Goal: Task Accomplishment & Management: Use online tool/utility

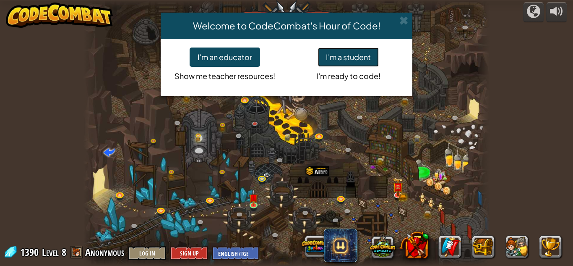
click at [348, 53] on button "I'm a student" at bounding box center [348, 56] width 61 height 19
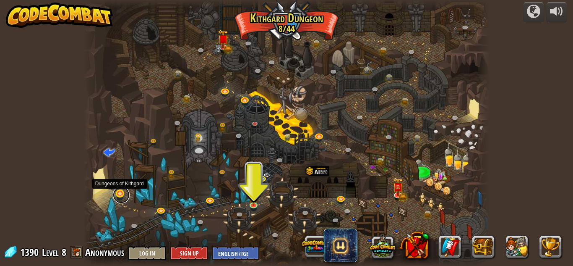
click at [122, 197] on link at bounding box center [121, 194] width 17 height 17
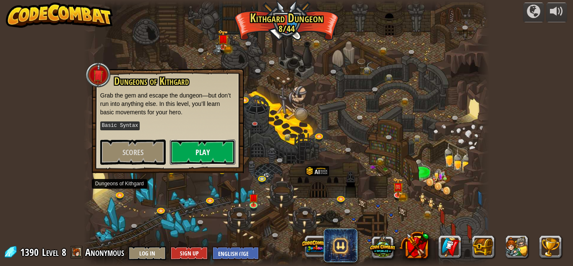
click at [197, 153] on button "Play" at bounding box center [202, 151] width 65 height 25
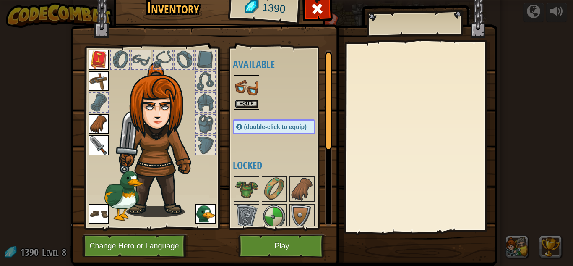
click at [246, 103] on button "Equip" at bounding box center [247, 103] width 24 height 9
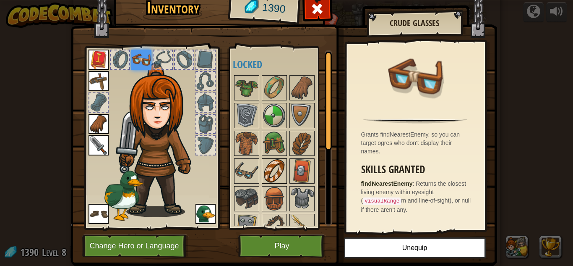
click at [278, 168] on img at bounding box center [275, 171] width 24 height 24
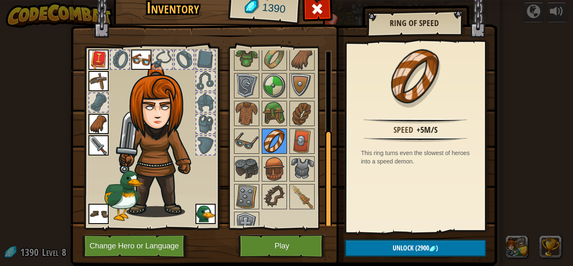
scroll to position [42, 0]
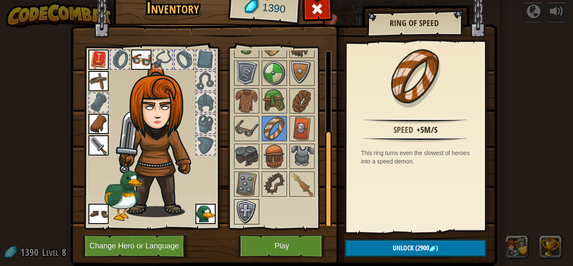
click at [237, 212] on img at bounding box center [247, 212] width 24 height 24
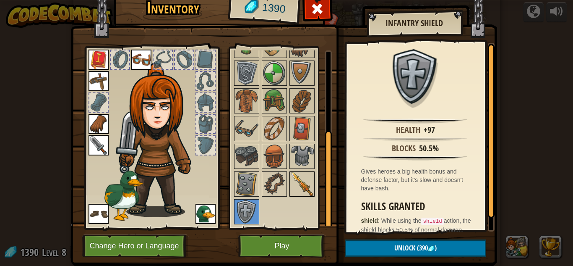
click at [304, 183] on img at bounding box center [303, 184] width 24 height 24
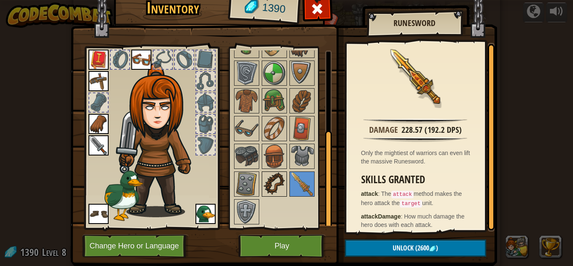
click at [274, 179] on img at bounding box center [275, 184] width 24 height 24
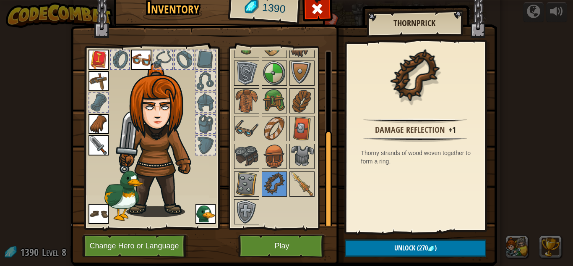
click at [229, 180] on div "Available Equip Equip Equip Equip Equip Equip (double-click to equip) Locked" at bounding box center [280, 138] width 103 height 183
click at [237, 183] on img at bounding box center [247, 184] width 24 height 24
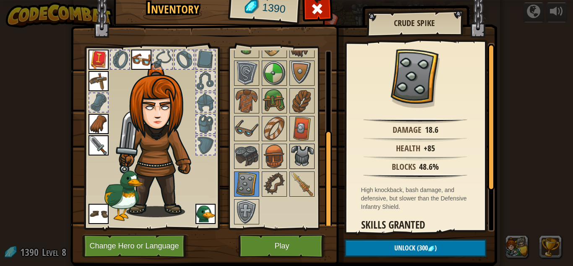
click at [296, 158] on img at bounding box center [303, 156] width 24 height 24
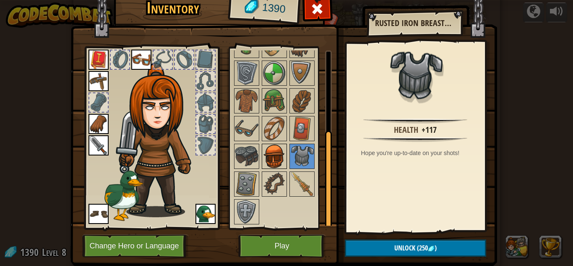
click at [281, 152] on img at bounding box center [275, 156] width 24 height 24
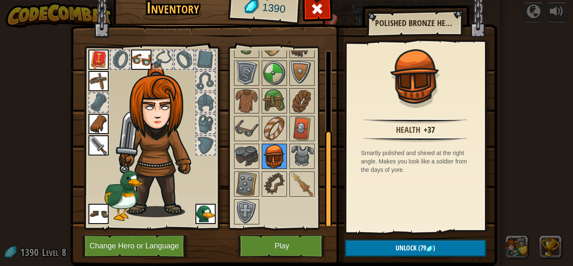
click at [268, 153] on img at bounding box center [275, 156] width 24 height 24
click at [246, 149] on img at bounding box center [247, 156] width 24 height 24
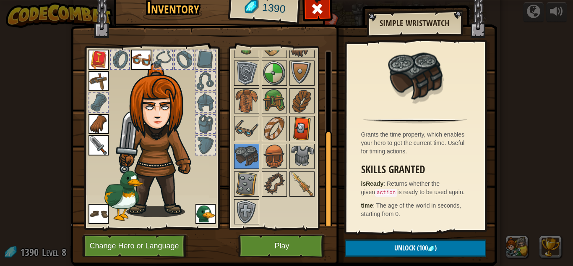
click at [308, 128] on img at bounding box center [303, 129] width 24 height 24
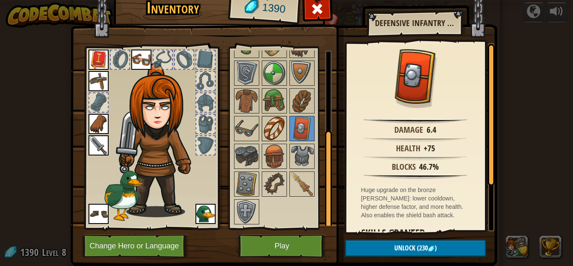
click at [276, 125] on img at bounding box center [275, 129] width 24 height 24
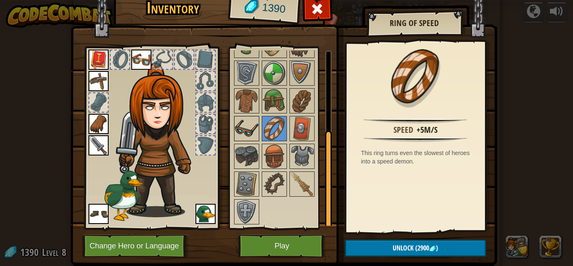
click at [259, 127] on div at bounding box center [246, 128] width 25 height 25
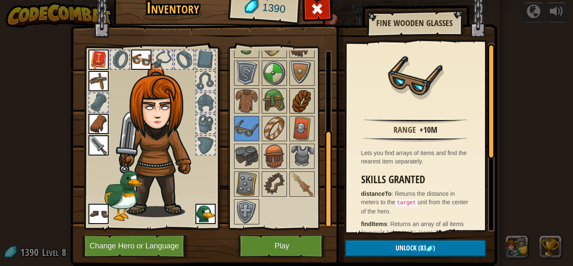
click at [291, 110] on img at bounding box center [303, 101] width 24 height 24
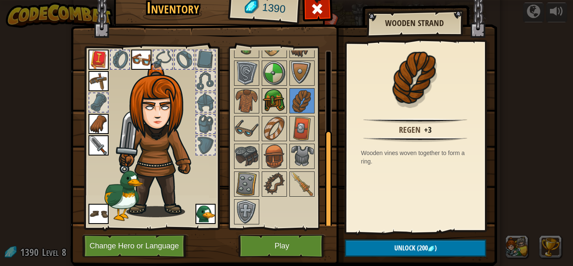
click at [270, 109] on img at bounding box center [275, 101] width 24 height 24
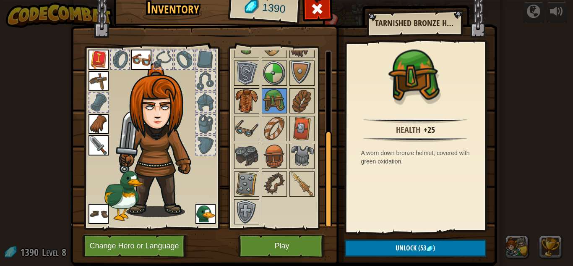
click at [255, 107] on img at bounding box center [247, 101] width 24 height 24
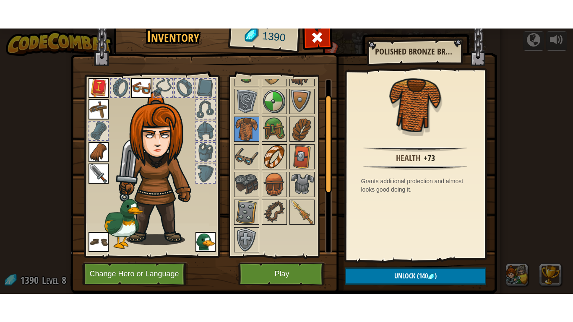
scroll to position [0, 0]
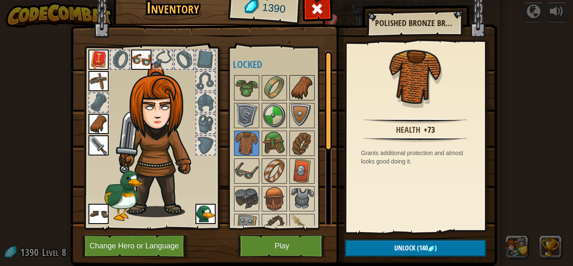
click at [296, 92] on img at bounding box center [303, 88] width 24 height 24
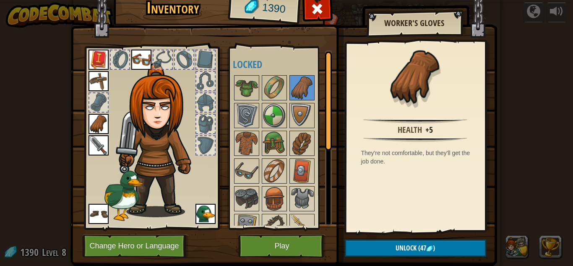
click at [98, 120] on img at bounding box center [99, 124] width 20 height 20
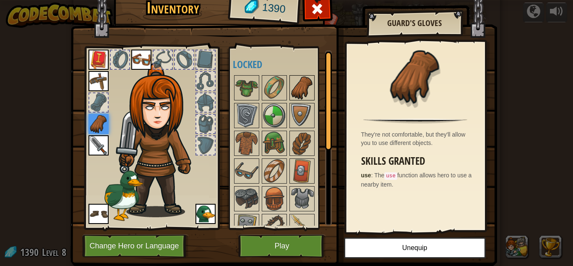
click at [296, 95] on img at bounding box center [303, 88] width 24 height 24
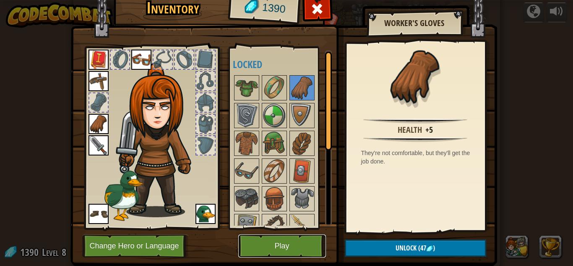
click at [312, 247] on button "Play" at bounding box center [282, 245] width 88 height 23
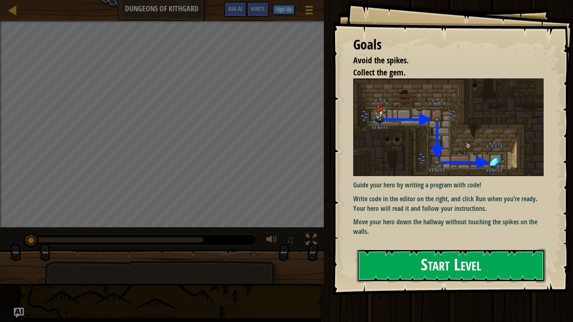
click at [500, 265] on button "Start Level" at bounding box center [451, 265] width 188 height 33
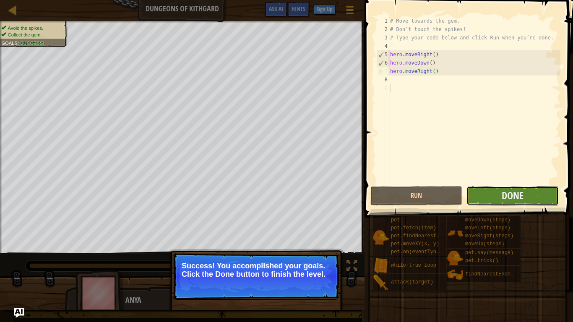
click at [545, 197] on button "Done" at bounding box center [513, 195] width 92 height 19
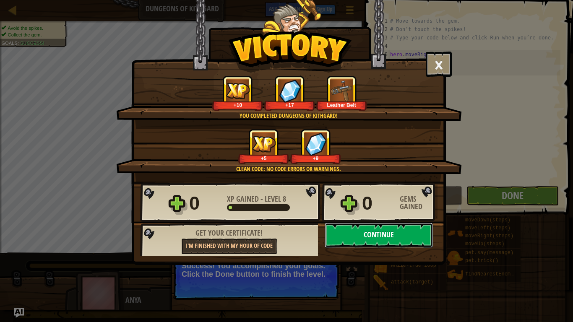
click at [410, 238] on button "Continue" at bounding box center [379, 235] width 108 height 25
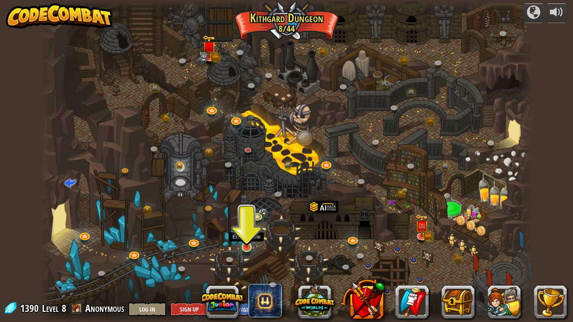
click at [253, 254] on div "Twisted Canyon (Locked) Challenge: collect the most gold using all the programm…" at bounding box center [286, 161] width 493 height 322
click at [244, 248] on link at bounding box center [247, 247] width 17 height 17
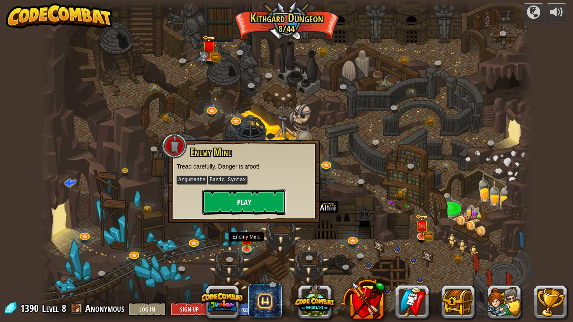
click at [241, 209] on button "Play" at bounding box center [244, 202] width 84 height 25
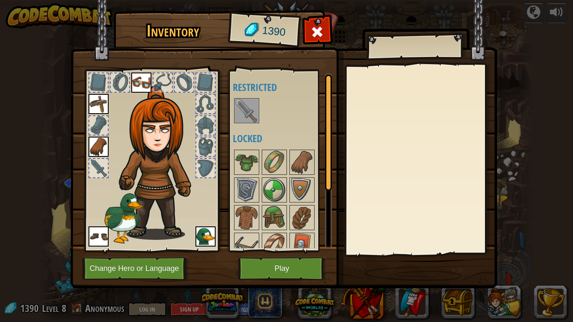
click at [247, 118] on img at bounding box center [247, 111] width 24 height 24
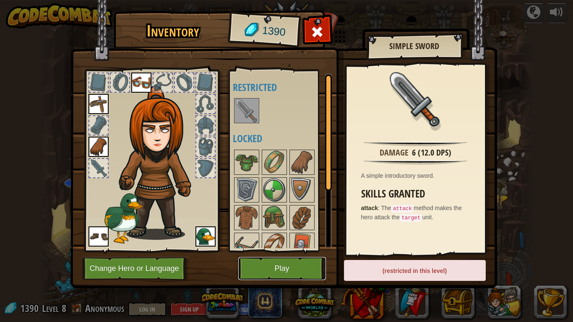
click at [293, 265] on button "Play" at bounding box center [282, 268] width 88 height 23
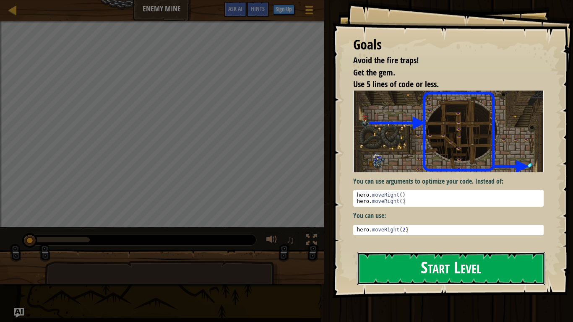
click at [419, 263] on button "Start Level" at bounding box center [451, 268] width 188 height 33
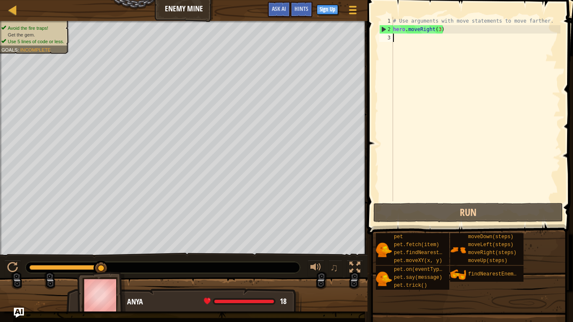
click at [411, 41] on div "# Use arguments with move statements to move farther. hero . moveRight ( 3 )" at bounding box center [476, 118] width 169 height 202
type textarea "h"
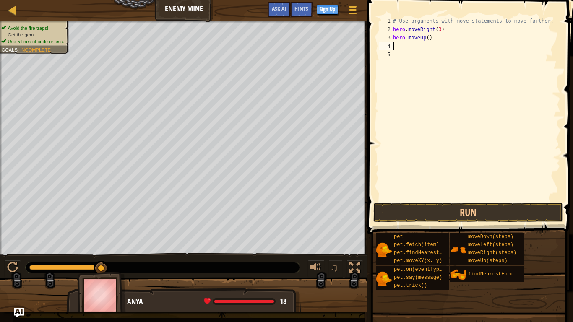
type textarea "h"
type textarea "hero.moveDown(3)"
type textarea "h"
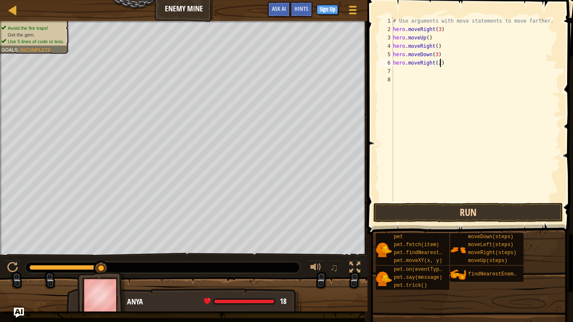
type textarea "hero.moveRight(2)"
click at [492, 208] on button "Run" at bounding box center [469, 212] width 190 height 19
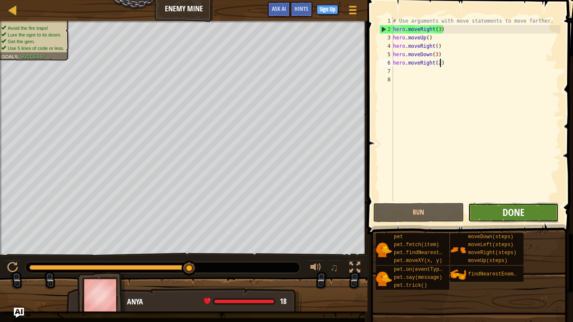
click at [505, 215] on span "Done" at bounding box center [514, 212] width 22 height 13
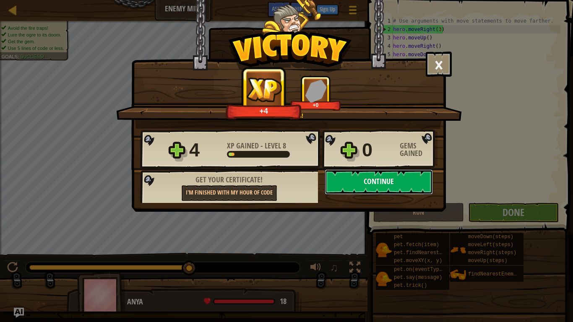
click at [412, 184] on button "Continue" at bounding box center [379, 182] width 108 height 25
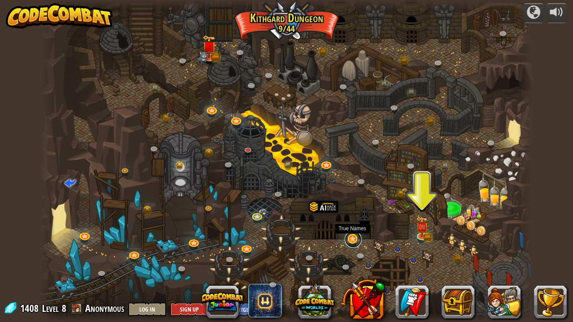
click at [352, 241] on link at bounding box center [353, 239] width 17 height 17
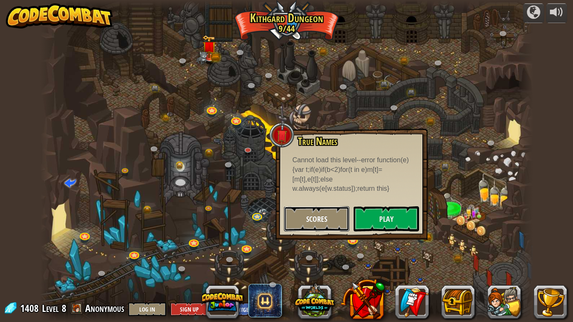
click at [337, 225] on button "Scores" at bounding box center [316, 219] width 65 height 25
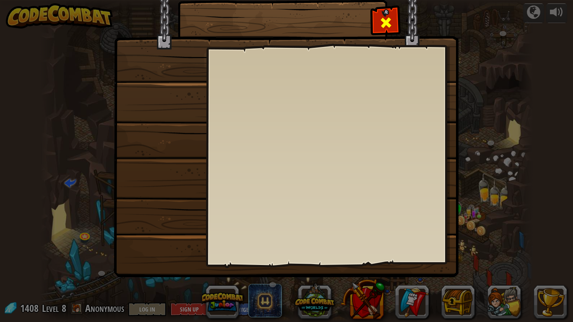
click at [387, 21] on span at bounding box center [386, 22] width 13 height 13
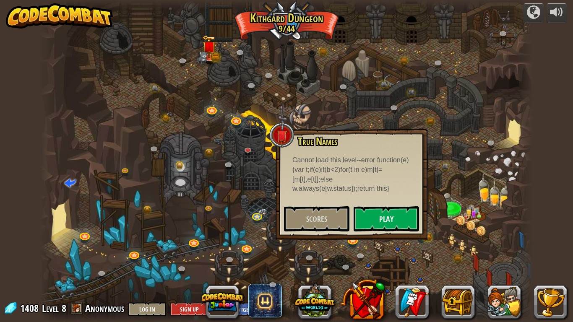
click at [416, 253] on div at bounding box center [286, 161] width 493 height 322
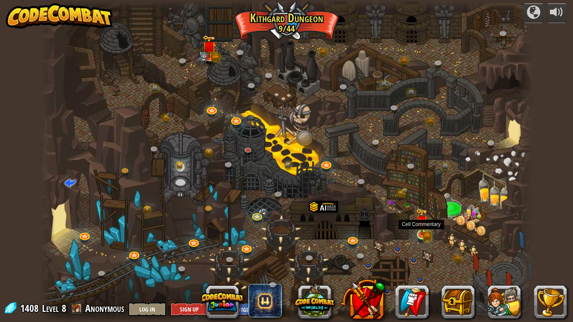
click at [424, 234] on img at bounding box center [422, 221] width 13 height 27
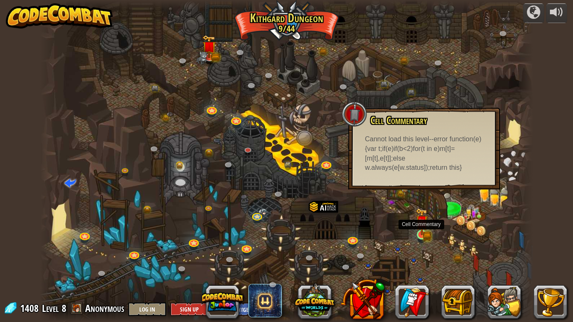
click at [422, 224] on img at bounding box center [423, 223] width 8 height 8
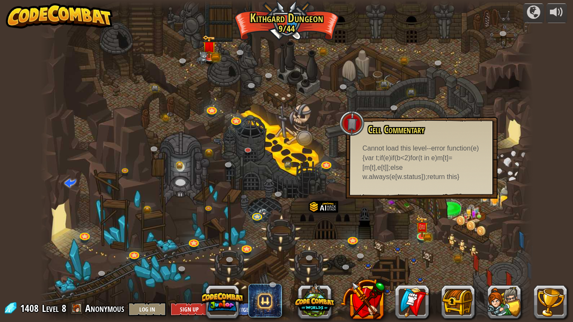
click at [434, 236] on div at bounding box center [286, 161] width 493 height 322
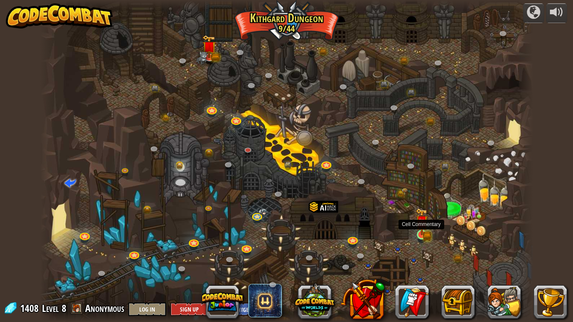
click at [423, 230] on img at bounding box center [422, 221] width 13 height 27
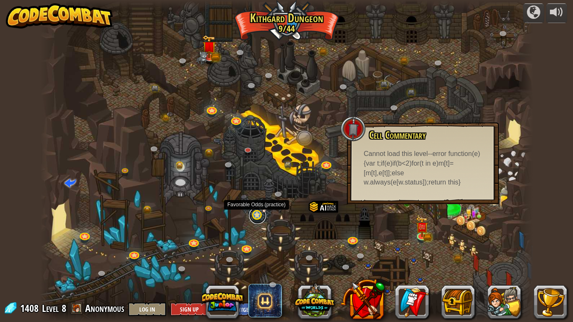
click at [261, 220] on link at bounding box center [257, 215] width 17 height 17
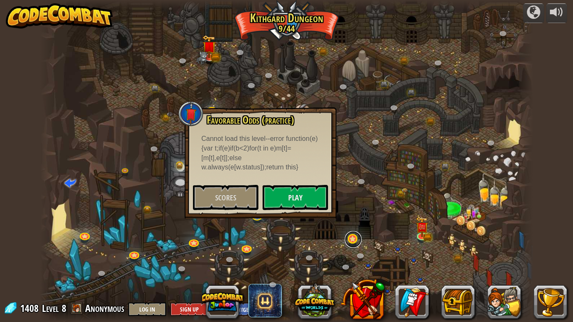
click at [361, 241] on link at bounding box center [353, 239] width 17 height 17
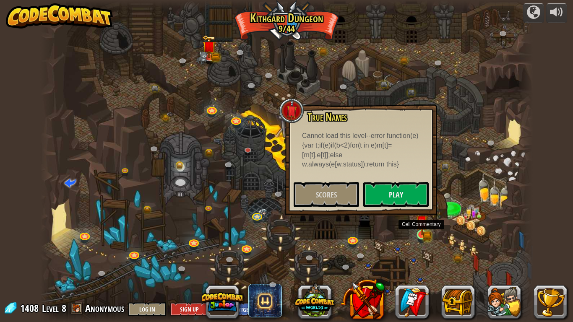
click at [424, 230] on img at bounding box center [422, 221] width 13 height 27
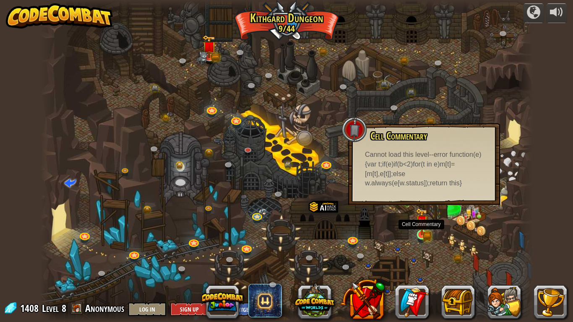
click at [421, 226] on img at bounding box center [423, 223] width 8 height 8
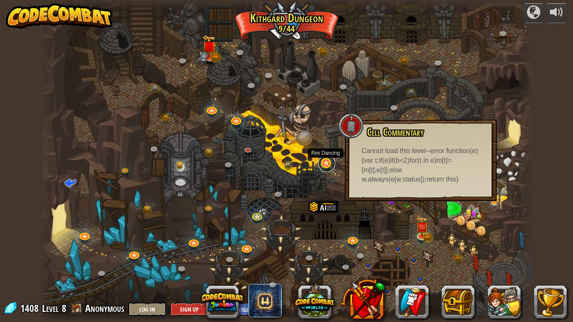
click at [330, 165] on link at bounding box center [327, 163] width 17 height 17
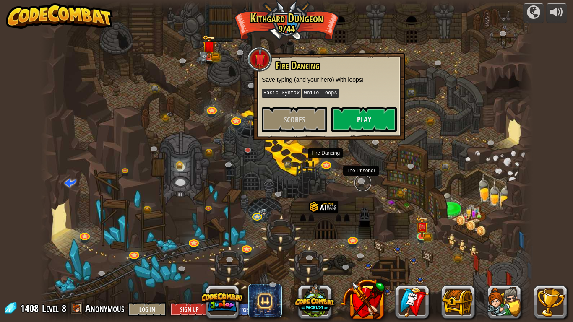
click at [363, 180] on link at bounding box center [363, 183] width 17 height 17
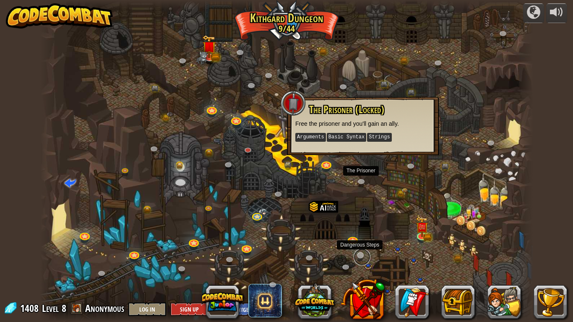
click at [359, 259] on link at bounding box center [362, 257] width 17 height 17
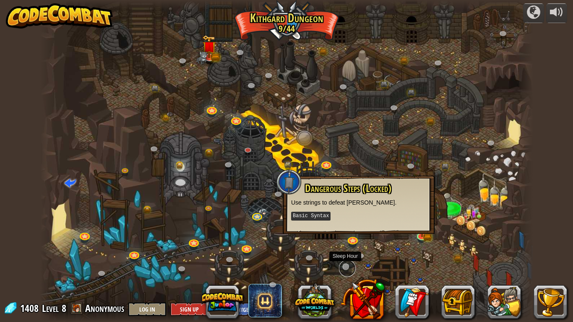
click at [351, 263] on link at bounding box center [347, 268] width 17 height 17
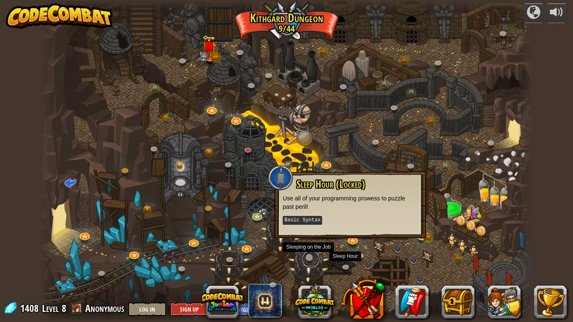
click at [312, 260] on link at bounding box center [311, 259] width 17 height 17
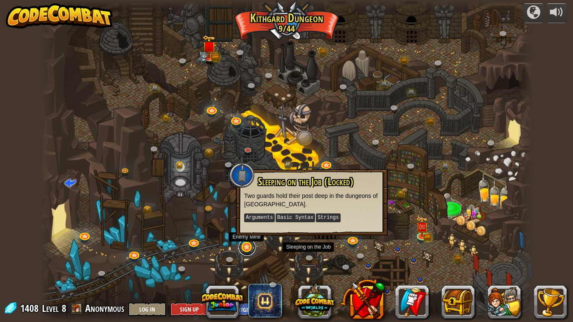
click at [246, 247] on link at bounding box center [247, 247] width 17 height 17
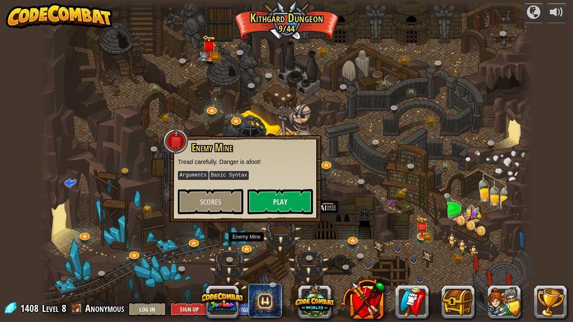
click at [264, 247] on div at bounding box center [286, 161] width 493 height 322
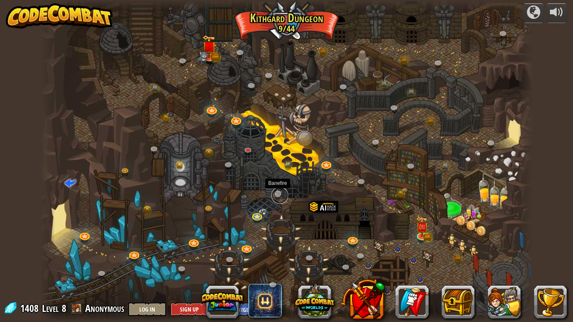
click at [278, 196] on link at bounding box center [280, 195] width 17 height 17
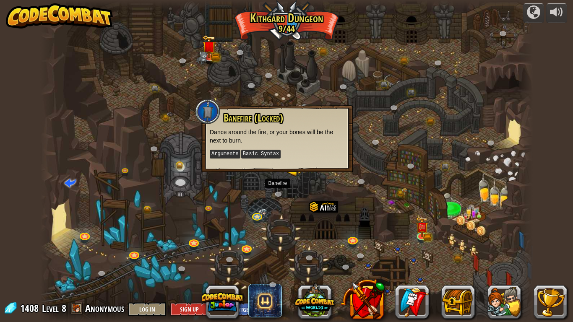
click at [406, 213] on div at bounding box center [286, 161] width 493 height 322
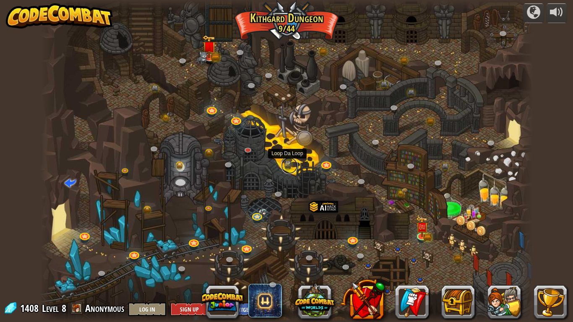
click at [289, 165] on link at bounding box center [289, 165] width 17 height 17
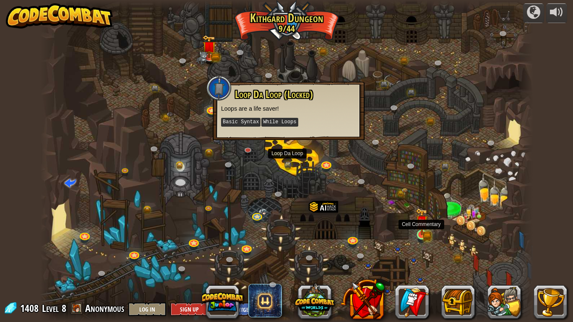
click at [421, 220] on img at bounding box center [422, 221] width 13 height 27
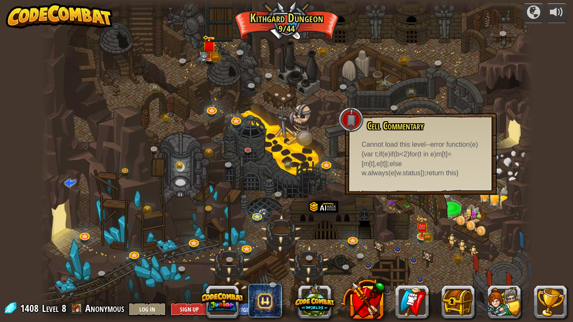
click at [381, 206] on div at bounding box center [286, 161] width 493 height 322
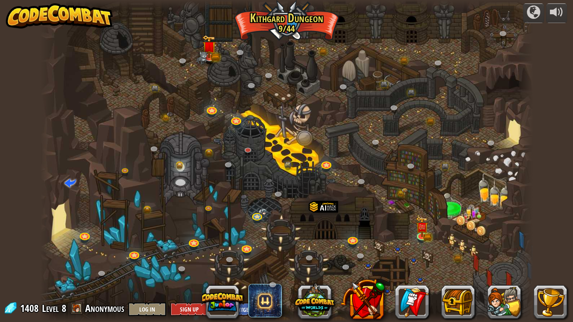
click at [446, 194] on div at bounding box center [286, 161] width 493 height 322
click at [449, 201] on div at bounding box center [286, 161] width 493 height 322
click at [448, 199] on div at bounding box center [286, 161] width 493 height 322
click at [448, 196] on div at bounding box center [286, 161] width 493 height 322
click at [410, 166] on link at bounding box center [412, 167] width 17 height 17
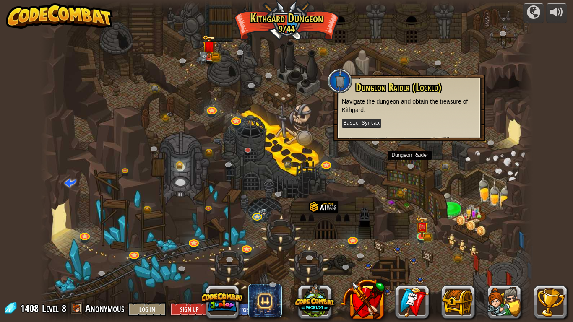
click at [361, 140] on div "Dungeon Raider (Locked) Navigate the dungeon and obtain the treasure of [PERSON…" at bounding box center [410, 108] width 152 height 67
click at [327, 165] on link at bounding box center [327, 163] width 17 height 17
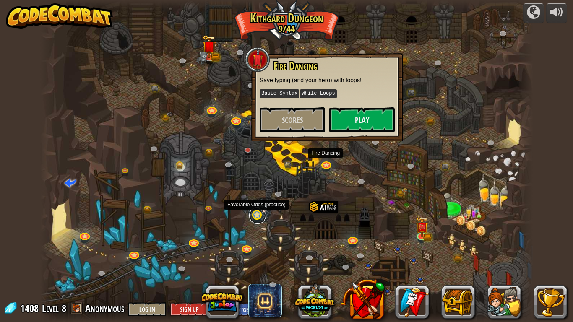
click at [255, 214] on link at bounding box center [257, 215] width 17 height 17
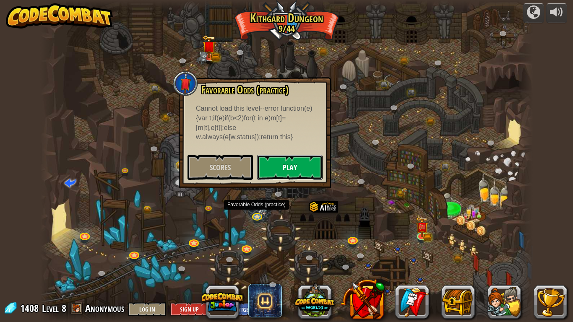
click at [276, 174] on button "Play" at bounding box center [289, 167] width 65 height 25
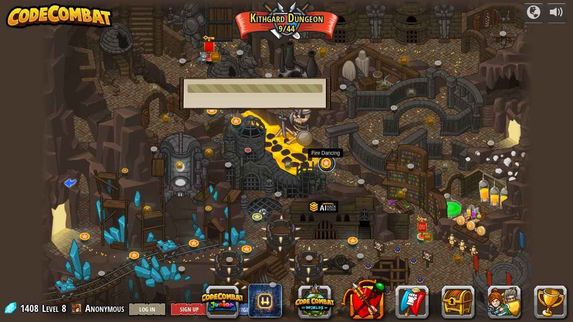
click at [327, 166] on link at bounding box center [327, 163] width 17 height 17
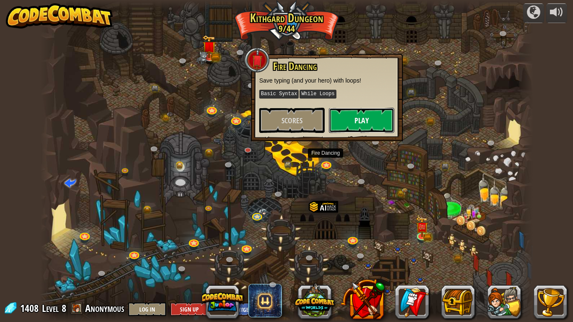
click at [342, 124] on button "Play" at bounding box center [361, 120] width 65 height 25
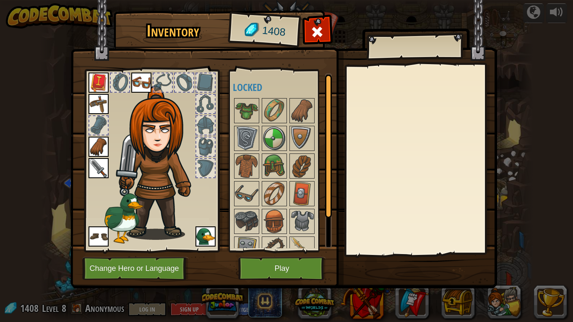
click at [292, 253] on img at bounding box center [284, 136] width 427 height 305
click at [298, 259] on button "Play" at bounding box center [282, 268] width 88 height 23
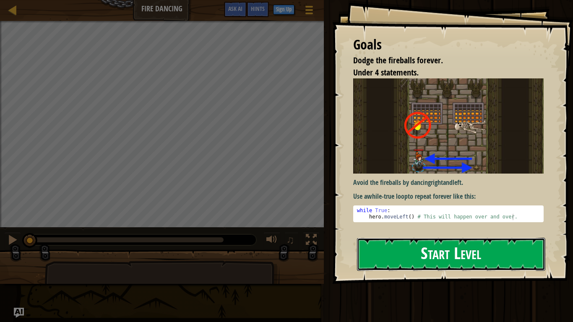
click at [408, 247] on button "Start Level" at bounding box center [451, 254] width 188 height 33
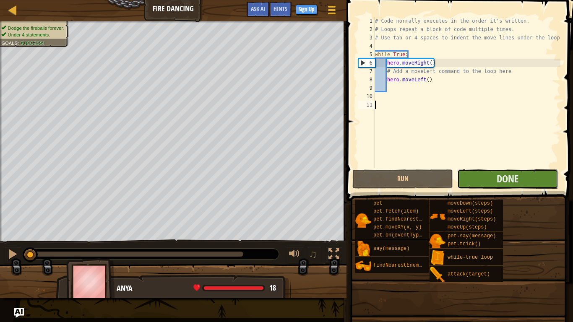
click at [476, 177] on button "Done" at bounding box center [508, 179] width 101 height 19
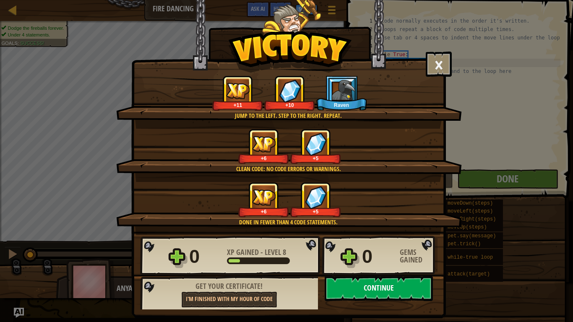
click at [401, 265] on button "Continue" at bounding box center [379, 288] width 108 height 25
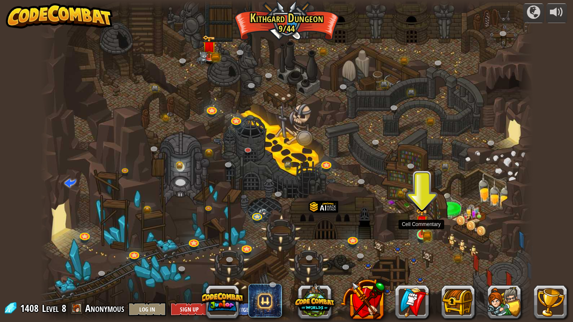
click at [426, 234] on img at bounding box center [422, 221] width 13 height 27
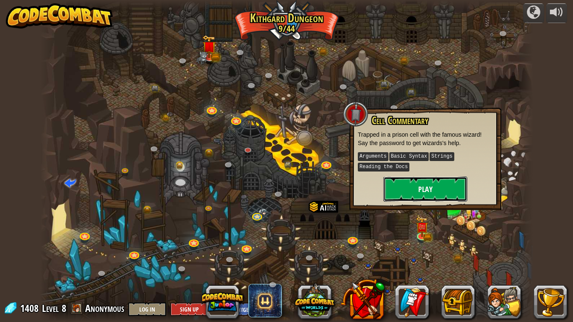
click at [410, 191] on button "Play" at bounding box center [426, 189] width 84 height 25
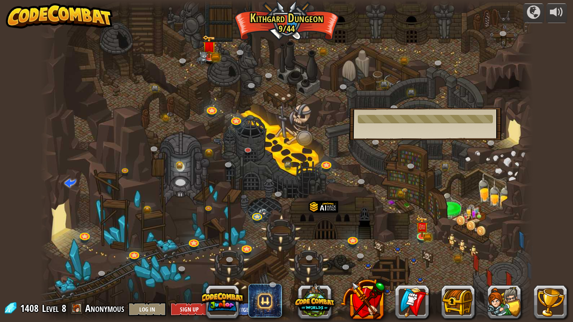
click at [398, 123] on div at bounding box center [425, 119] width 135 height 8
click at [476, 265] on div at bounding box center [286, 161] width 493 height 322
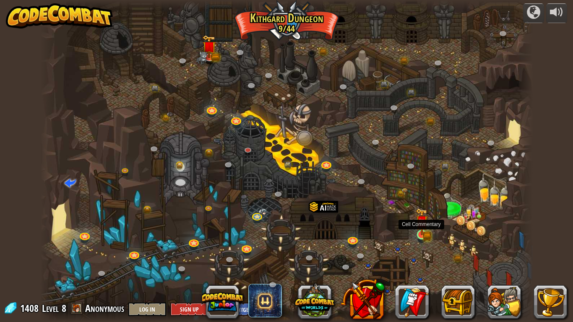
click at [424, 230] on img at bounding box center [422, 221] width 13 height 27
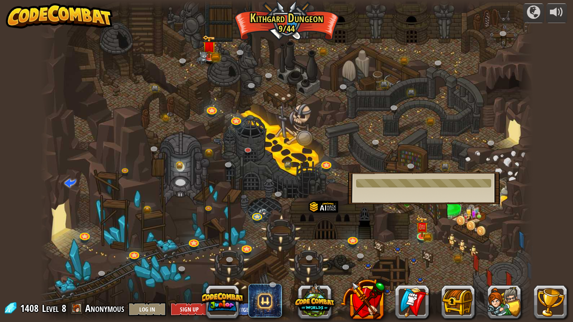
click at [403, 223] on div at bounding box center [286, 161] width 493 height 322
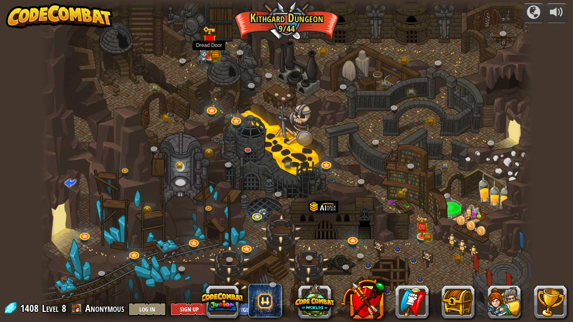
click at [205, 51] on img at bounding box center [201, 55] width 11 height 17
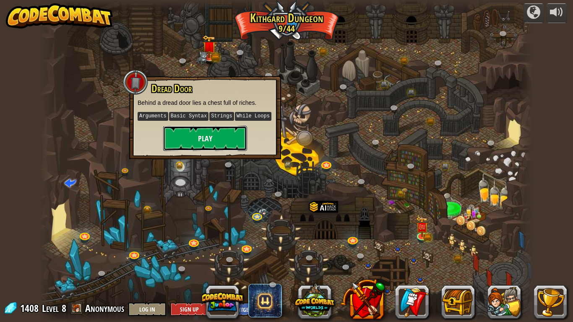
click at [215, 141] on button "Play" at bounding box center [205, 138] width 84 height 25
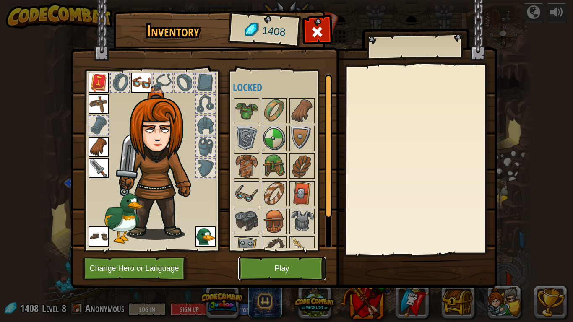
click at [290, 265] on button "Play" at bounding box center [282, 268] width 88 height 23
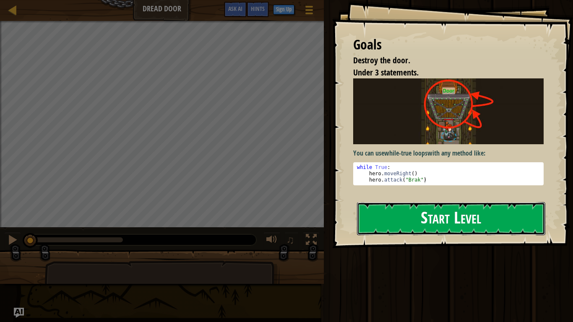
click at [395, 230] on button "Start Level" at bounding box center [451, 218] width 188 height 33
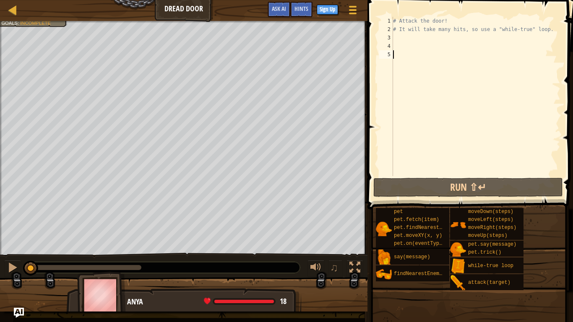
click at [439, 39] on div "# Attack the door! # It will take many hits, so use a "while-true" loop." at bounding box center [476, 105] width 169 height 176
type textarea "g"
type textarea "h"
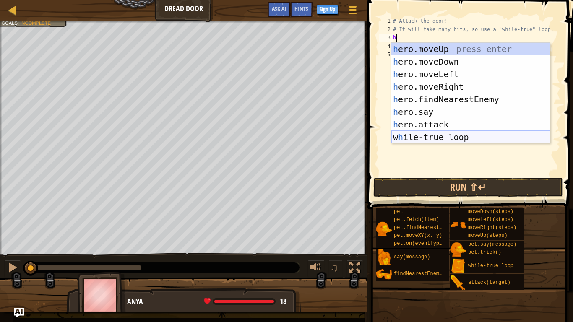
click at [448, 136] on div "h ero.moveUp press enter h ero.moveDown press enter h ero.moveLeft press enter …" at bounding box center [471, 106] width 159 height 126
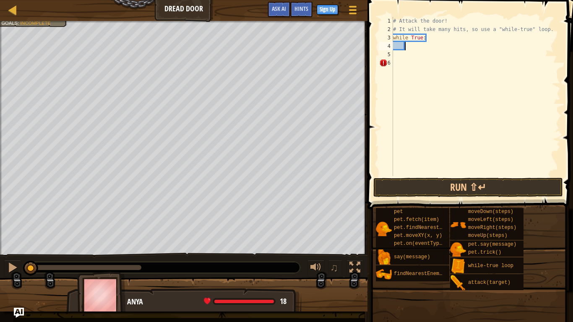
click at [420, 46] on div "# Attack the door! # It will take many hits, so use a "while-true" loop. while …" at bounding box center [476, 105] width 169 height 176
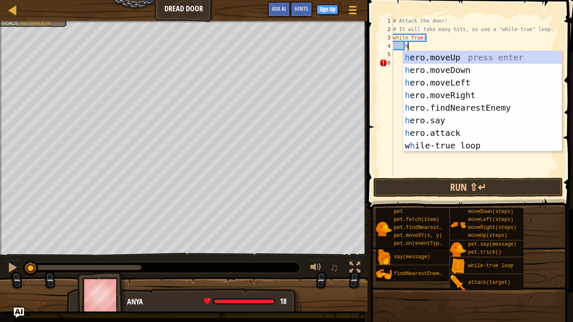
scroll to position [4, 2]
click at [453, 132] on div "h ero.moveUp press enter h ero.moveDown press enter h ero.moveLeft press enter …" at bounding box center [482, 114] width 159 height 126
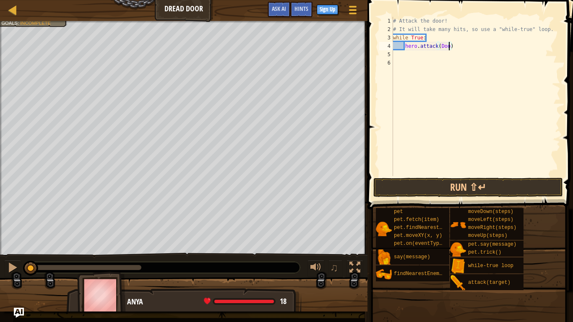
scroll to position [4, 8]
click at [468, 187] on button "Run ⇧↵" at bounding box center [469, 187] width 190 height 19
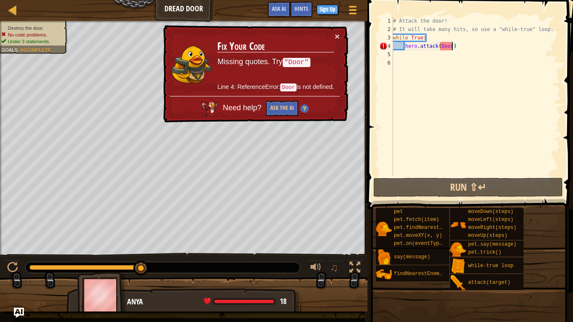
click at [419, 48] on div "# Attack the door! # It will take many hits, so use a "while-true" loop. while …" at bounding box center [476, 105] width 169 height 176
click at [448, 49] on div "# Attack the door! # It will take many hits, so use a "while-true" loop. while …" at bounding box center [476, 105] width 169 height 176
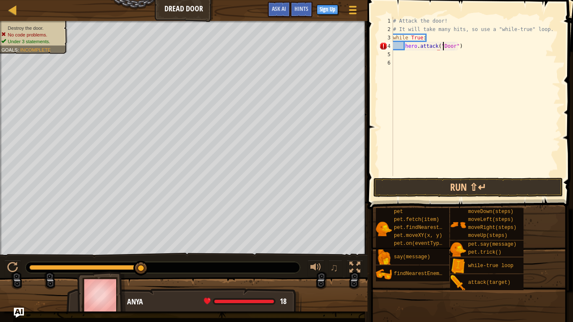
scroll to position [4, 8]
type textarea "hero.attack("Door")"
click at [534, 180] on button "Run ⇧↵" at bounding box center [469, 187] width 190 height 19
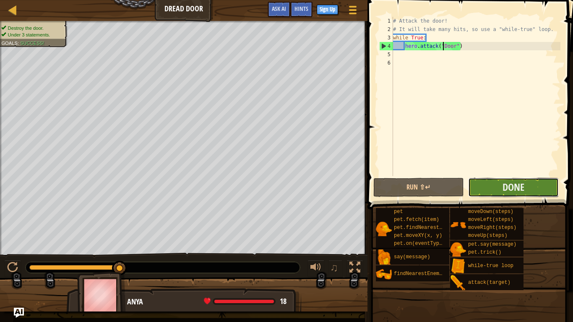
click at [544, 191] on button "Done" at bounding box center [514, 187] width 91 height 19
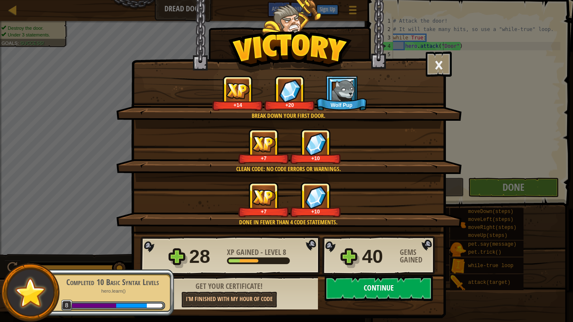
click at [386, 265] on button "Continue" at bounding box center [379, 288] width 108 height 25
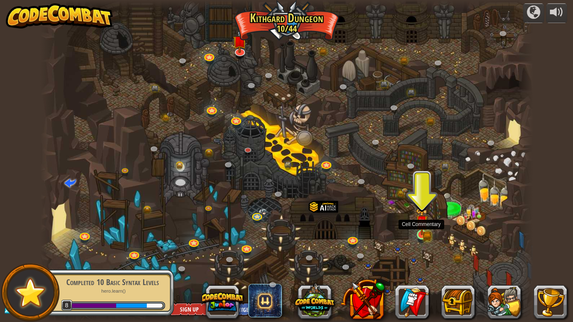
click at [423, 226] on img at bounding box center [423, 223] width 8 height 8
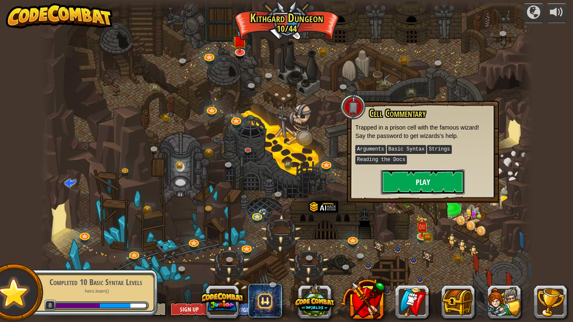
click at [417, 180] on button "Play" at bounding box center [423, 182] width 84 height 25
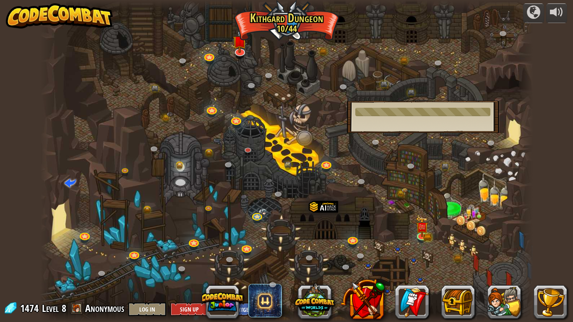
click at [408, 112] on div at bounding box center [423, 112] width 135 height 8
click at [399, 240] on div at bounding box center [286, 161] width 493 height 322
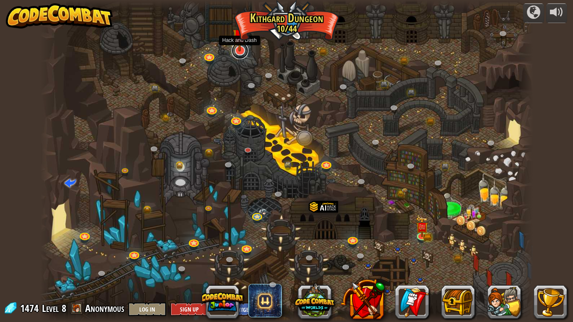
click at [243, 51] on link at bounding box center [240, 50] width 17 height 17
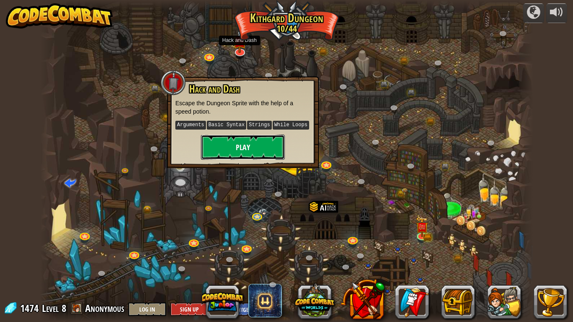
click at [258, 146] on button "Play" at bounding box center [243, 147] width 84 height 25
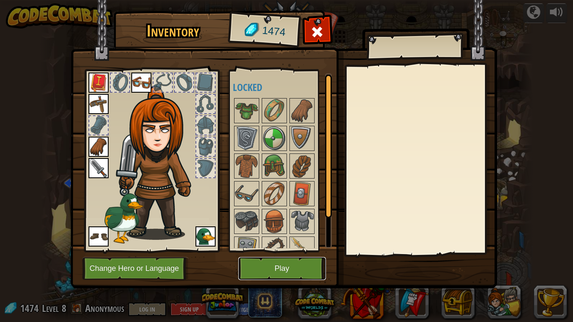
click at [313, 265] on button "Play" at bounding box center [282, 268] width 88 height 23
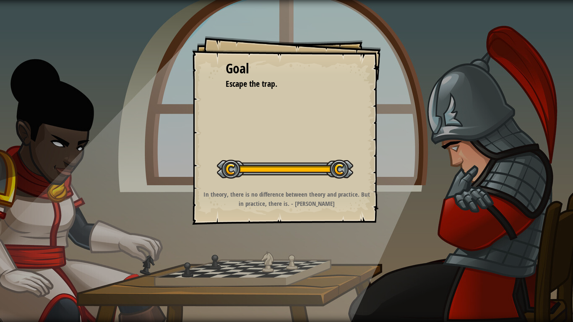
click at [361, 204] on div "Run ⇧↵ Submit Done" at bounding box center [448, 159] width 252 height 318
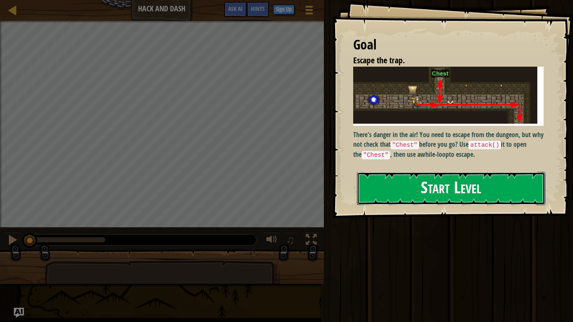
click at [492, 188] on button "Start Level" at bounding box center [451, 188] width 188 height 33
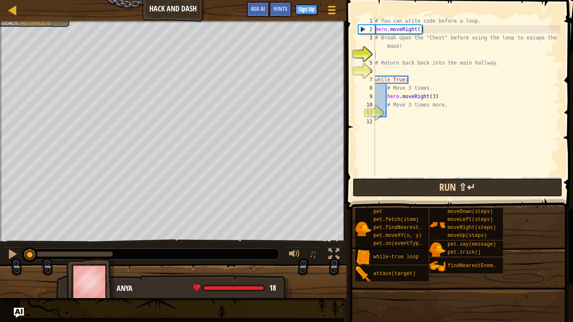
click at [468, 194] on button "Run ⇧↵" at bounding box center [458, 187] width 210 height 19
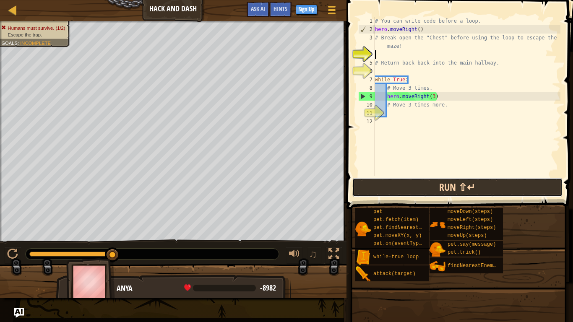
click at [414, 188] on button "Run ⇧↵" at bounding box center [458, 187] width 210 height 19
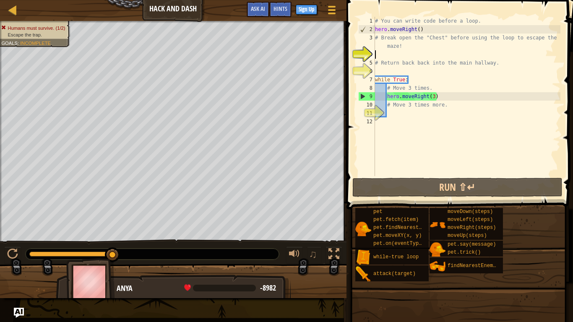
click at [435, 98] on div "# You can write code before a loop. hero . moveRight ( ) # Break open the "Ches…" at bounding box center [467, 105] width 187 height 176
type textarea "hero.moveRight(3)"
click at [403, 55] on div "# You can write code before a loop. hero . moveRight ( ) # Break open the "Ches…" at bounding box center [467, 105] width 187 height 176
type textarea "h"
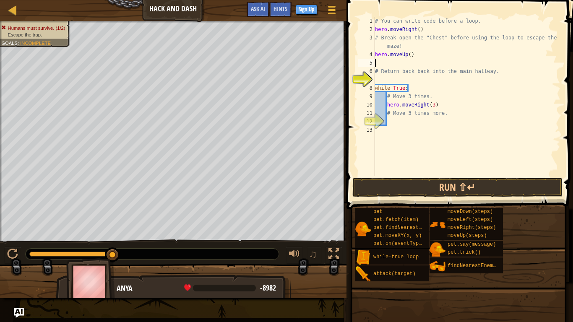
type textarea "h"
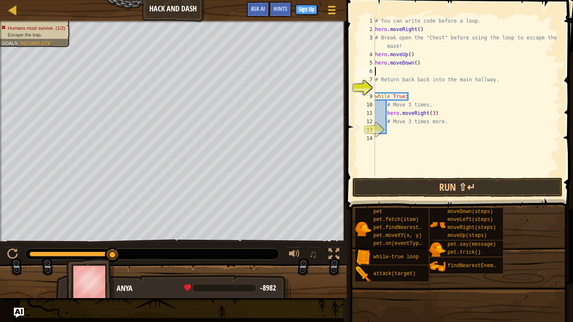
type textarea "# Return back back into the main hallway."
type textarea "# Move 3 times more."
type textarea "h"
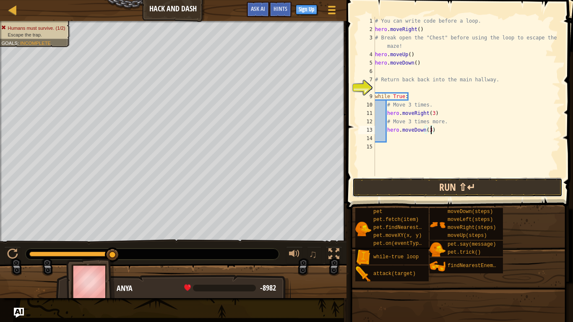
click at [439, 185] on button "Run ⇧↵" at bounding box center [458, 187] width 210 height 19
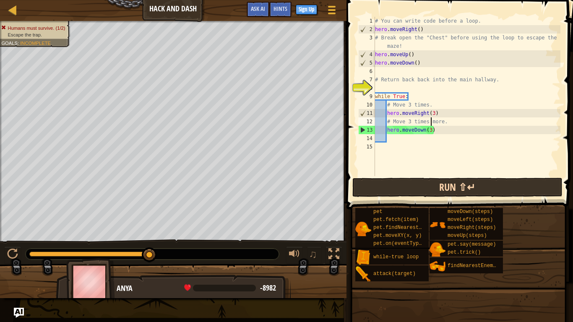
scroll to position [4, 8]
type textarea "while True:"
type textarea "# Return back back into the main hallway."
type textarea "h"
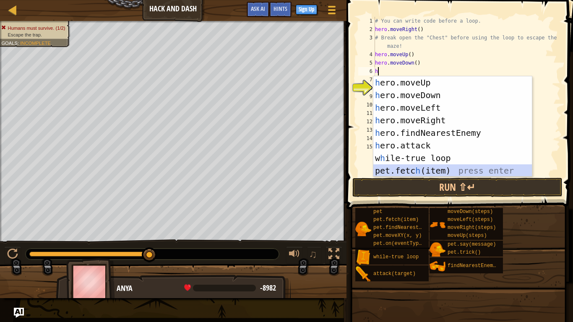
scroll to position [13, 0]
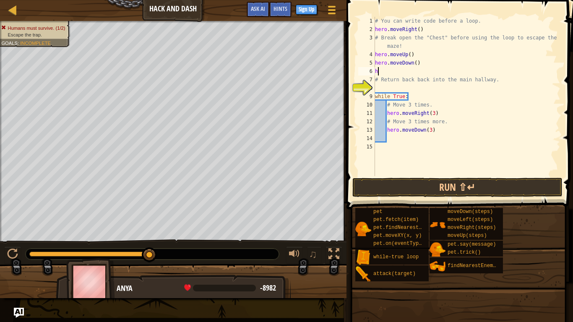
click at [437, 71] on div "# You can write code before a loop. hero . moveRight ( ) # Break open the "Ches…" at bounding box center [467, 105] width 187 height 176
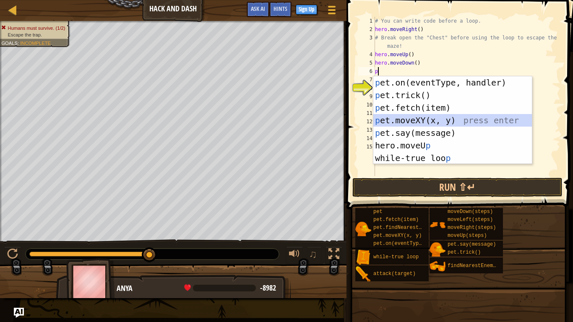
click at [433, 122] on div "p et.on(eventType, handler) press enter p et.trick() press enter p et.fetch(ite…" at bounding box center [453, 132] width 159 height 113
type textarea "pet.moveXY(xoxo, yoyo)"
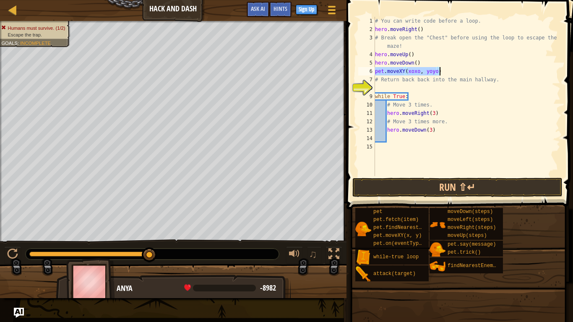
drag, startPoint x: 376, startPoint y: 72, endPoint x: 440, endPoint y: 73, distance: 63.4
click at [440, 73] on div "# You can write code before a loop. hero . moveRight ( ) # Break open the "Ches…" at bounding box center [467, 105] width 187 height 176
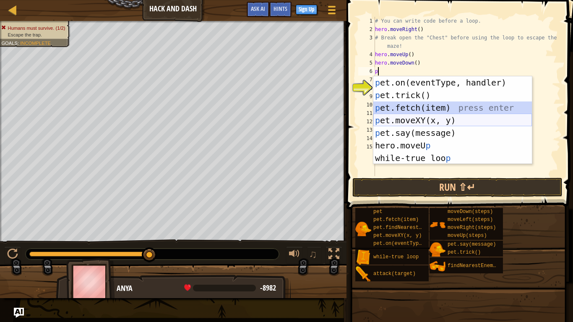
click at [413, 117] on div "p et.on(eventType, handler) press enter p et.trick() press enter p et.fetch(ite…" at bounding box center [453, 132] width 159 height 113
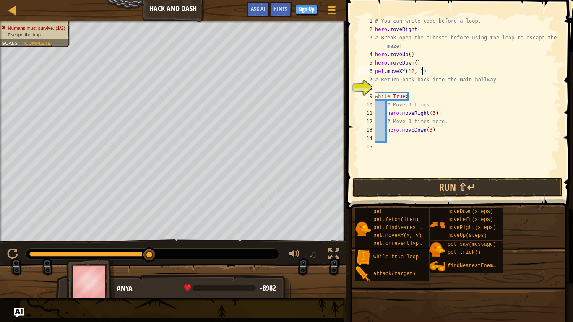
scroll to position [4, 7]
click at [457, 179] on button "Run ⇧↵" at bounding box center [458, 187] width 210 height 19
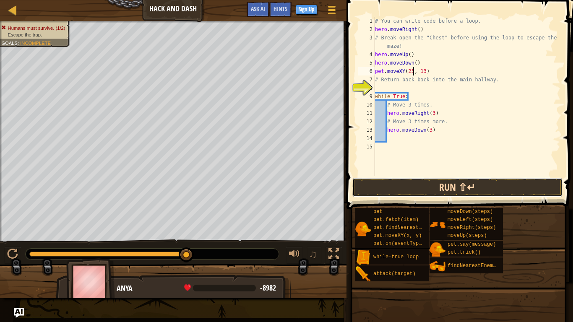
click at [451, 185] on button "Run ⇧↵" at bounding box center [458, 187] width 210 height 19
click at [457, 187] on button "Run ⇧↵" at bounding box center [458, 187] width 210 height 19
type textarea "pet.moveXY(12, 555)"
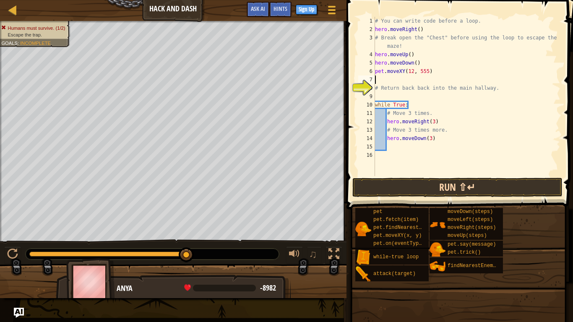
scroll to position [4, 0]
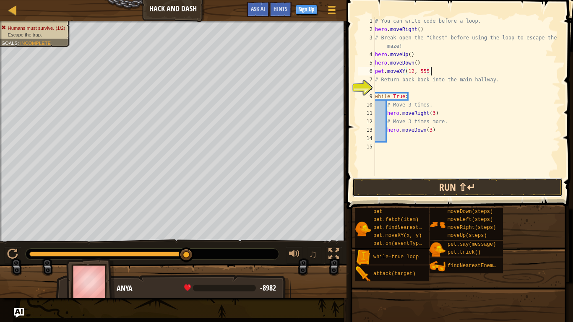
click at [465, 192] on button "Run ⇧↵" at bounding box center [458, 187] width 210 height 19
type textarea "pet.moveXY(-12, 1)"
click at [464, 194] on button "Run ⇧↵" at bounding box center [458, 187] width 210 height 19
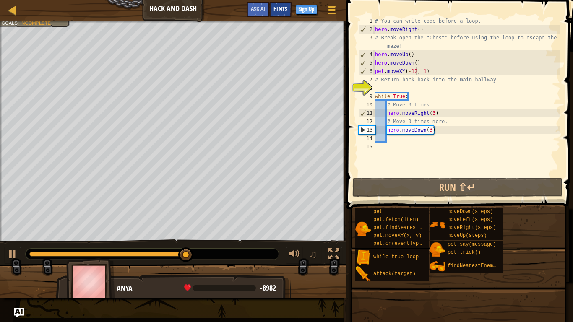
click at [276, 7] on span "Hints" at bounding box center [281, 9] width 14 height 8
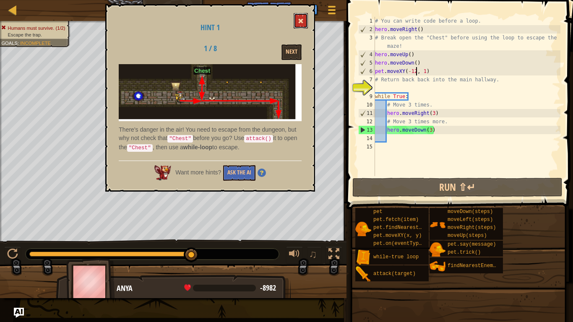
click at [296, 23] on button at bounding box center [301, 21] width 14 height 16
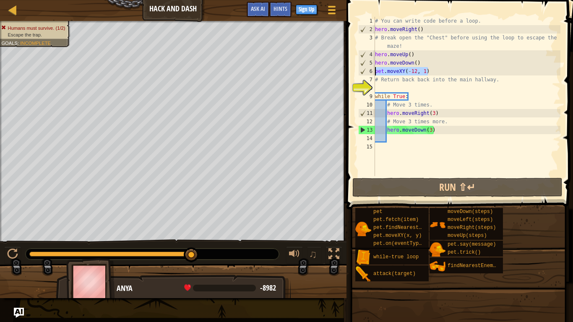
drag, startPoint x: 429, startPoint y: 68, endPoint x: 374, endPoint y: 72, distance: 55.1
click at [374, 72] on div "pet.moveXY(-12, 1) 1 2 3 4 5 6 7 8 9 10 11 12 13 14 15 # You can write code bef…" at bounding box center [459, 97] width 204 height 160
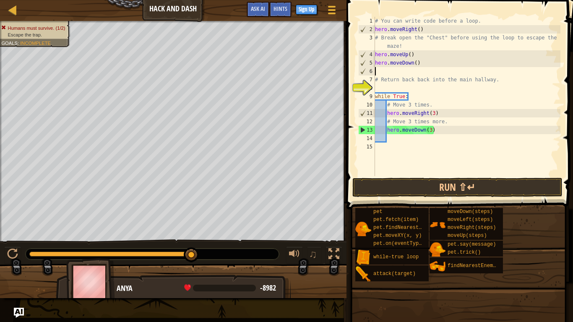
scroll to position [4, 0]
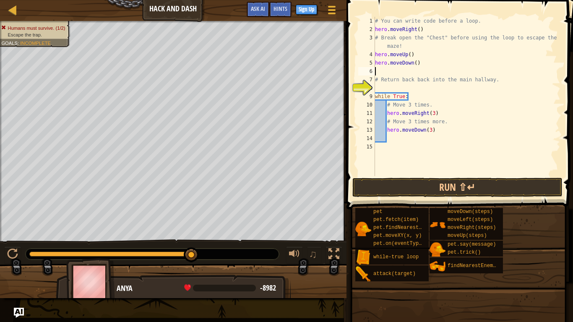
click at [376, 63] on div "# You can write code before a loop. hero . moveRight ( ) # Break open the "Ches…" at bounding box center [467, 105] width 187 height 176
type textarea "hero.moveDown()"
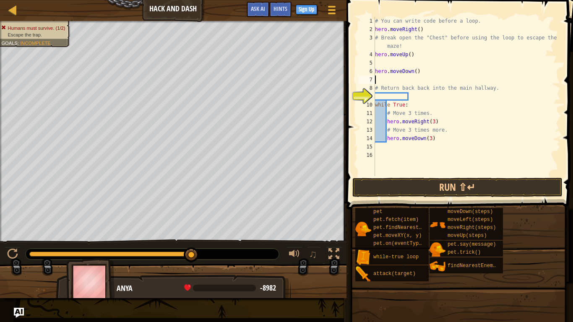
type textarea "hero.moveDown()"
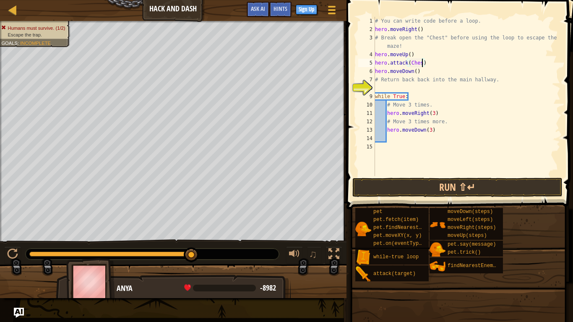
scroll to position [4, 7]
click at [421, 188] on button "Run ⇧↵" at bounding box center [458, 187] width 210 height 19
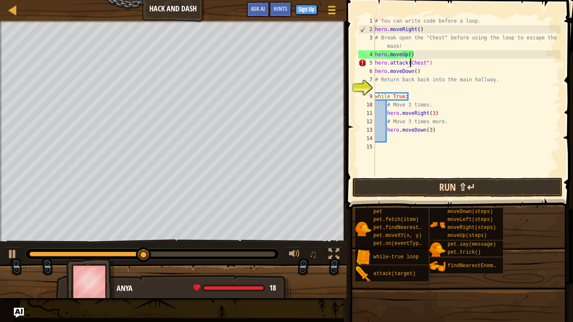
scroll to position [4, 5]
type textarea "hero.attack("Chest")"
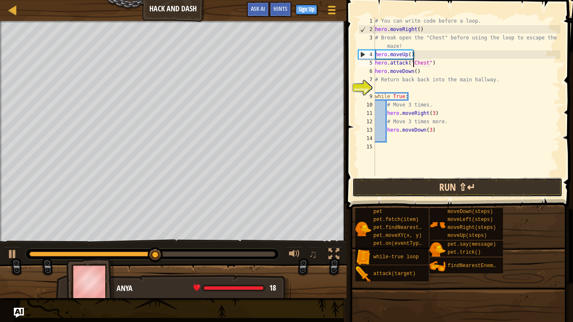
click at [437, 193] on button "Run ⇧↵" at bounding box center [458, 187] width 210 height 19
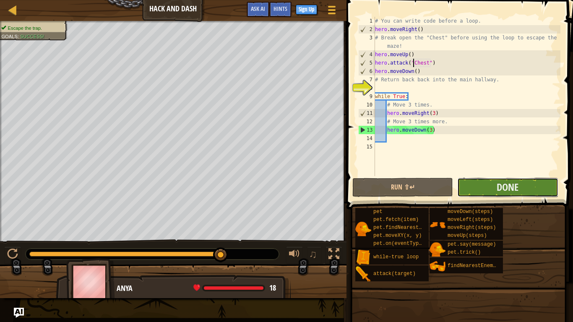
click at [466, 187] on button "Done" at bounding box center [508, 187] width 101 height 19
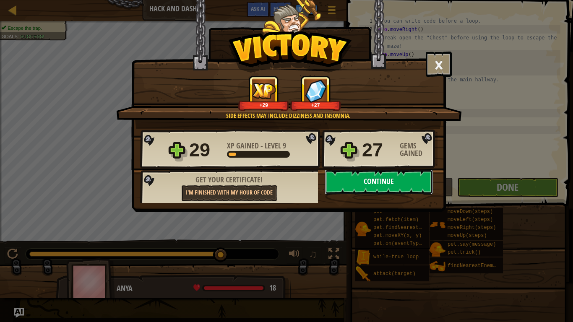
click at [361, 187] on button "Continue" at bounding box center [379, 182] width 108 height 25
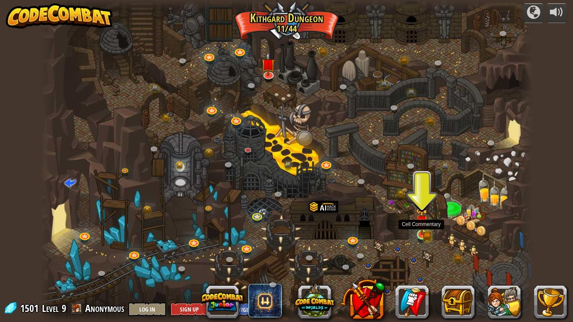
click at [422, 233] on img at bounding box center [422, 221] width 13 height 27
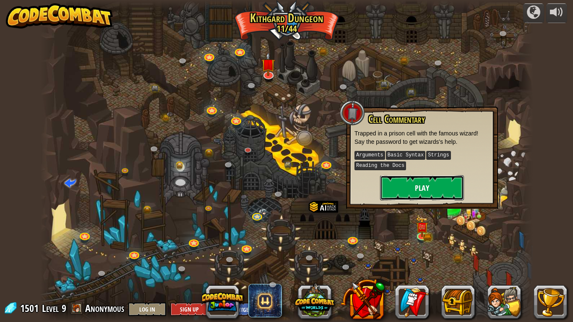
click at [410, 181] on button "Play" at bounding box center [422, 187] width 84 height 25
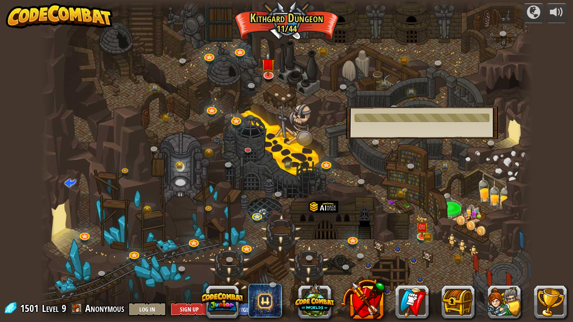
click at [392, 123] on div "Cell Commentary Trapped in a prison cell with the famous wizard! Say the passwo…" at bounding box center [422, 123] width 152 height 32
click at [343, 138] on div at bounding box center [286, 161] width 493 height 322
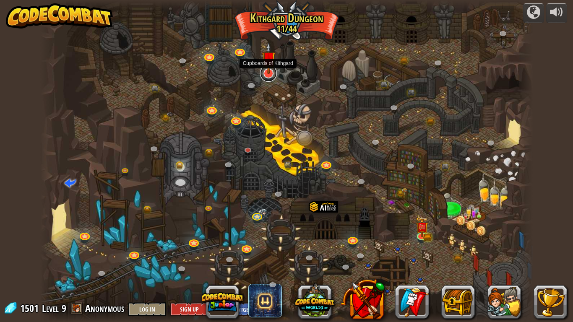
click at [271, 74] on link at bounding box center [268, 73] width 17 height 17
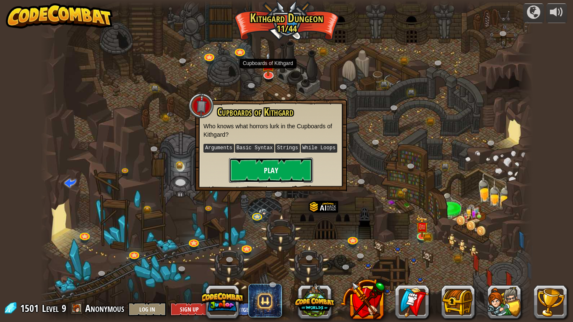
click at [296, 172] on button "Play" at bounding box center [271, 170] width 84 height 25
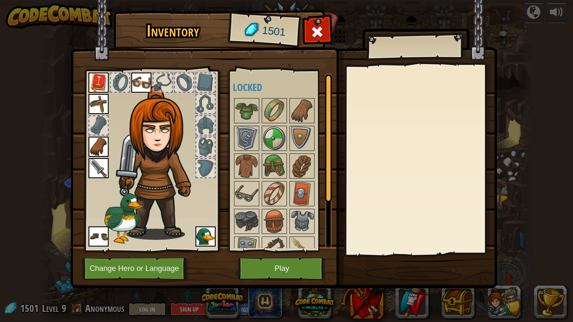
click at [246, 77] on div "Available Equip Equip Equip Equip Equip Equip (double-click to equip) Locked" at bounding box center [282, 160] width 99 height 175
click at [207, 233] on img at bounding box center [206, 237] width 20 height 20
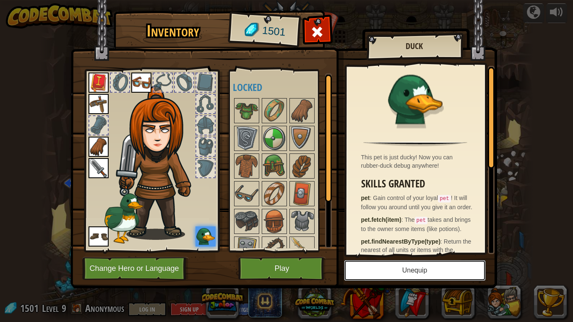
click at [419, 265] on button "Unequip" at bounding box center [415, 270] width 142 height 21
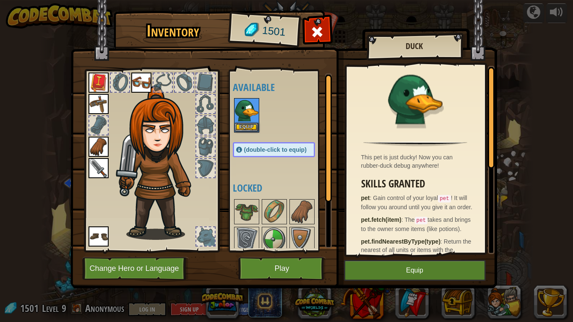
click at [280, 139] on div "Available Equip Equip Equip Equip Equip Equip (double-click to equip) Locked" at bounding box center [282, 160] width 99 height 175
click at [243, 126] on button "Equip" at bounding box center [247, 127] width 24 height 9
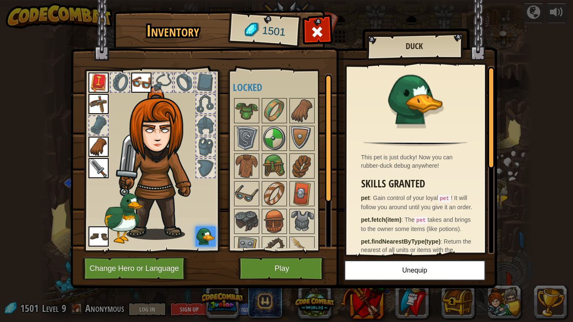
click at [214, 142] on div at bounding box center [205, 147] width 18 height 18
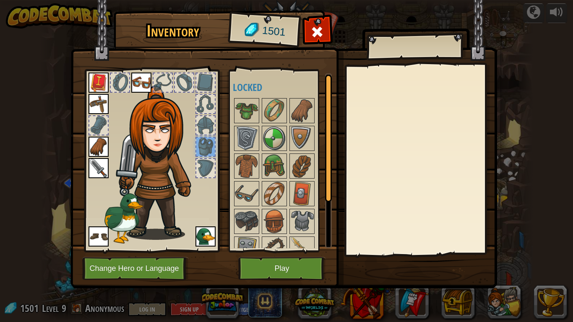
click at [204, 125] on div at bounding box center [205, 125] width 18 height 18
click at [272, 260] on button "Play" at bounding box center [282, 268] width 88 height 23
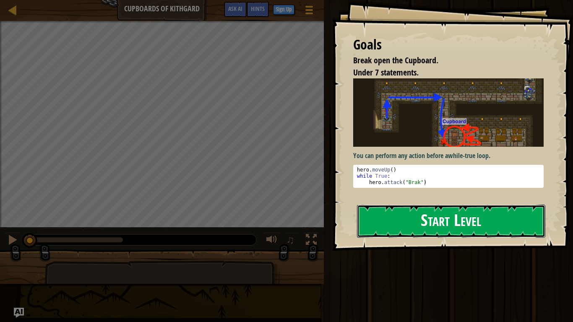
click at [409, 218] on button "Start Level" at bounding box center [451, 221] width 188 height 33
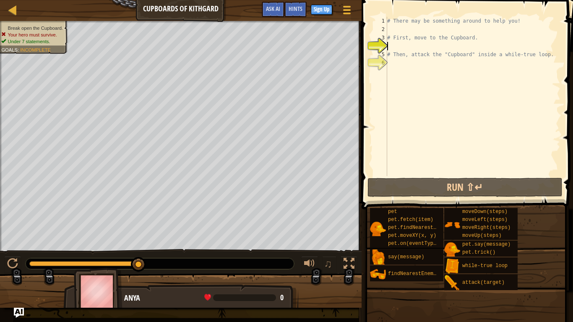
click at [392, 27] on div "# There may be something around to help you! # First, move to the Cupboard. # T…" at bounding box center [473, 105] width 175 height 176
click at [299, 8] on span "Hints" at bounding box center [296, 9] width 14 height 8
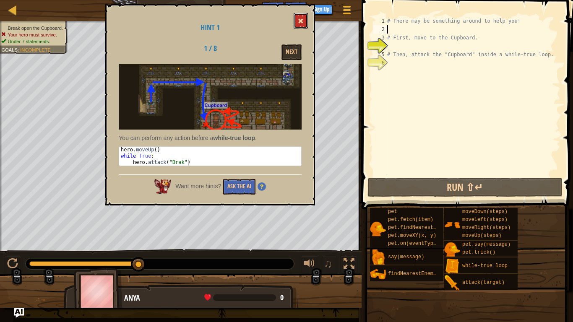
click at [299, 17] on button at bounding box center [301, 21] width 14 height 16
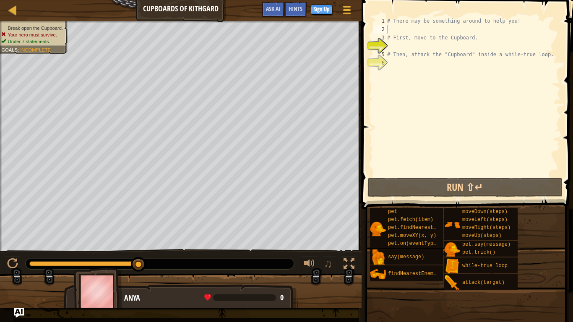
click at [397, 30] on div "# There may be something around to help you! # First, move to the Cupboard. # T…" at bounding box center [473, 105] width 175 height 176
click at [411, 57] on div "# There may be something around to help you! # First, move to the Cupboard. # T…" at bounding box center [473, 105] width 175 height 176
type textarea "# Then, attack the "Cupboard" inside a while-true loop."
click at [405, 44] on div "# There may be something around to help you! # First, move to the Cupboard. # T…" at bounding box center [473, 105] width 175 height 176
type textarea "h"
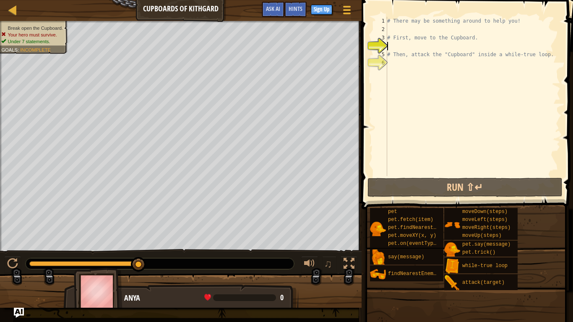
scroll to position [4, 0]
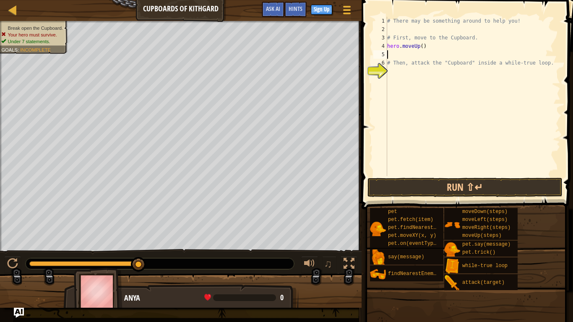
type textarea "h"
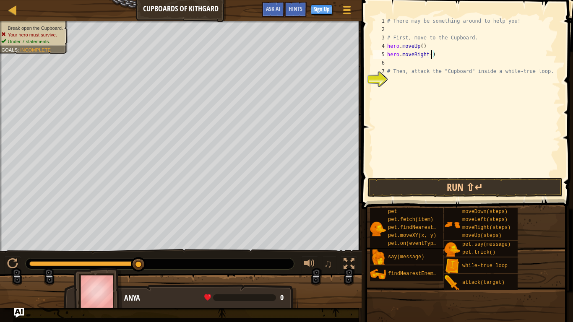
type textarea "hero.moveRight(2)"
type textarea "h"
type textarea "hero.moveDown(2)"
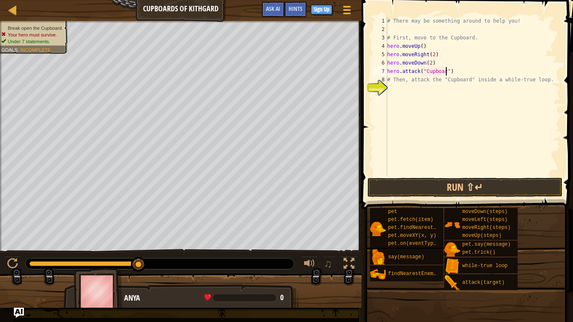
scroll to position [4, 9]
click at [460, 186] on button "Run ⇧↵" at bounding box center [466, 187] width 196 height 19
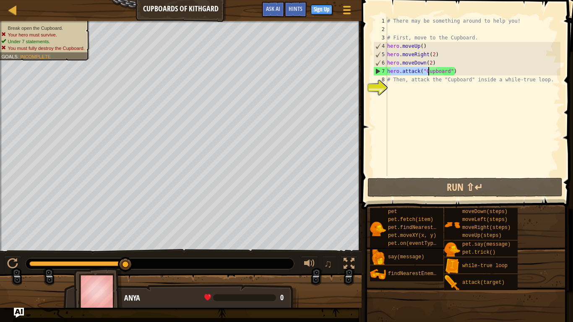
drag, startPoint x: 389, startPoint y: 71, endPoint x: 430, endPoint y: 73, distance: 41.2
click at [430, 73] on div "# There may be something around to help you! # First, move to the Cupboard. her…" at bounding box center [473, 105] width 175 height 176
drag, startPoint x: 387, startPoint y: 70, endPoint x: 393, endPoint y: 70, distance: 6.3
click at [393, 70] on div "hero.attack("Cupboard") 1 2 3 4 5 6 7 8 9 # There may be something around to he…" at bounding box center [466, 97] width 189 height 160
click at [421, 82] on div "# There may be something around to help you! # First, move to the Cupboard. her…" at bounding box center [473, 105] width 175 height 176
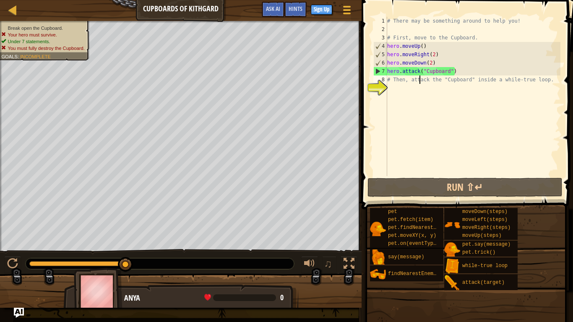
type textarea "# Then, attack the "Cupboard" inside a while-true loop."
click at [429, 89] on div "# There may be something around to help you! # First, move to the Cupboard. her…" at bounding box center [473, 105] width 175 height 176
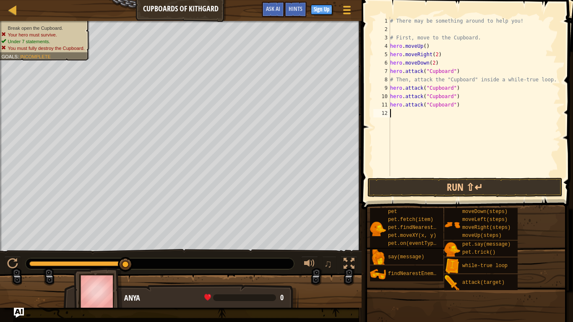
paste textarea "hero.attack("Cupboard")"
click at [429, 89] on div "# There may be something around to help you! # First, move to the Cupboard. her…" at bounding box center [475, 105] width 172 height 176
type textarea "hero.attack("Cupboard")"
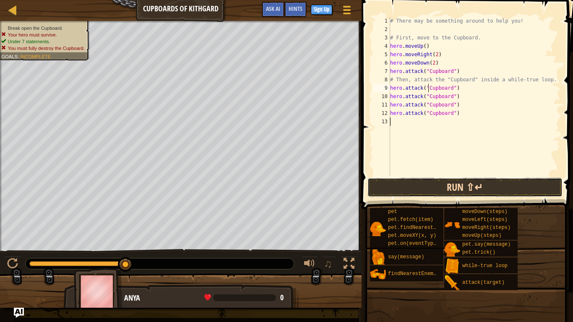
click at [552, 182] on button "Run ⇧↵" at bounding box center [466, 187] width 196 height 19
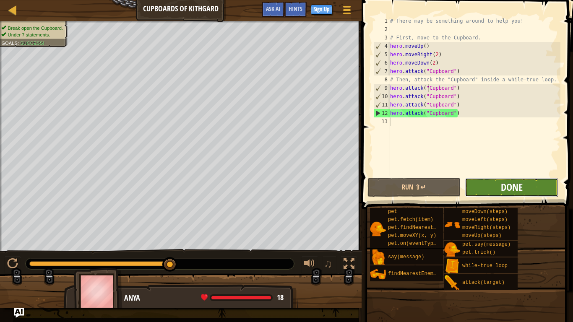
click at [515, 191] on span "Done" at bounding box center [512, 187] width 22 height 13
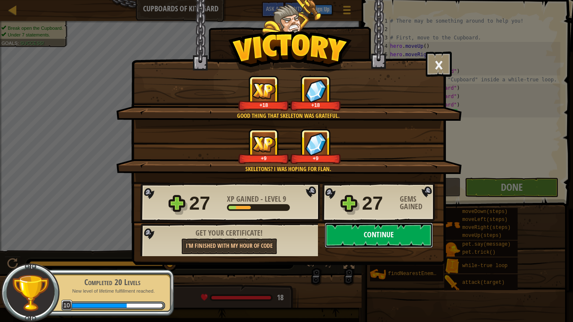
click at [380, 230] on button "Continue" at bounding box center [379, 235] width 108 height 25
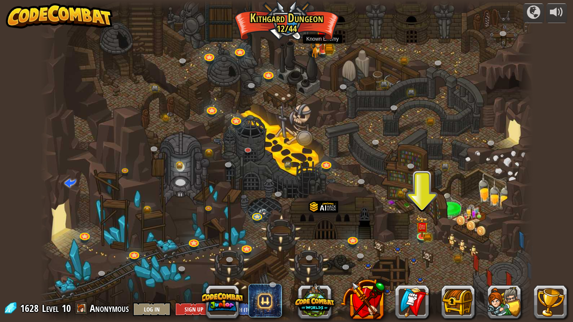
click at [323, 45] on img at bounding box center [323, 35] width 14 height 31
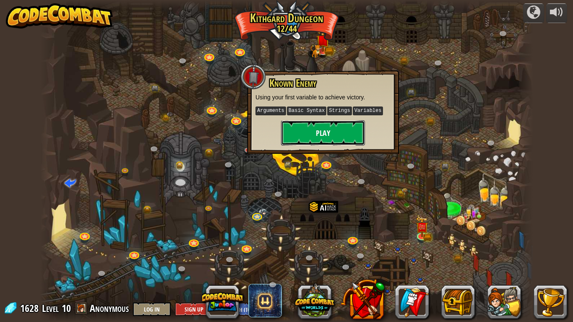
click at [352, 139] on button "Play" at bounding box center [323, 132] width 84 height 25
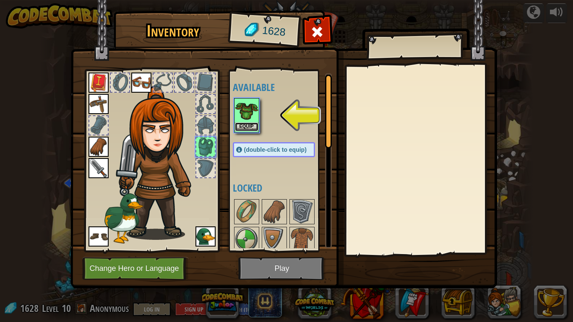
click at [242, 128] on button "Equip" at bounding box center [247, 127] width 24 height 9
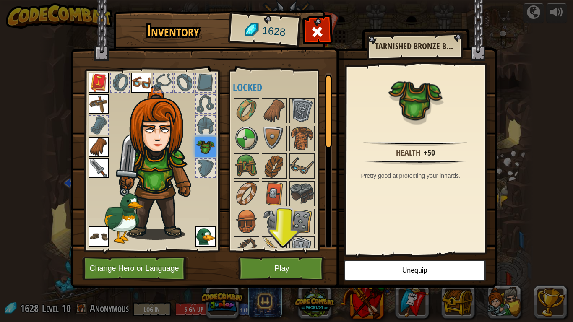
click at [202, 231] on img at bounding box center [206, 237] width 20 height 20
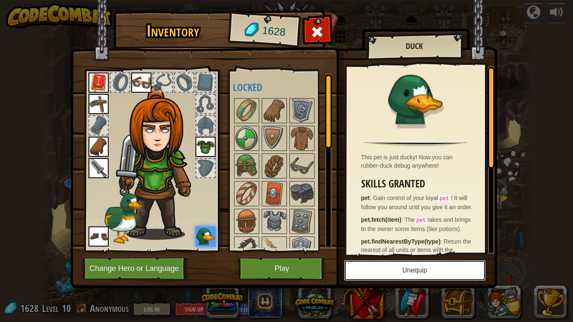
click at [394, 265] on button "Unequip" at bounding box center [415, 270] width 142 height 21
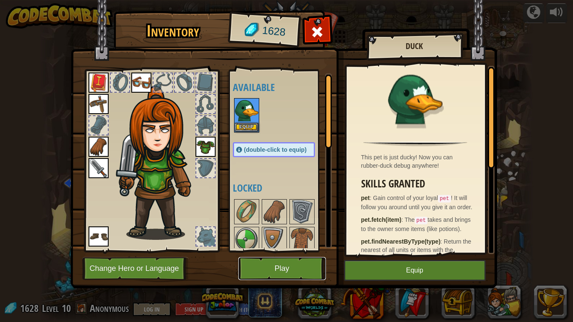
click at [314, 265] on button "Play" at bounding box center [282, 268] width 88 height 23
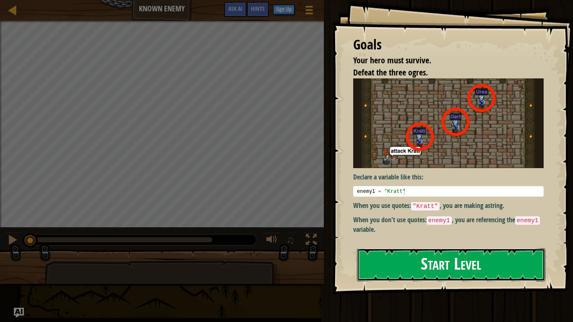
click at [446, 265] on button "Start Level" at bounding box center [451, 265] width 188 height 33
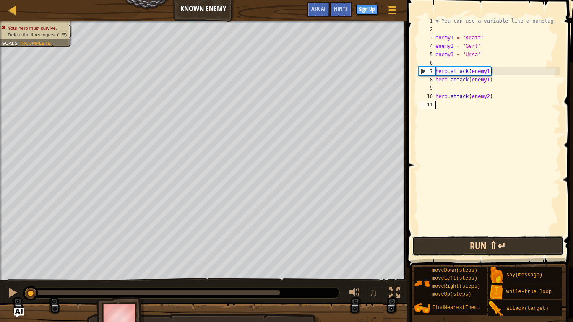
click at [465, 239] on button "Run ⇧↵" at bounding box center [488, 246] width 152 height 19
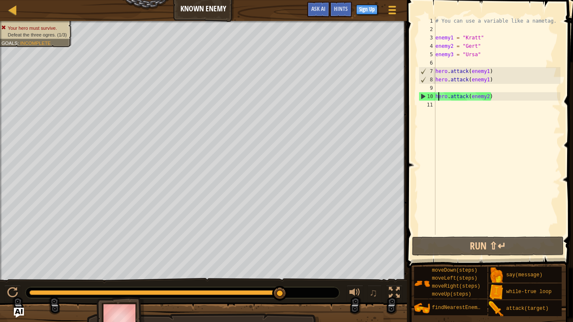
click at [438, 97] on div "# You can use a variable like a nametag. enemy1 = "[PERSON_NAME]" enemy2 = "[PE…" at bounding box center [497, 134] width 127 height 235
drag, startPoint x: 436, startPoint y: 96, endPoint x: 490, endPoint y: 107, distance: 55.8
click at [490, 107] on div "# You can use a variable like a nametag. enemy1 = "[PERSON_NAME]" enemy2 = "[PE…" at bounding box center [497, 134] width 127 height 235
type textarea "hero.attack(enemy2)"
click at [489, 111] on div "# You can use a variable like a nametag. enemy1 = "[PERSON_NAME]" enemy2 = "[PE…" at bounding box center [497, 126] width 127 height 218
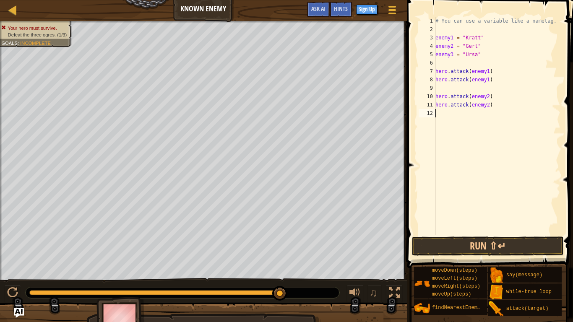
click at [448, 114] on div "# You can use a variable like a nametag. enemy1 = "[PERSON_NAME]" enemy2 = "[PE…" at bounding box center [497, 134] width 127 height 235
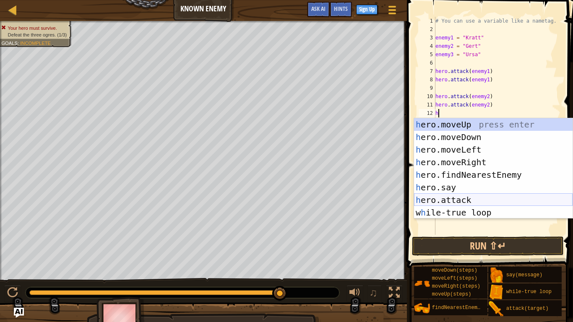
click at [470, 198] on div "h ero.moveUp press enter h ero.moveDown press enter h ero.moveLeft press enter …" at bounding box center [493, 181] width 159 height 126
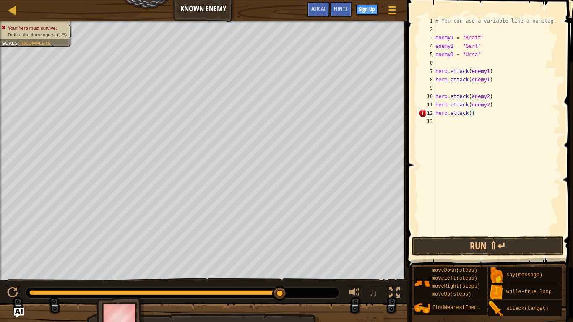
scroll to position [4, 5]
drag, startPoint x: 436, startPoint y: 113, endPoint x: 472, endPoint y: 118, distance: 37.0
click at [472, 118] on div "# You can use a variable like a nametag. enemy1 = "[PERSON_NAME]" enemy2 = "[PE…" at bounding box center [497, 134] width 127 height 235
type textarea "hero.attack()"
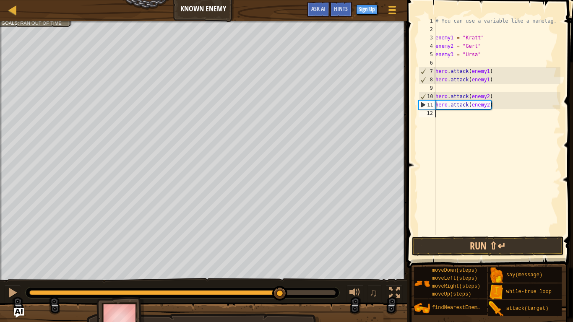
paste textarea "hero.attack(enemy2)"
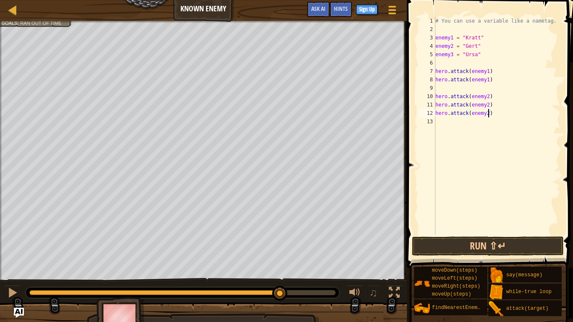
scroll to position [4, 8]
type textarea "hero.attack(enemy3)"
paste textarea "hero.attack(enemy2)"
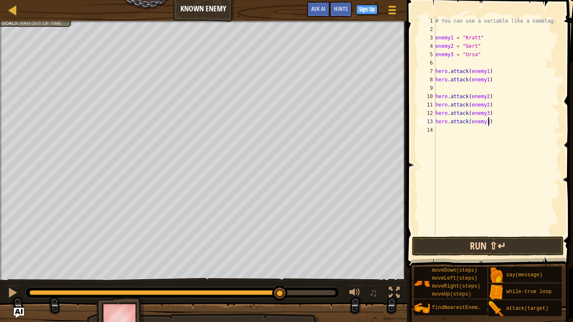
type textarea "hero.attack(enemy3)"
click at [522, 243] on button "Run ⇧↵" at bounding box center [488, 246] width 152 height 19
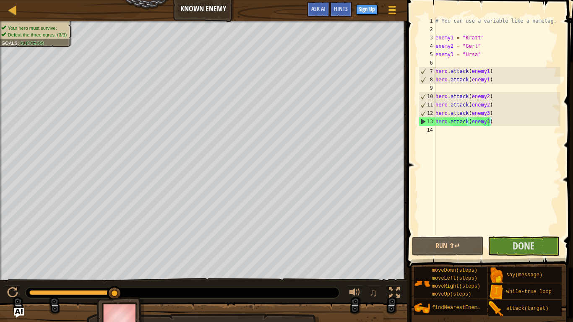
click at [521, 257] on span at bounding box center [491, 122] width 173 height 293
click at [516, 247] on span "Done" at bounding box center [524, 245] width 22 height 13
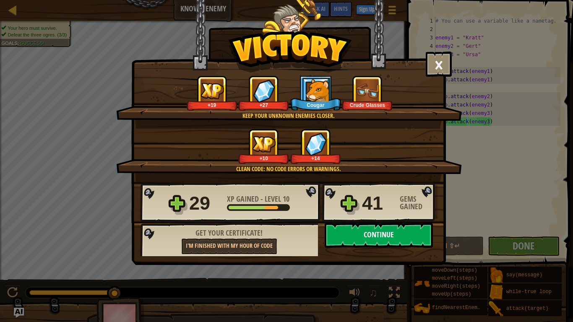
click at [354, 235] on button "Continue" at bounding box center [379, 235] width 108 height 25
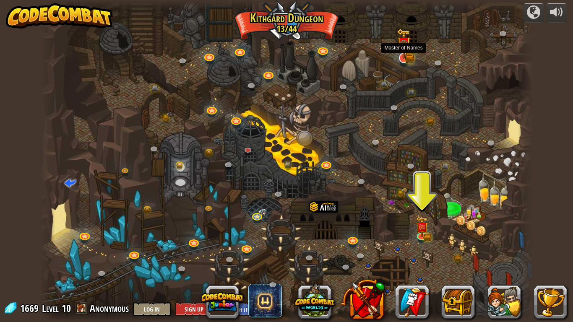
click at [407, 54] on img at bounding box center [404, 44] width 14 height 31
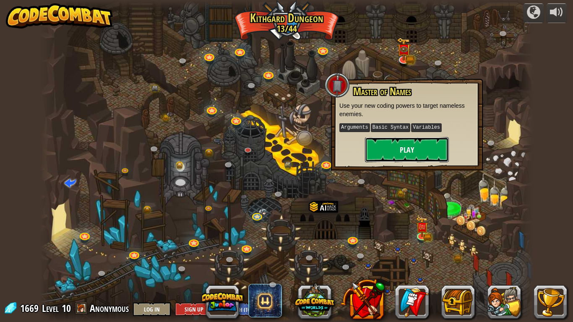
click at [437, 156] on button "Play" at bounding box center [407, 149] width 84 height 25
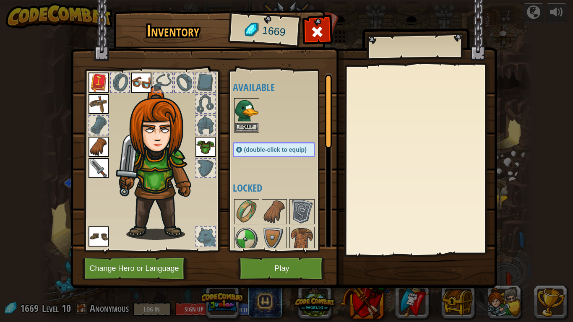
click at [270, 100] on div at bounding box center [282, 115] width 99 height 37
click at [96, 162] on img at bounding box center [99, 168] width 20 height 20
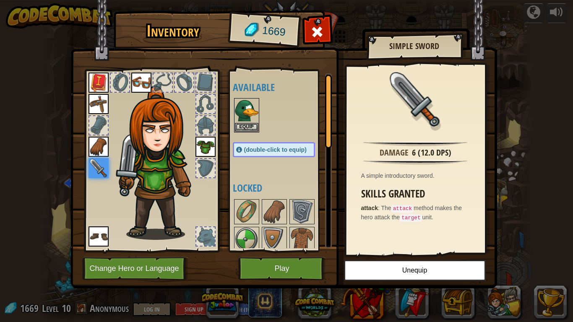
click at [96, 148] on img at bounding box center [99, 147] width 20 height 20
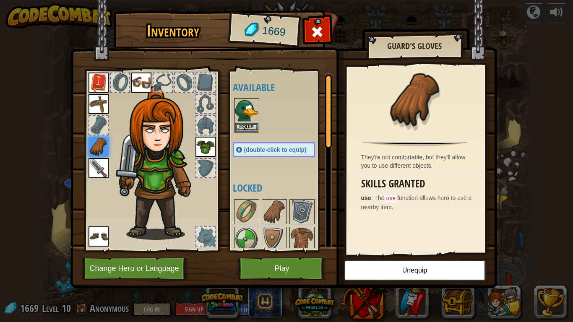
click at [97, 104] on img at bounding box center [99, 104] width 20 height 20
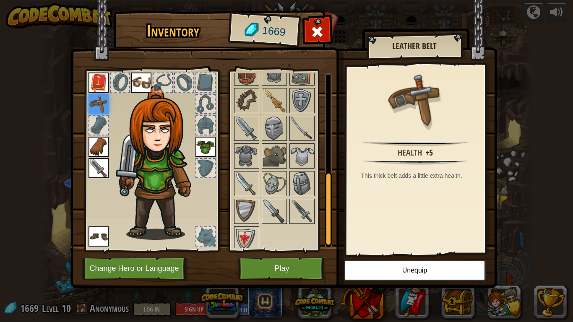
scroll to position [254, 0]
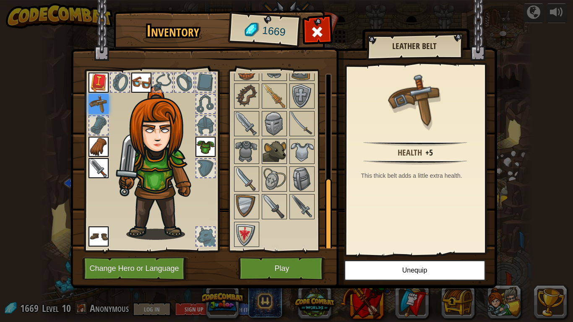
click at [276, 144] on img at bounding box center [275, 152] width 24 height 24
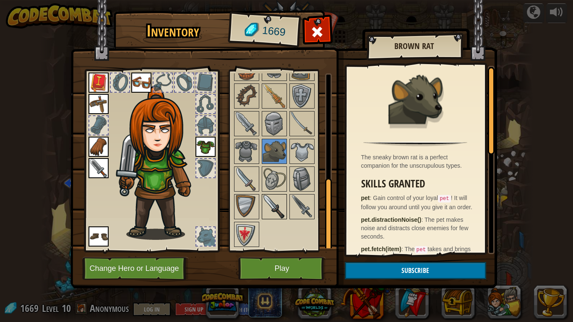
click at [280, 195] on img at bounding box center [275, 207] width 24 height 24
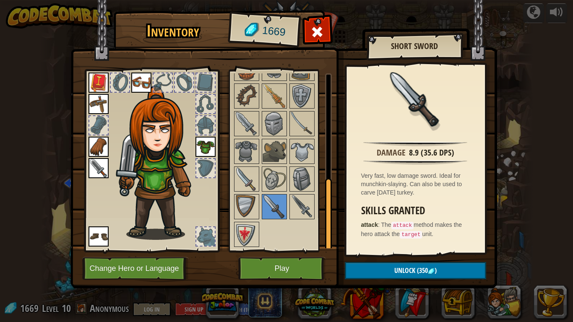
click at [103, 163] on img at bounding box center [99, 168] width 20 height 20
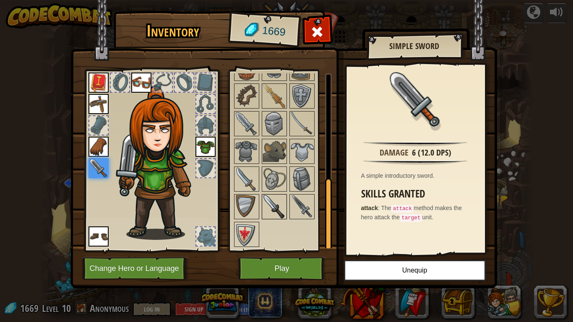
click at [278, 202] on img at bounding box center [275, 207] width 24 height 24
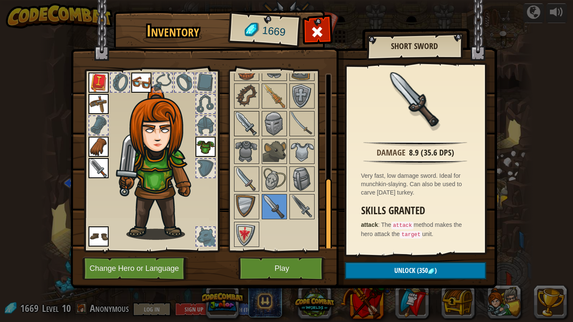
click at [240, 121] on img at bounding box center [247, 124] width 24 height 24
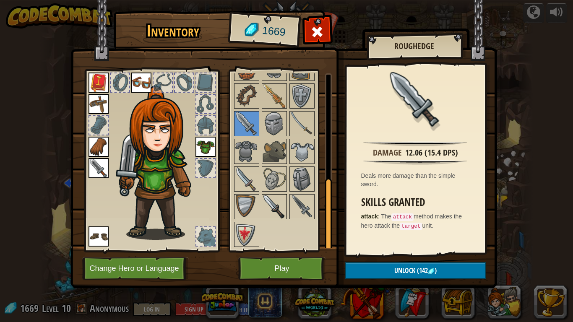
click at [282, 213] on img at bounding box center [275, 207] width 24 height 24
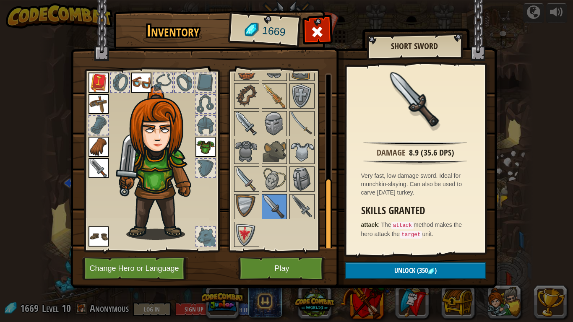
click at [243, 122] on img at bounding box center [247, 124] width 24 height 24
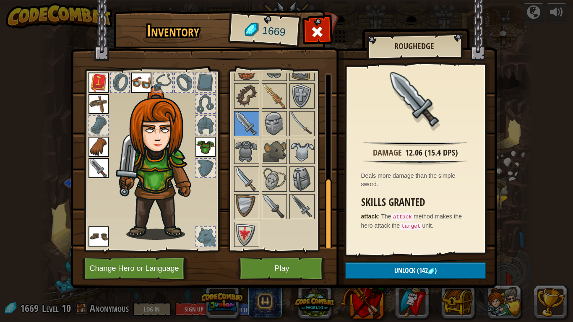
click at [101, 162] on img at bounding box center [99, 168] width 20 height 20
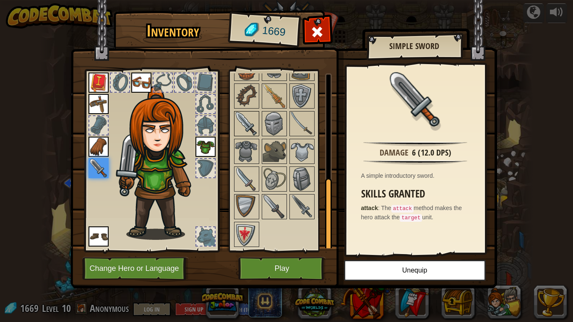
click at [248, 118] on img at bounding box center [247, 124] width 24 height 24
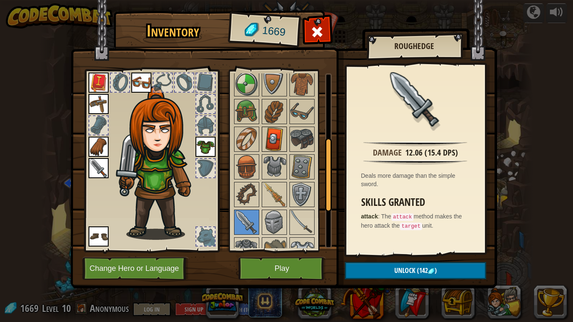
scroll to position [155, 0]
click at [278, 199] on img at bounding box center [275, 195] width 24 height 24
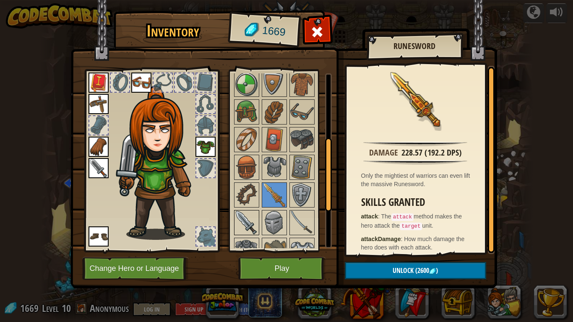
click at [243, 218] on img at bounding box center [247, 223] width 24 height 24
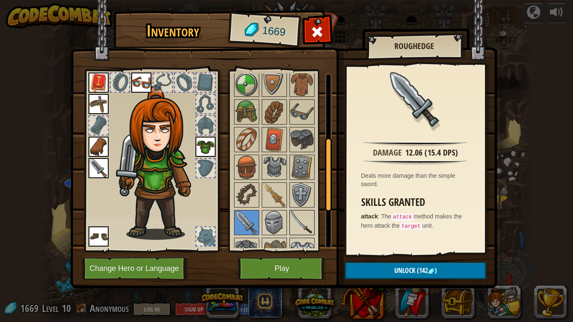
click at [293, 223] on img at bounding box center [303, 223] width 24 height 24
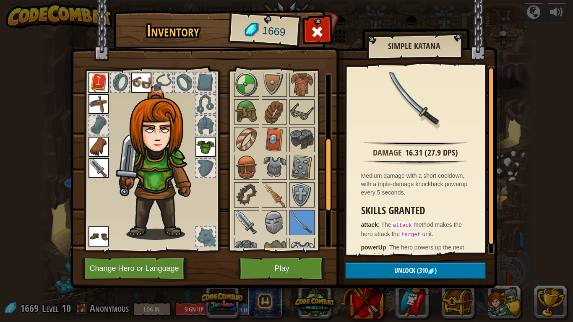
click at [246, 223] on img at bounding box center [247, 223] width 24 height 24
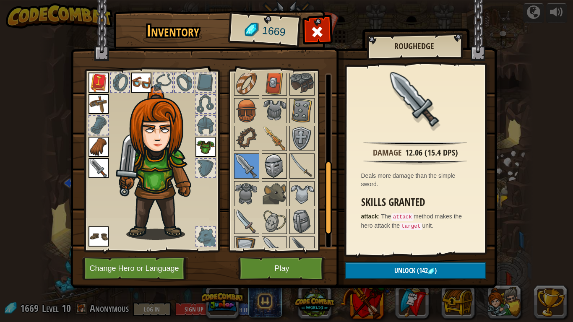
scroll to position [216, 0]
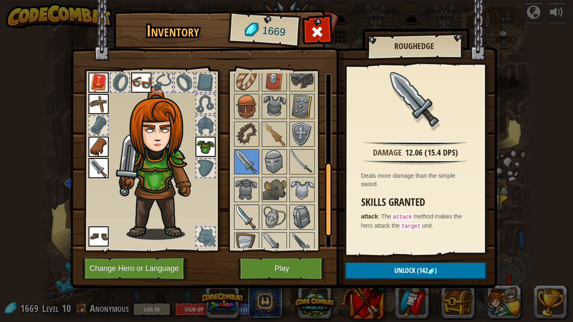
click at [249, 215] on img at bounding box center [247, 218] width 24 height 24
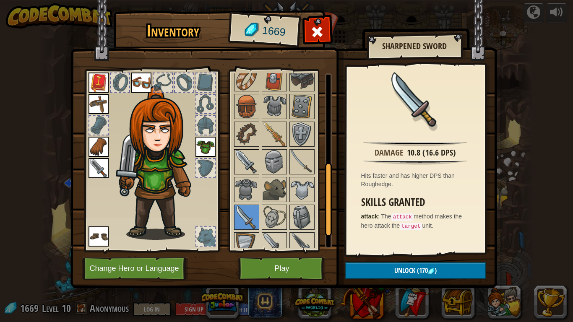
click at [245, 157] on img at bounding box center [247, 162] width 24 height 24
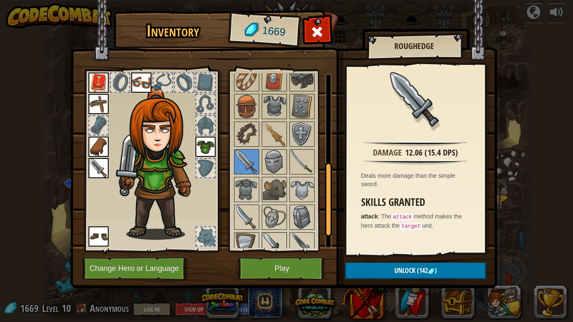
click at [274, 238] on img at bounding box center [275, 245] width 24 height 24
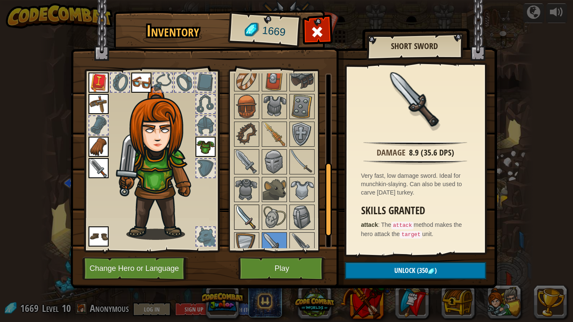
click at [251, 222] on img at bounding box center [247, 218] width 24 height 24
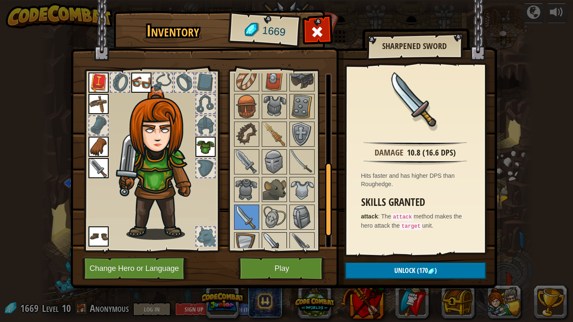
click at [270, 237] on img at bounding box center [275, 245] width 24 height 24
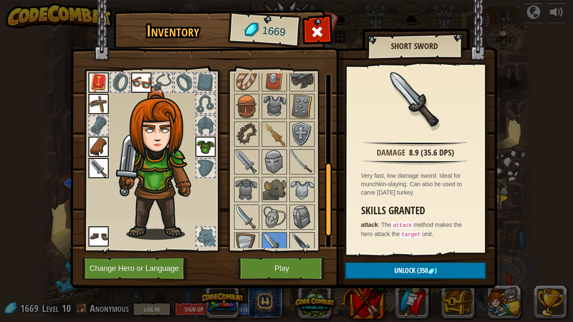
click at [292, 241] on img at bounding box center [303, 245] width 24 height 24
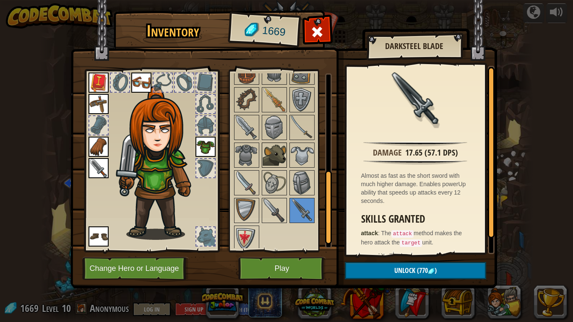
scroll to position [254, 0]
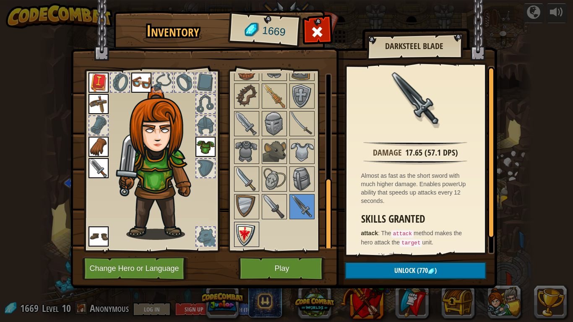
click at [245, 247] on div at bounding box center [246, 234] width 25 height 25
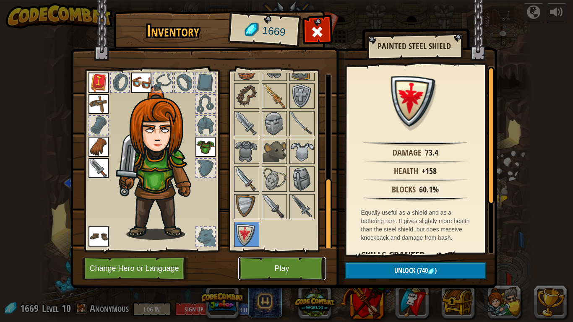
click at [289, 265] on button "Play" at bounding box center [282, 268] width 88 height 23
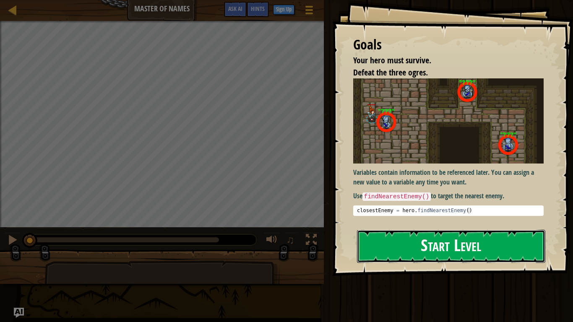
click at [385, 254] on button "Start Level" at bounding box center [451, 246] width 188 height 33
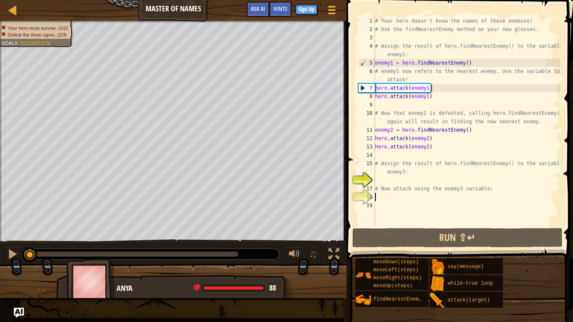
click at [386, 195] on div "# Your hero doesn't know the names of these enemies! # Use the findNearestEnemy…" at bounding box center [467, 130] width 187 height 227
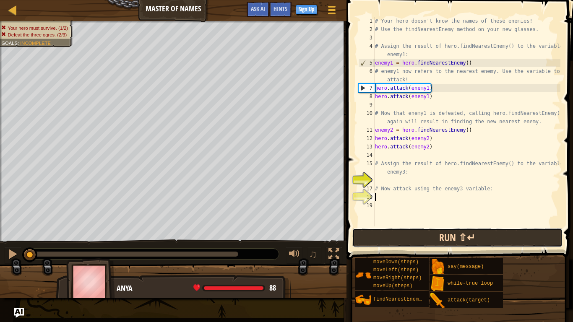
click at [403, 240] on button "Run ⇧↵" at bounding box center [458, 237] width 210 height 19
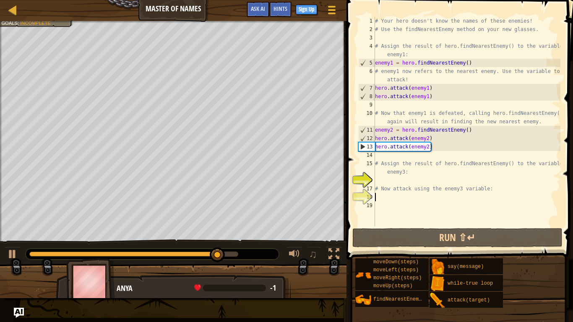
click at [416, 181] on div "# Your hero doesn't know the names of these enemies! # Use the findNearestEnemy…" at bounding box center [467, 130] width 187 height 227
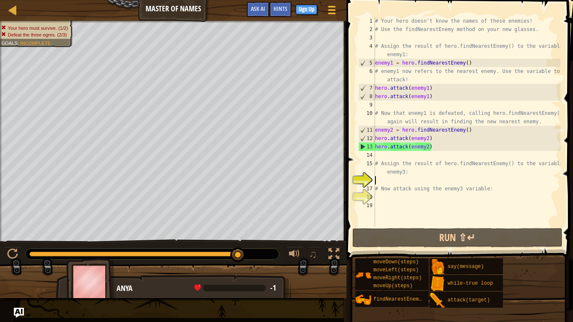
click at [422, 201] on div "# Your hero doesn't know the names of these enemies! # Use the findNearestEnemy…" at bounding box center [467, 130] width 187 height 227
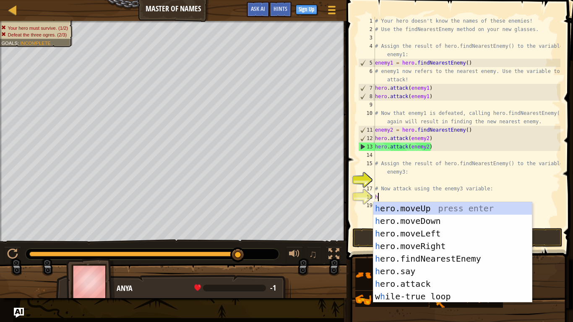
scroll to position [4, 0]
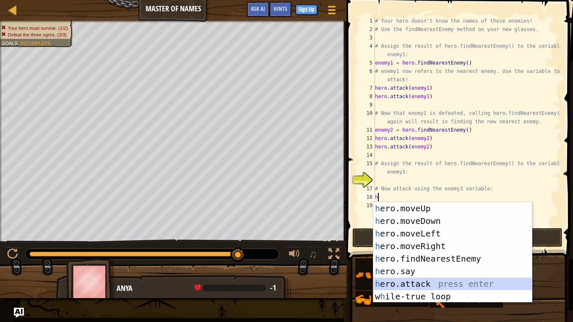
click at [448, 265] on div "h ero.moveUp press enter h ero.moveDown press enter h ero.moveLeft press enter …" at bounding box center [453, 265] width 159 height 126
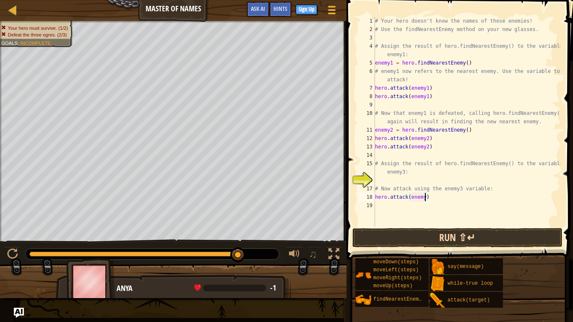
type textarea "hero.attack(enemy3)"
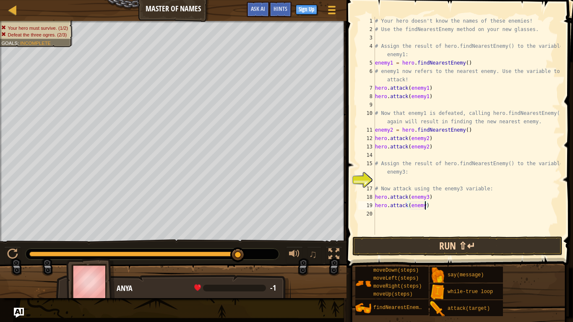
scroll to position [4, 8]
type textarea "hero.attack(enemy3)"
click at [434, 245] on button "Run ⇧↵" at bounding box center [458, 246] width 210 height 19
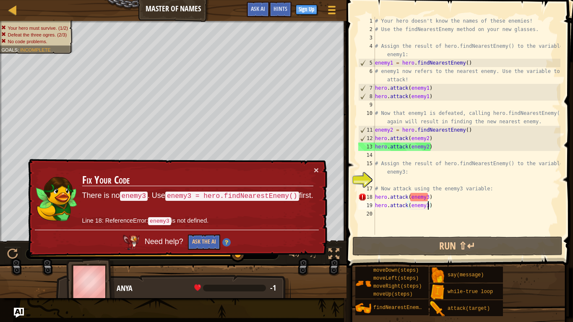
click at [165, 194] on code "enemy3 = hero.findNearestEnemy()" at bounding box center [232, 196] width 134 height 9
click at [415, 181] on div "# Your hero doesn't know the names of these enemies! # Use the findNearestEnemy…" at bounding box center [467, 134] width 187 height 235
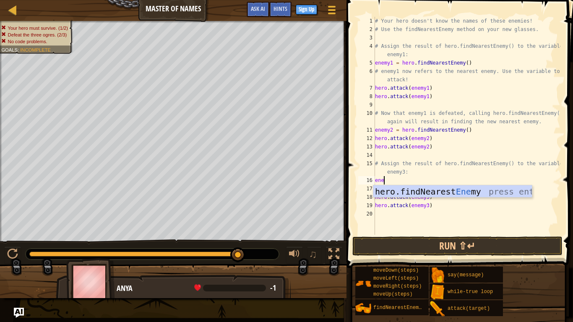
scroll to position [4, 1]
type textarea "ene"
click at [281, 8] on span "Hints" at bounding box center [281, 9] width 14 height 8
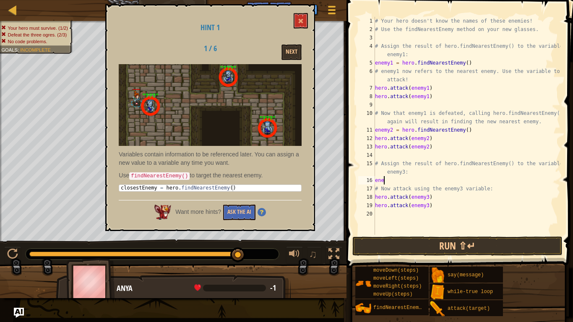
type textarea "closestEnemy = hero.findNearestEnemy()"
drag, startPoint x: 119, startPoint y: 186, endPoint x: 193, endPoint y: 186, distance: 73.9
click at [193, 186] on div "closestEnemy = hero . findNearestEnemy ( )" at bounding box center [210, 194] width 182 height 19
click at [122, 187] on div "closestEnemy = hero . findNearestEnemy ( )" at bounding box center [210, 188] width 182 height 6
drag, startPoint x: 122, startPoint y: 187, endPoint x: 194, endPoint y: 193, distance: 72.0
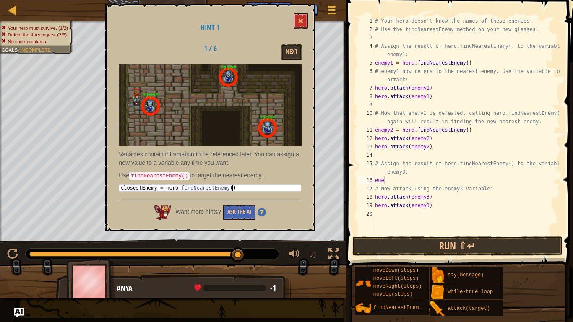
click at [194, 193] on div "Variables contain information to be referenced later. You can assign a new valu…" at bounding box center [210, 130] width 183 height 132
click at [122, 185] on div "closestEnemy = hero . findNearestEnemy ( )" at bounding box center [210, 188] width 182 height 6
drag, startPoint x: 122, startPoint y: 188, endPoint x: 236, endPoint y: 185, distance: 113.8
click at [236, 185] on div "closestEnemy = hero . findNearestEnemy ( )" at bounding box center [210, 194] width 182 height 19
click at [398, 183] on div "# Your hero doesn't know the names of these enemies! # Use the findNearestEnemy…" at bounding box center [467, 134] width 187 height 235
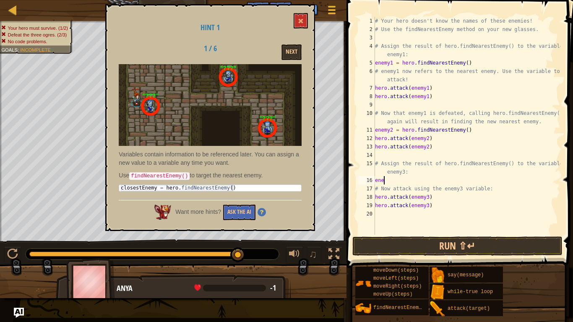
scroll to position [4, 0]
type textarea "e"
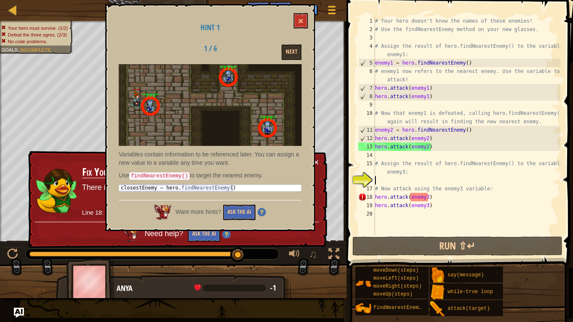
paste textarea "closestEnemy = hero.findNearestEnemy()"
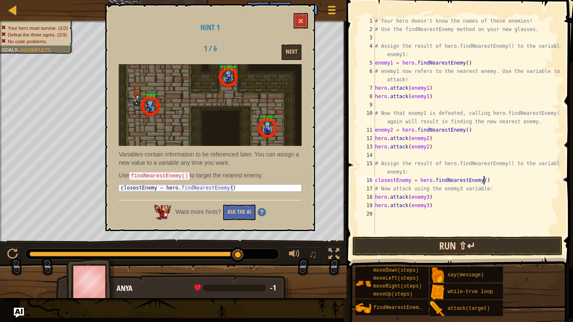
scroll to position [4, 16]
click at [445, 246] on button "Run ⇧↵" at bounding box center [458, 246] width 210 height 19
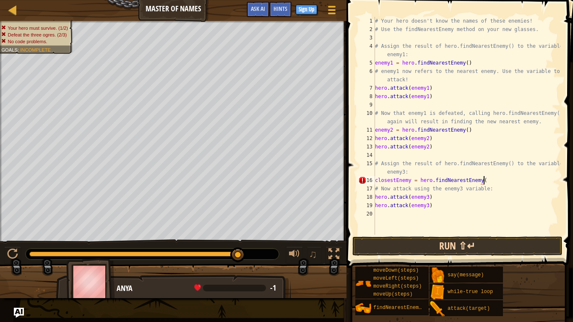
scroll to position [4, 15]
click at [443, 251] on button "Run ⇧↵" at bounding box center [458, 246] width 210 height 19
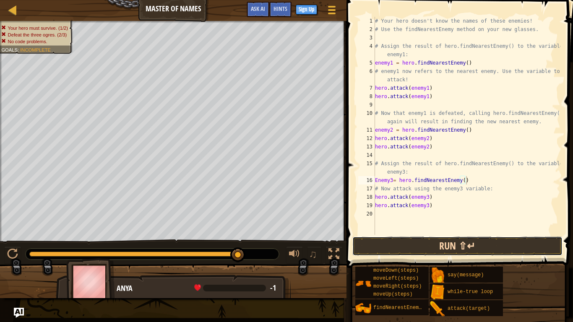
click at [445, 252] on button "Run ⇧↵" at bounding box center [458, 246] width 210 height 19
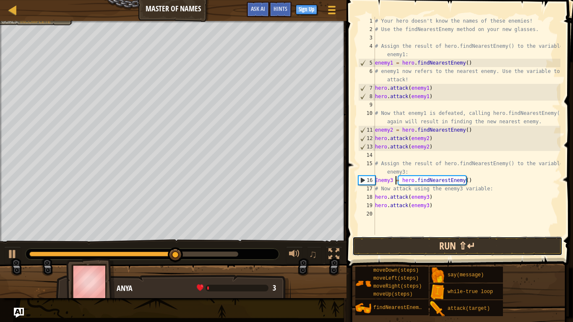
click at [440, 244] on button "Run ⇧↵" at bounding box center [458, 246] width 210 height 19
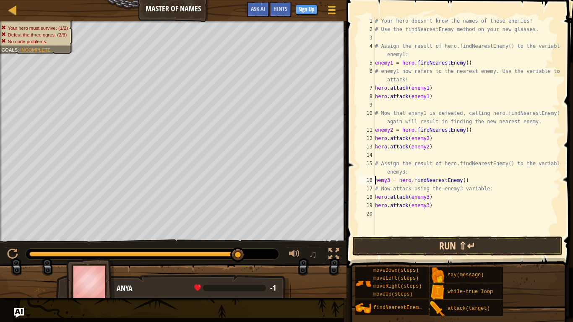
scroll to position [4, 0]
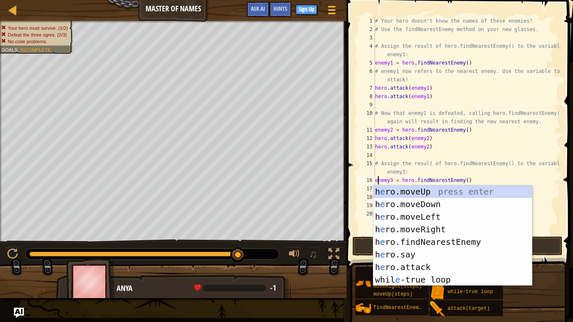
type textarea "enemy3 = hero.findNearestEnemy()"
click at [352, 241] on span at bounding box center [460, 122] width 233 height 293
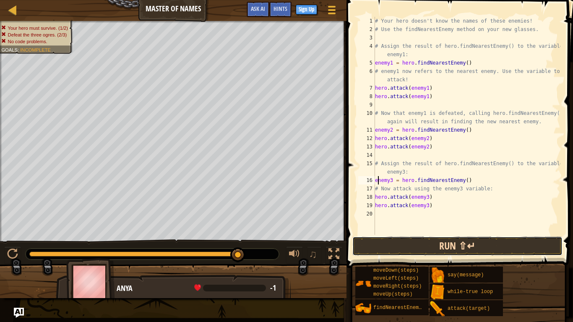
click at [403, 249] on button "Run ⇧↵" at bounding box center [458, 246] width 210 height 19
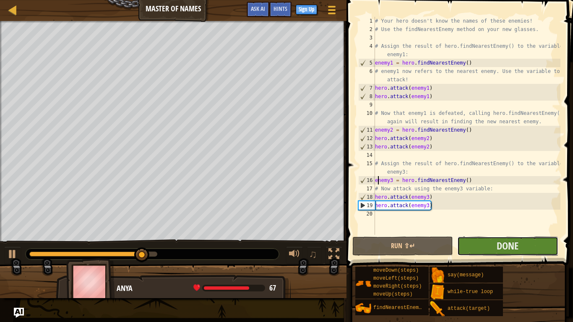
click at [526, 244] on button "Done" at bounding box center [508, 246] width 101 height 19
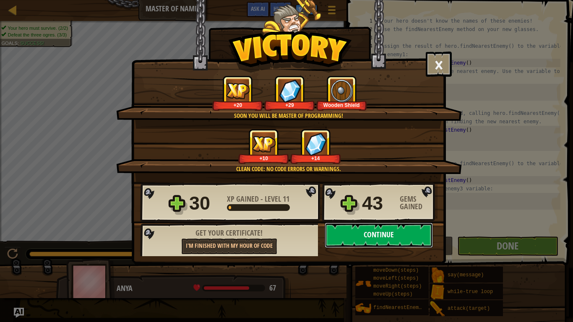
click at [370, 240] on button "Continue" at bounding box center [379, 235] width 108 height 25
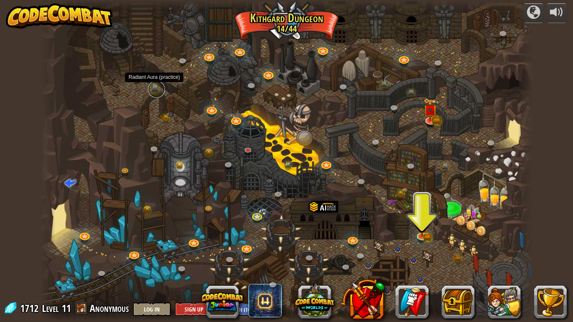
click at [156, 90] on link at bounding box center [156, 89] width 17 height 17
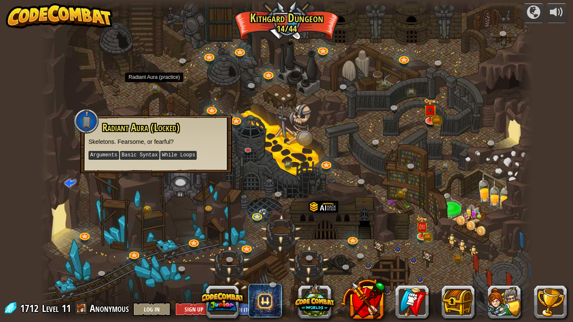
click at [165, 222] on div at bounding box center [286, 161] width 493 height 322
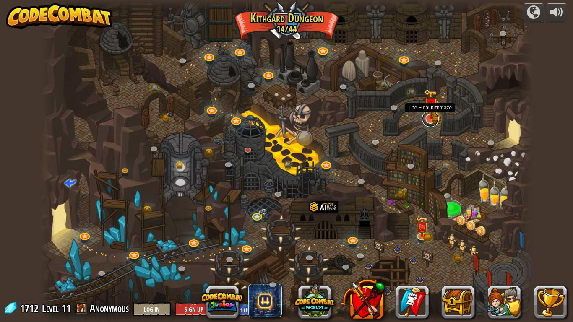
click at [428, 120] on link at bounding box center [430, 118] width 17 height 17
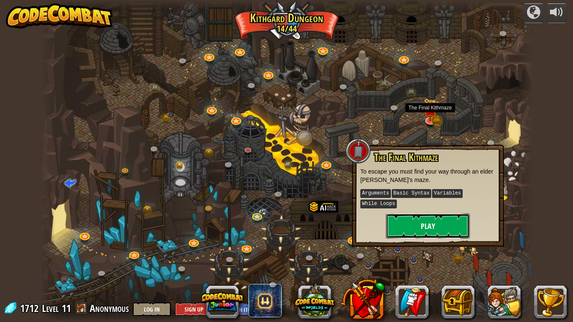
click at [428, 223] on button "Play" at bounding box center [428, 226] width 84 height 25
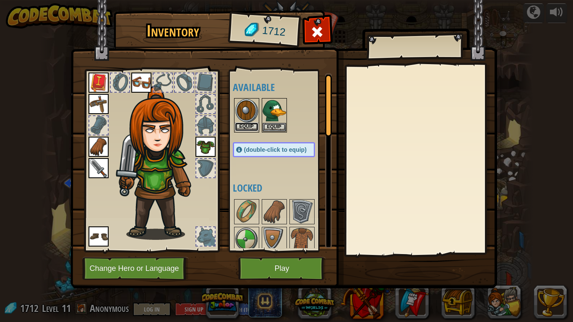
click at [254, 123] on button "Equip" at bounding box center [247, 127] width 24 height 9
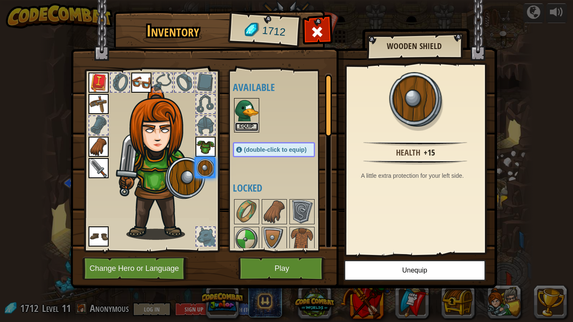
click at [251, 126] on button "Equip" at bounding box center [247, 127] width 24 height 9
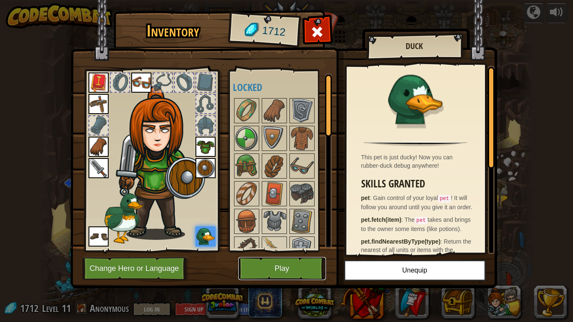
click at [278, 265] on button "Play" at bounding box center [282, 268] width 88 height 23
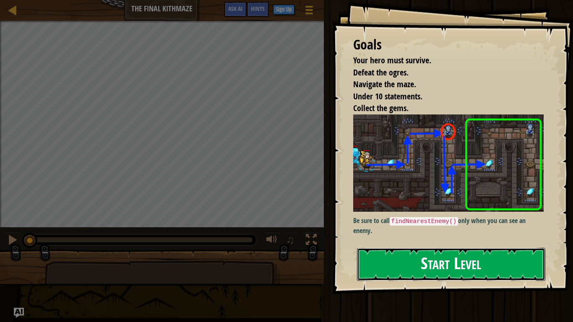
click at [372, 265] on button "Start Level" at bounding box center [451, 264] width 188 height 33
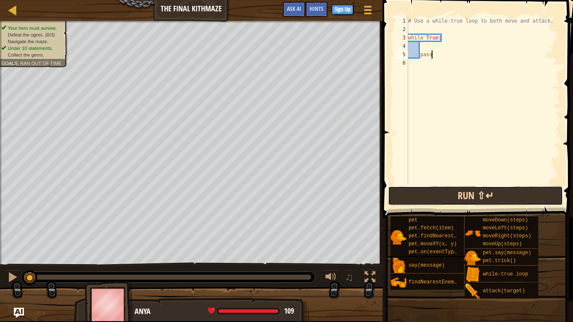
click at [511, 196] on button "Run ⇧↵" at bounding box center [475, 195] width 175 height 19
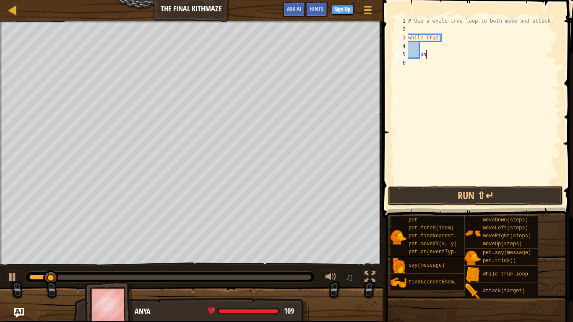
type textarea "p"
click at [10, 11] on div at bounding box center [13, 10] width 10 height 10
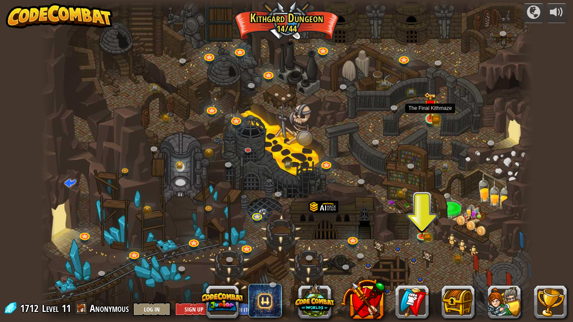
click at [435, 110] on img at bounding box center [430, 105] width 13 height 27
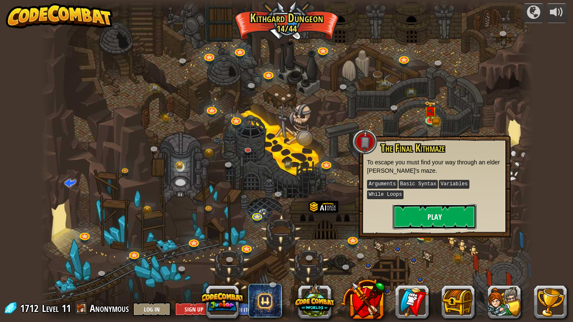
click at [468, 214] on button "Play" at bounding box center [435, 216] width 84 height 25
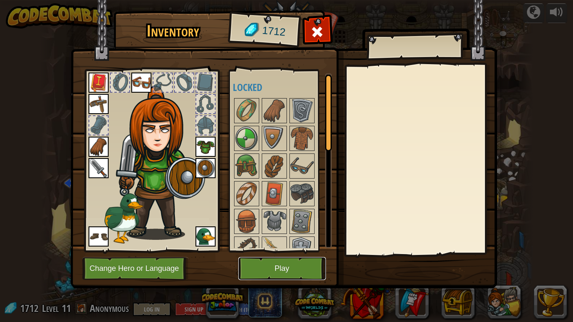
click at [299, 265] on button "Play" at bounding box center [282, 268] width 88 height 23
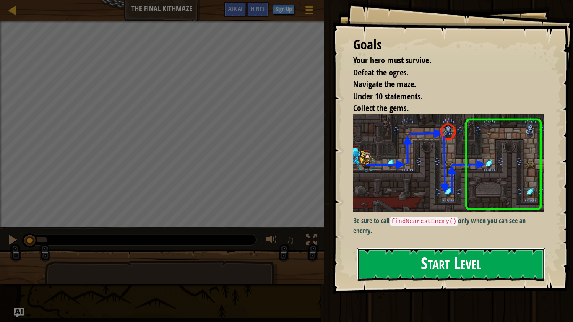
click at [529, 262] on button "Start Level" at bounding box center [451, 264] width 188 height 33
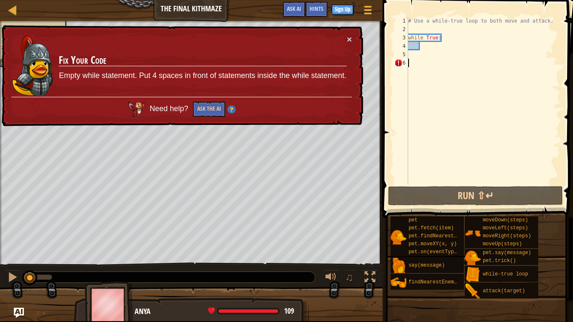
click at [346, 42] on td "Fix Your Code Empty while statement. Put 4 spaces in front of statements inside…" at bounding box center [202, 66] width 288 height 62
click at [349, 39] on button "×" at bounding box center [349, 39] width 5 height 9
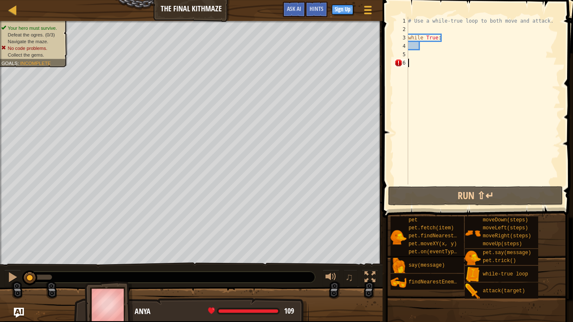
click at [424, 45] on div "# Use a while-true loop to both move and attack. while True :" at bounding box center [484, 109] width 154 height 185
type textarea "h"
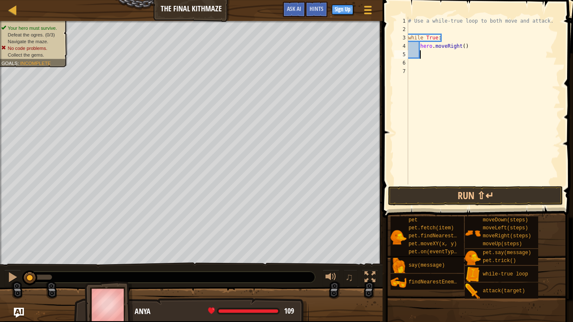
scroll to position [4, 1]
type textarea "h"
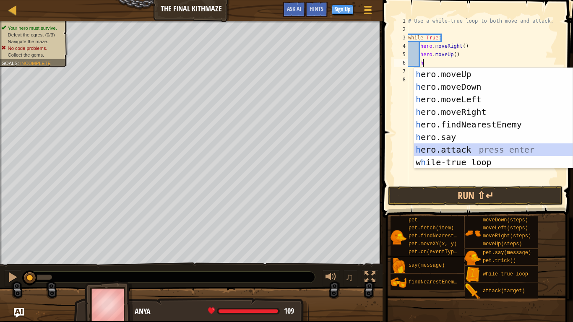
type textarea "hero.attack(enemy)"
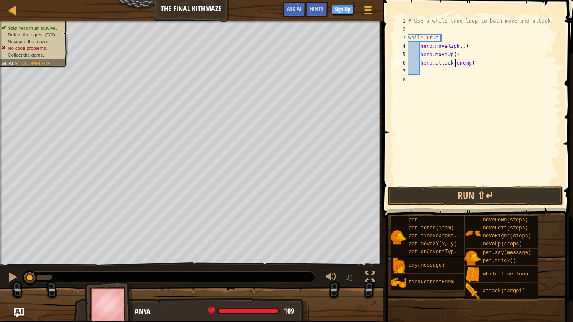
scroll to position [4, 1]
type textarea "while True:"
type textarea "enemy = e"
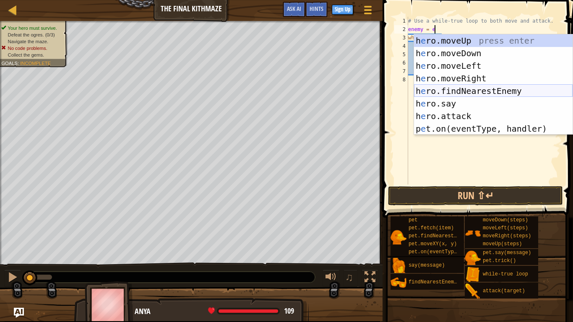
click at [424, 94] on div "h e ro.moveUp press enter h e ro.moveDown press enter h e ro.moveLeft press ent…" at bounding box center [493, 97] width 159 height 126
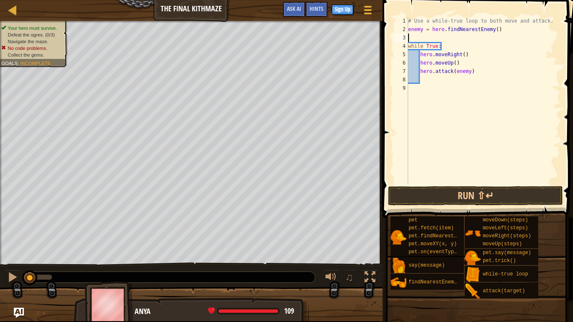
scroll to position [4, 0]
click at [435, 84] on div "# Use a while-true loop to both move and attack. enemy = hero . findNearestEnem…" at bounding box center [484, 109] width 154 height 185
drag, startPoint x: 420, startPoint y: 70, endPoint x: 435, endPoint y: 72, distance: 15.2
click at [435, 72] on div "# Use a while-true loop to both move and attack. enemy = hero . findNearestEnem…" at bounding box center [484, 109] width 154 height 185
type textarea "hero.attack(enemy)"
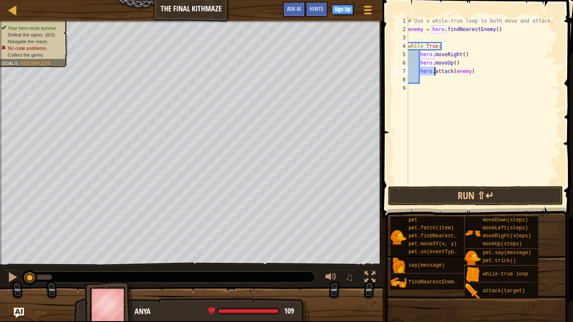
click at [444, 89] on div "# Use a while-true loop to both move and attack. enemy = hero . findNearestEnem…" at bounding box center [484, 109] width 154 height 185
drag, startPoint x: 421, startPoint y: 73, endPoint x: 470, endPoint y: 77, distance: 49.3
click at [470, 77] on div "# Use a while-true loop to both move and attack. enemy = hero . findNearestEnem…" at bounding box center [484, 109] width 154 height 185
type textarea "hero.attack(enemy)"
click at [470, 79] on div "# Use a while-true loop to both move and attack. enemy = hero . findNearestEnem…" at bounding box center [484, 101] width 154 height 168
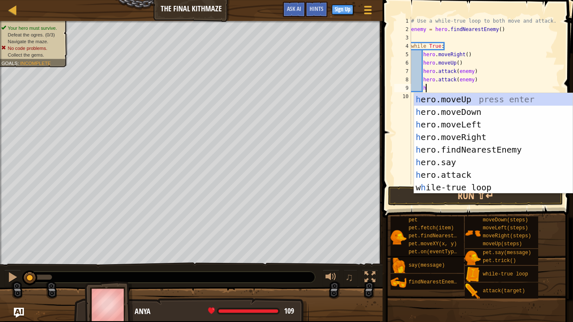
type textarea "h"
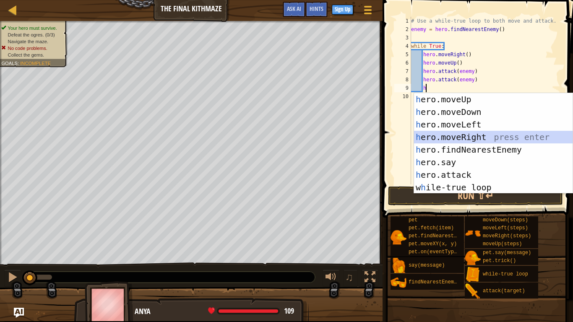
click at [470, 136] on div "h ero.moveUp press enter h ero.moveDown press enter h ero.moveLeft press enter …" at bounding box center [493, 156] width 159 height 126
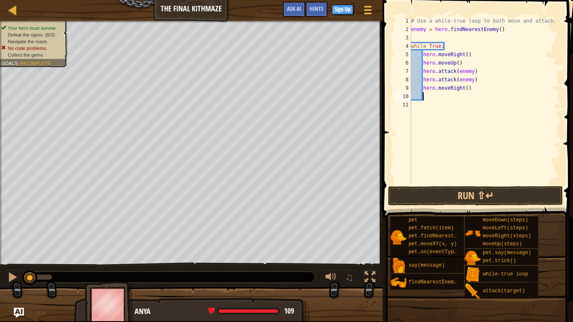
click at [451, 98] on div "# Use a while-true loop to both move and attack. enemy = hero . findNearestEnem…" at bounding box center [485, 109] width 151 height 185
type textarea "h"
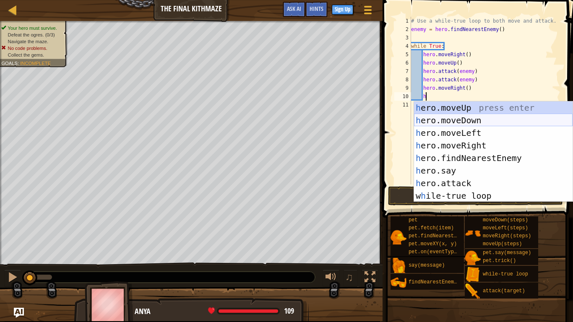
click at [466, 121] on div "h ero.moveUp press enter h ero.moveDown press enter h ero.moveLeft press enter …" at bounding box center [493, 165] width 159 height 126
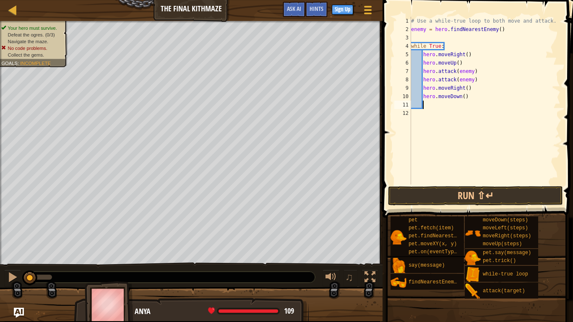
click at [463, 98] on div "# Use a while-true loop to both move and attack. enemy = hero . findNearestEnem…" at bounding box center [485, 109] width 151 height 185
type textarea "hero.moveDown(2)"
click at [456, 107] on div "# Use a while-true loop to both move and attack. enemy = hero . findNearestEnem…" at bounding box center [485, 109] width 151 height 185
type textarea "h"
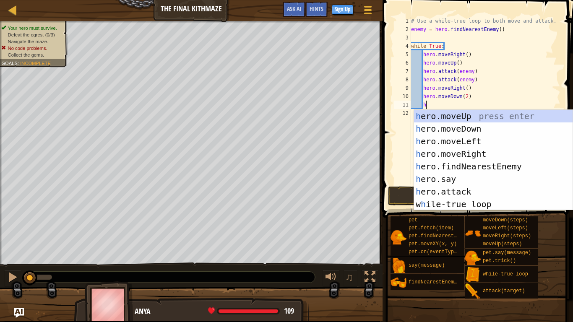
scroll to position [4, 2]
click at [466, 116] on div "h ero.moveUp press enter h ero.moveDown press enter h ero.moveLeft press enter …" at bounding box center [493, 173] width 159 height 126
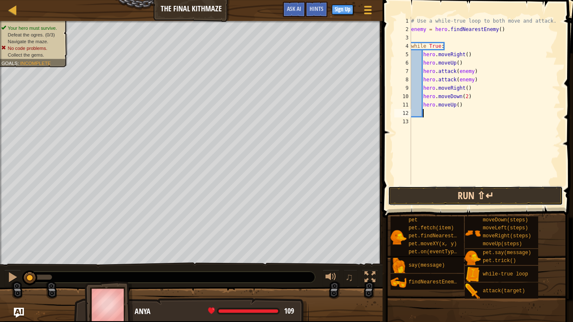
click at [496, 191] on button "Run ⇧↵" at bounding box center [475, 195] width 175 height 19
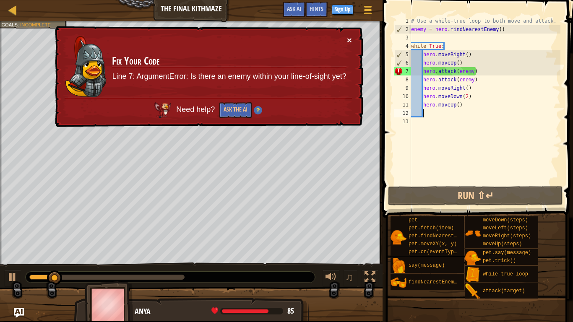
click at [352, 39] on button "×" at bounding box center [349, 40] width 5 height 9
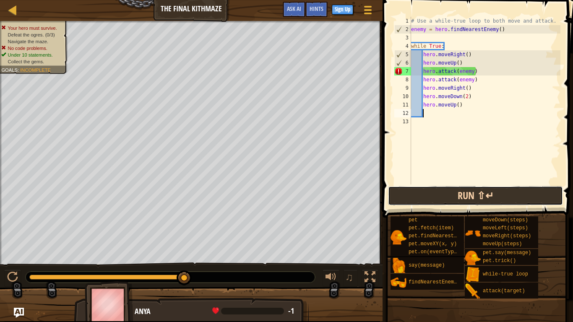
click at [499, 190] on button "Run ⇧↵" at bounding box center [475, 195] width 175 height 19
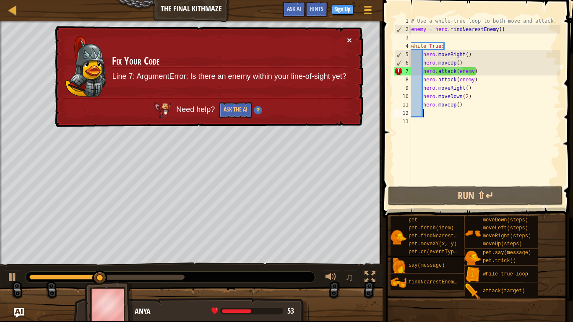
click at [351, 38] on button "×" at bounding box center [349, 40] width 5 height 9
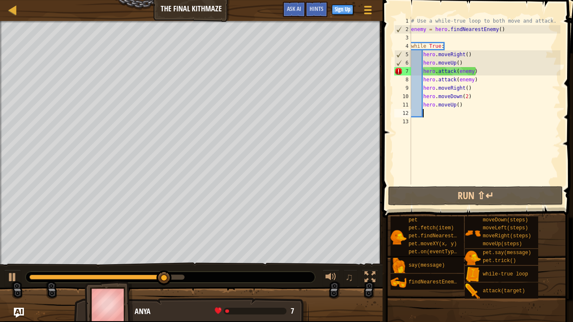
click at [311, 1] on div "Map The Final Kithmaze Game Menu Done Sign Up Hints Ask AI" at bounding box center [191, 10] width 383 height 21
click at [313, 5] on span "Hints" at bounding box center [317, 9] width 14 height 8
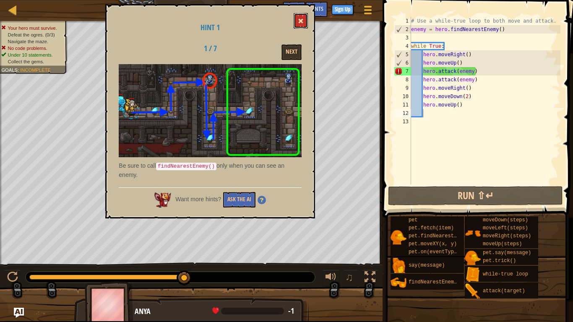
click at [296, 26] on button at bounding box center [301, 21] width 14 height 16
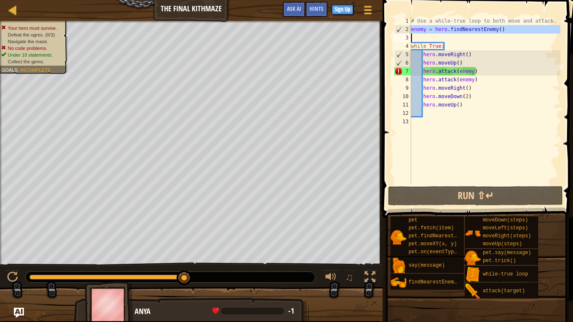
drag, startPoint x: 413, startPoint y: 30, endPoint x: 489, endPoint y: 41, distance: 76.8
click at [489, 41] on div "# Use a while-true loop to both move and attack. enemy = hero . findNearestEnem…" at bounding box center [485, 109] width 151 height 185
type textarea "enemy = hero.findNearestEnemy()"
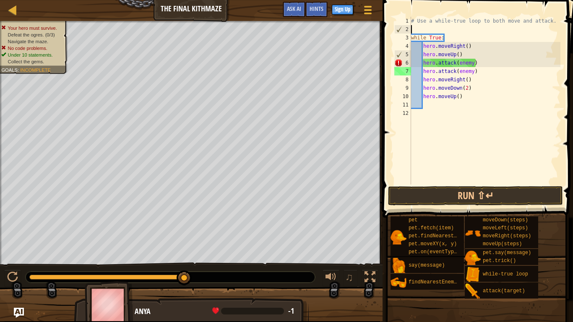
scroll to position [4, 0]
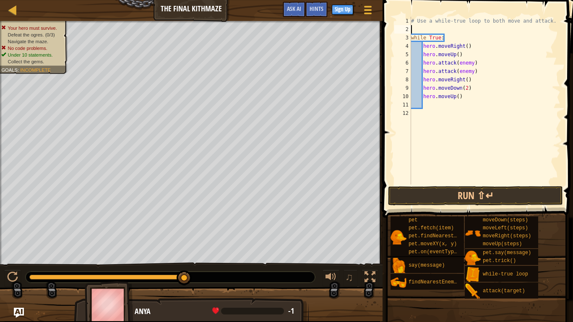
click at [463, 57] on div "# Use a while-true loop to both move and attack. while True : hero . moveRight …" at bounding box center [485, 109] width 151 height 185
type textarea "hero.moveUp()"
type textarea "h"
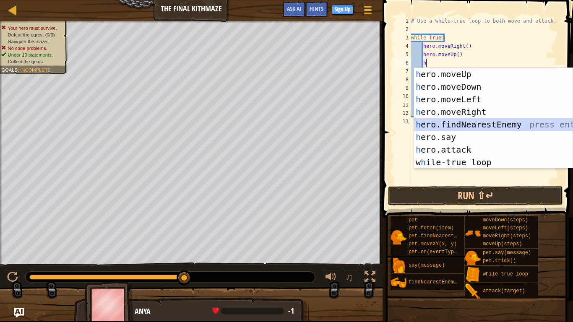
scroll to position [4, 1]
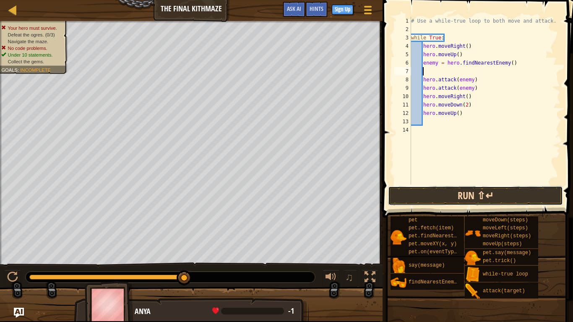
click at [494, 191] on button "Run ⇧↵" at bounding box center [475, 195] width 175 height 19
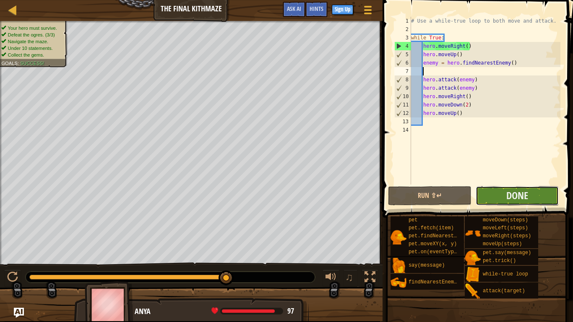
click at [494, 196] on button "Done" at bounding box center [517, 195] width 83 height 19
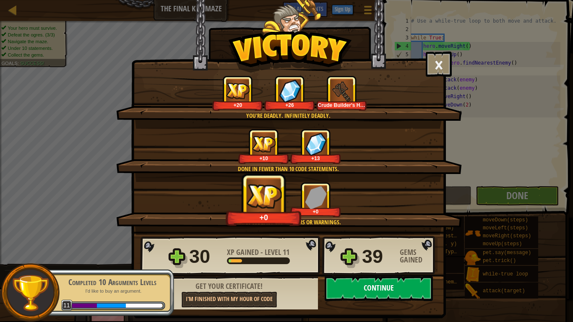
click at [386, 265] on button "Continue" at bounding box center [379, 288] width 108 height 25
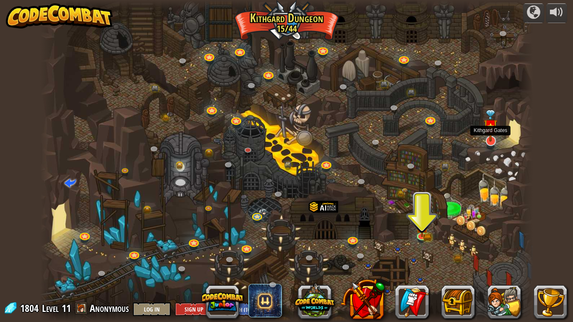
click at [485, 135] on img at bounding box center [491, 126] width 14 height 32
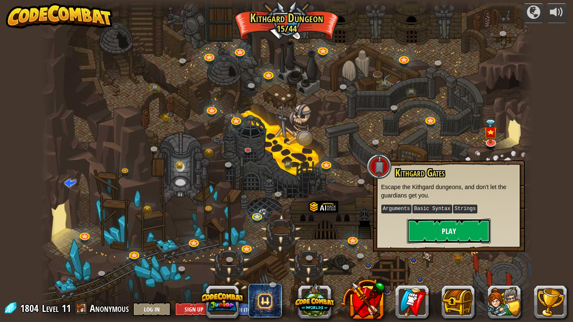
click at [463, 233] on button "Play" at bounding box center [449, 231] width 84 height 25
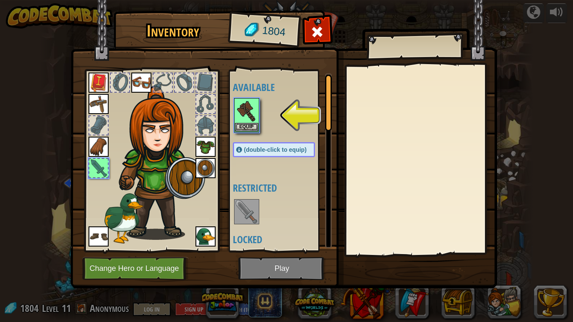
click at [103, 171] on div at bounding box center [98, 168] width 18 height 18
click at [251, 126] on button "Equip" at bounding box center [247, 127] width 24 height 9
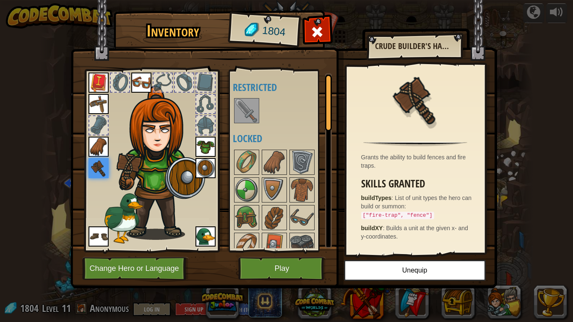
click at [450, 207] on p "buildTypes : List of unit types the hero can build or summon: ["fire-trap", "fe…" at bounding box center [417, 207] width 113 height 26
click at [458, 219] on div "Skills Granted buildTypes : List of unit types the hero can build or summon: ["…" at bounding box center [417, 209] width 113 height 63
click at [296, 265] on button "Play" at bounding box center [282, 268] width 88 height 23
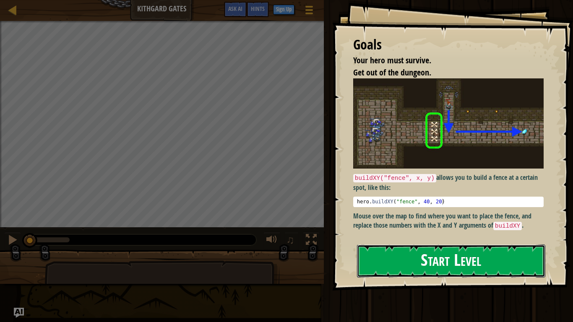
click at [394, 262] on button "Start Level" at bounding box center [451, 261] width 188 height 33
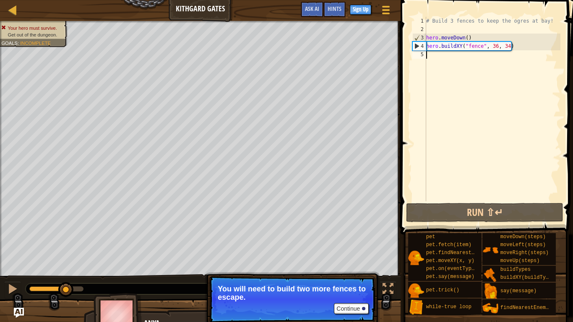
click at [495, 62] on div "# Build 3 fences to keep the ogres at bay! hero . moveDown ( ) hero . buildXY (…" at bounding box center [493, 118] width 136 height 202
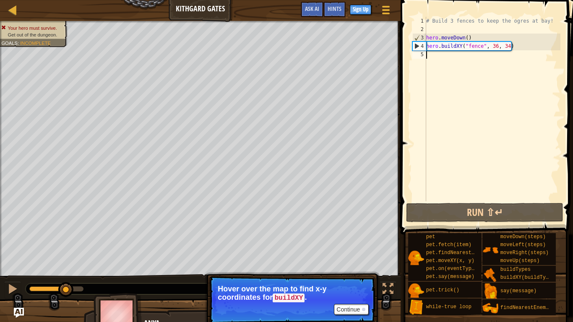
click at [434, 58] on div "# Build 3 fences to keep the ogres at bay! hero . moveDown ( ) hero . buildXY (…" at bounding box center [493, 118] width 136 height 202
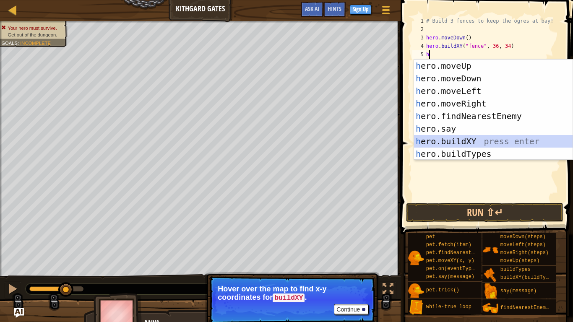
type textarea "hero.buildXY("fence", 36, 30)"
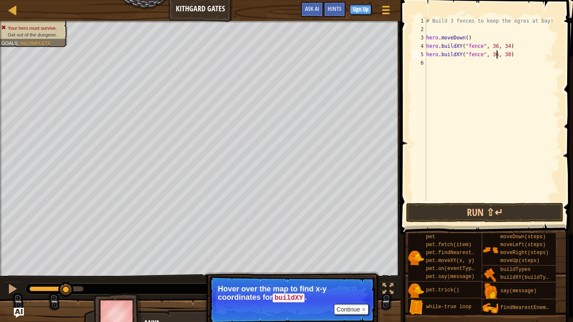
click at [468, 69] on div "# Build 3 fences to keep the ogres at bay! hero . moveDown ( ) hero . buildXY (…" at bounding box center [493, 118] width 136 height 202
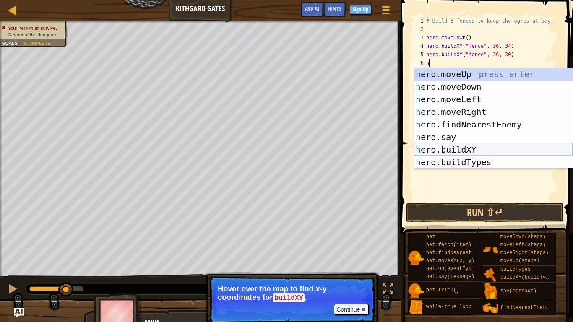
click at [479, 152] on div "h ero.moveUp press enter h ero.moveDown press enter h ero.moveLeft press enter …" at bounding box center [493, 131] width 159 height 126
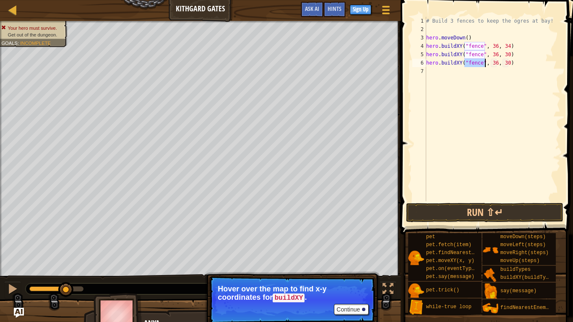
click at [495, 65] on div "# Build 3 fences to keep the ogres at bay! hero . moveDown ( ) hero . buildXY (…" at bounding box center [493, 118] width 136 height 202
type textarea "hero.buildXY("fence", 36, 27)"
click at [445, 220] on button "Run ⇧↵" at bounding box center [484, 212] width 157 height 19
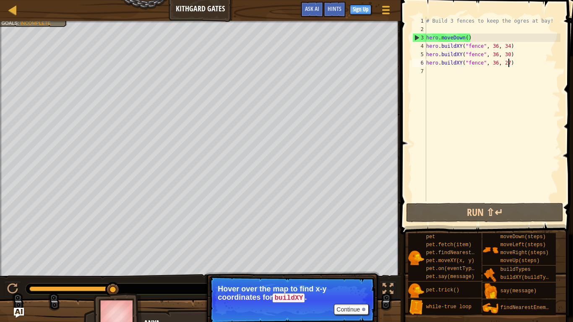
click at [449, 75] on div "# Build 3 fences to keep the ogres at bay! hero . moveDown ( ) hero . buildXY (…" at bounding box center [493, 118] width 136 height 202
type textarea "h"
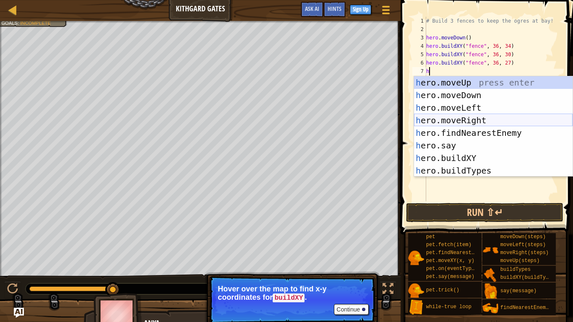
click at [467, 122] on div "h ero.moveUp press enter h ero.moveDown press enter h ero.moveLeft press enter …" at bounding box center [493, 139] width 159 height 126
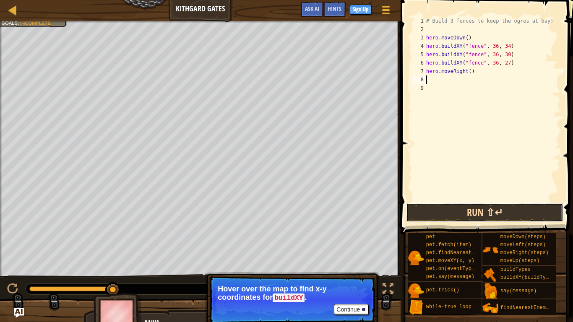
click at [482, 217] on button "Run ⇧↵" at bounding box center [484, 212] width 157 height 19
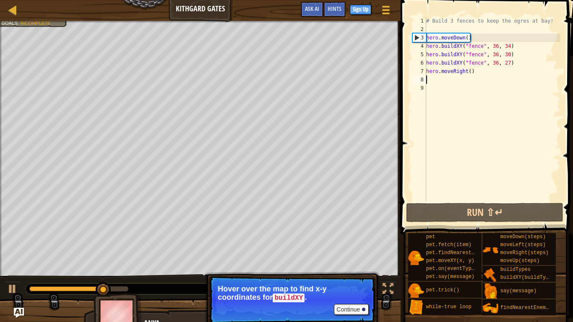
click at [450, 84] on div "# Build 3 fences to keep the ogres at bay! hero . moveDown ( ) hero . buildXY (…" at bounding box center [493, 118] width 136 height 202
type textarea "h"
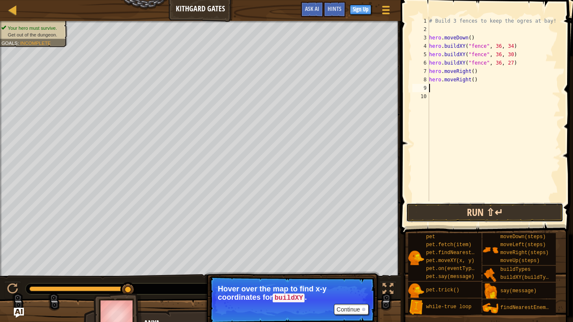
click at [483, 213] on button "Run ⇧↵" at bounding box center [484, 212] width 157 height 19
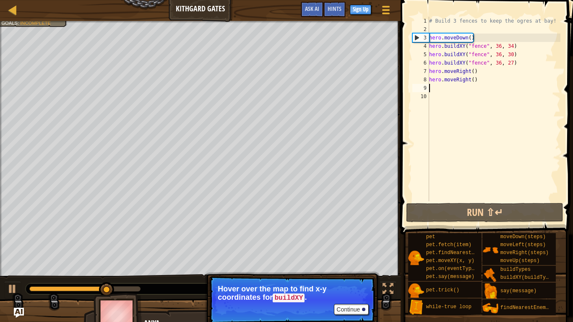
type textarea "h"
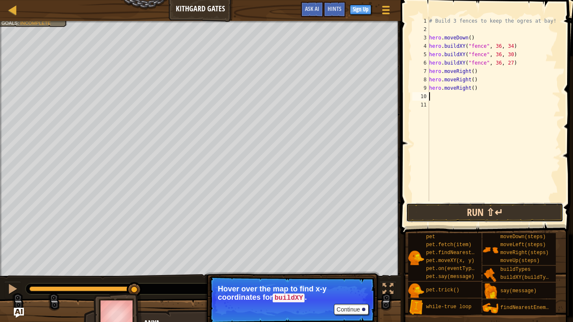
click at [515, 213] on button "Run ⇧↵" at bounding box center [484, 212] width 157 height 19
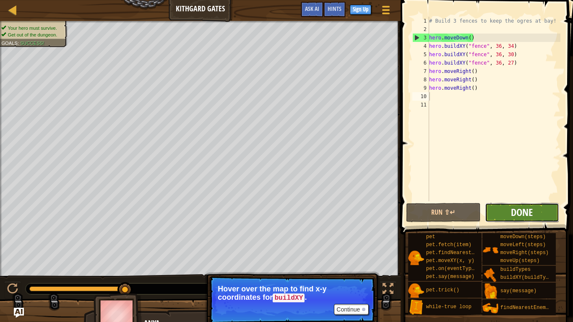
click at [525, 212] on span "Done" at bounding box center [522, 212] width 22 height 13
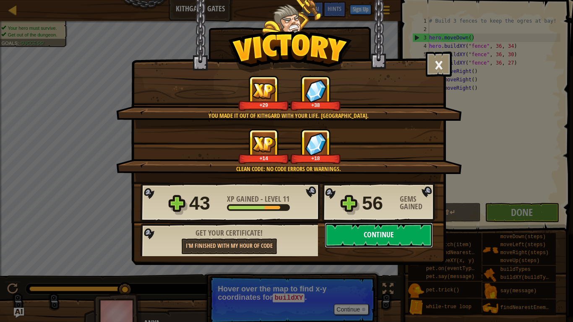
click at [403, 235] on button "Continue" at bounding box center [379, 235] width 108 height 25
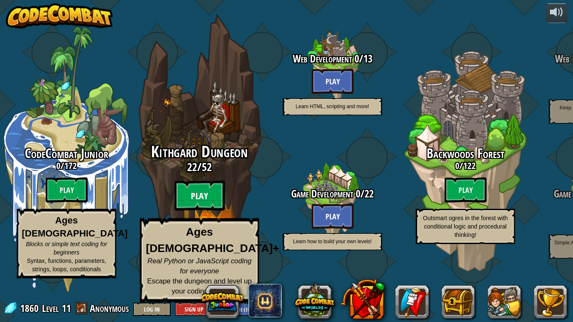
click at [195, 209] on btn "Play" at bounding box center [200, 196] width 50 height 30
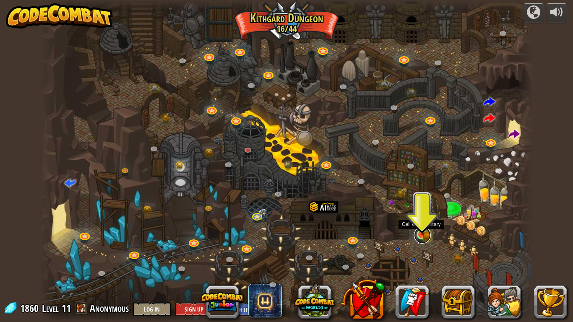
click at [417, 240] on link at bounding box center [422, 235] width 17 height 17
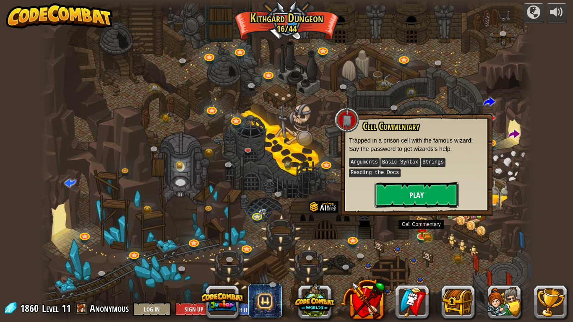
click at [415, 194] on button "Play" at bounding box center [417, 195] width 84 height 25
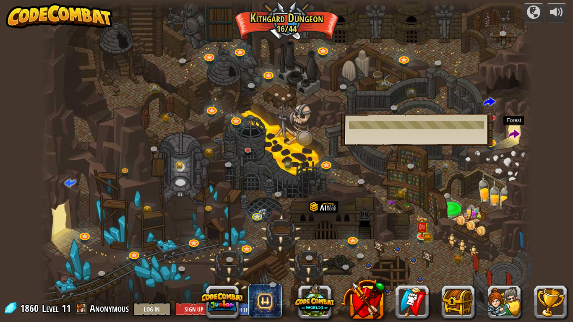
click at [510, 134] on span at bounding box center [514, 134] width 11 height 11
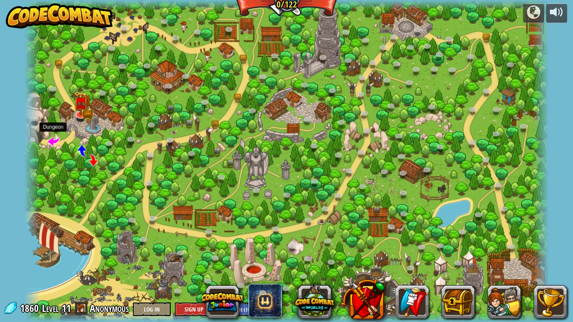
click at [56, 147] on span at bounding box center [53, 141] width 11 height 11
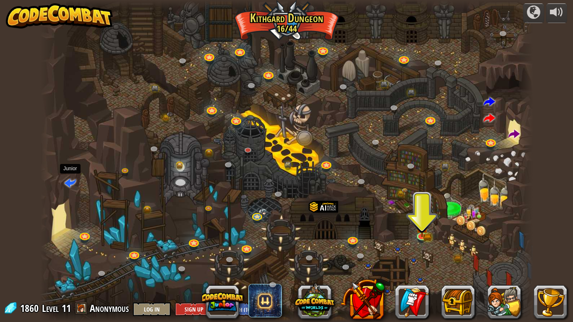
click at [68, 182] on span at bounding box center [70, 182] width 11 height 11
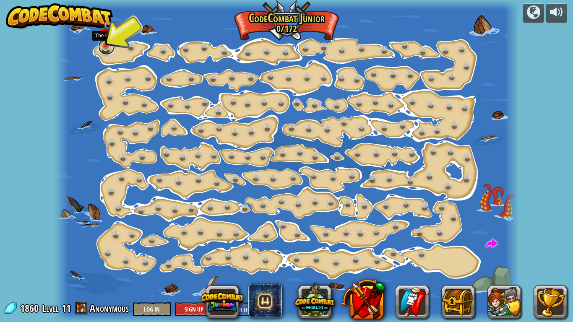
click at [106, 50] on link at bounding box center [106, 46] width 17 height 17
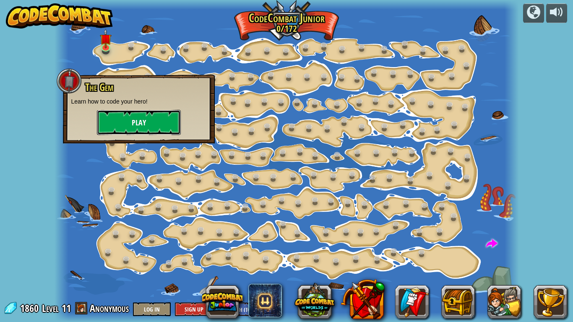
click at [134, 124] on button "Play" at bounding box center [139, 122] width 84 height 25
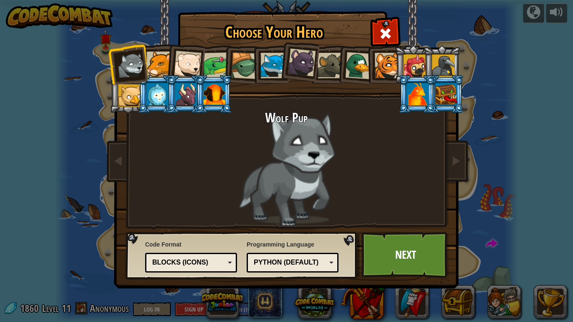
click at [408, 89] on div at bounding box center [418, 94] width 22 height 23
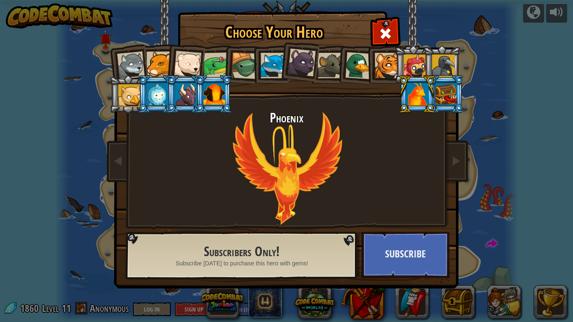
click at [447, 92] on div at bounding box center [447, 94] width 22 height 23
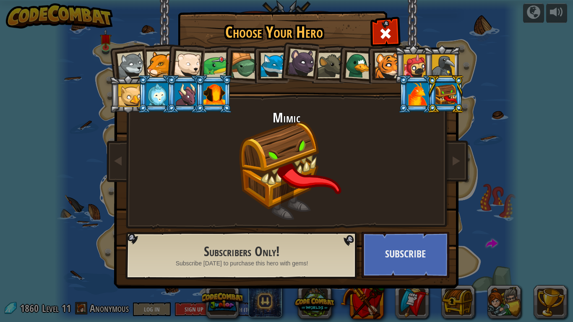
click at [444, 63] on div at bounding box center [443, 66] width 23 height 23
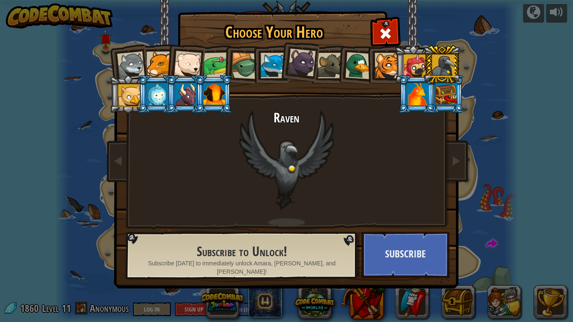
click at [406, 62] on div at bounding box center [415, 66] width 23 height 23
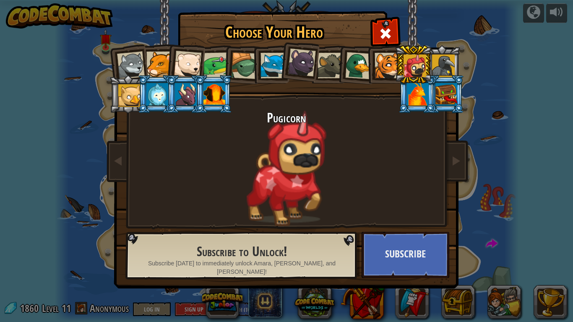
click at [196, 92] on li at bounding box center [214, 94] width 38 height 38
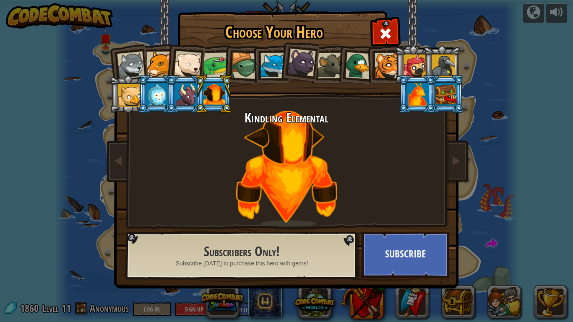
click at [153, 94] on div at bounding box center [158, 94] width 22 height 23
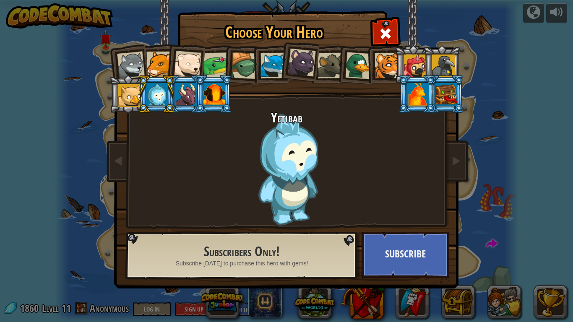
click at [118, 92] on div at bounding box center [129, 95] width 23 height 23
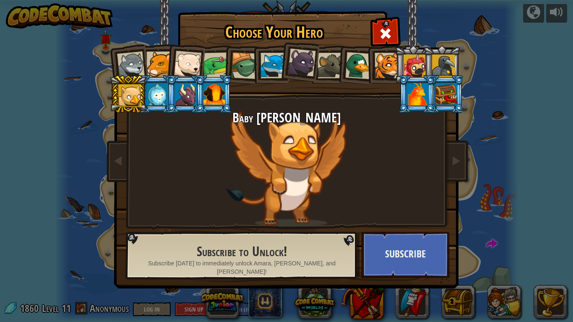
click at [379, 65] on div at bounding box center [388, 66] width 26 height 26
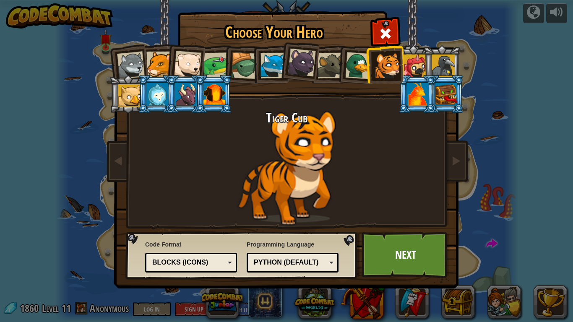
click at [362, 68] on div at bounding box center [359, 65] width 27 height 27
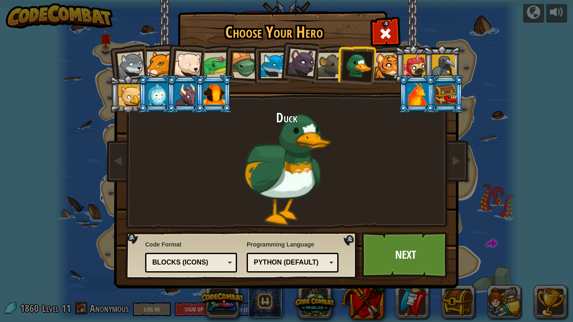
click at [278, 64] on div at bounding box center [274, 66] width 26 height 26
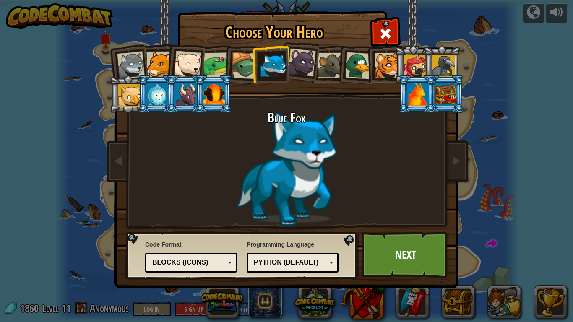
click at [217, 65] on div at bounding box center [217, 65] width 26 height 26
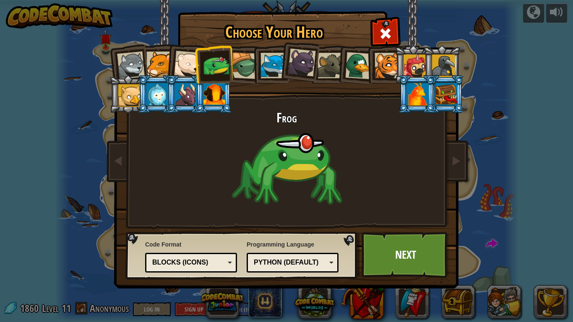
click at [240, 61] on div at bounding box center [244, 65] width 27 height 27
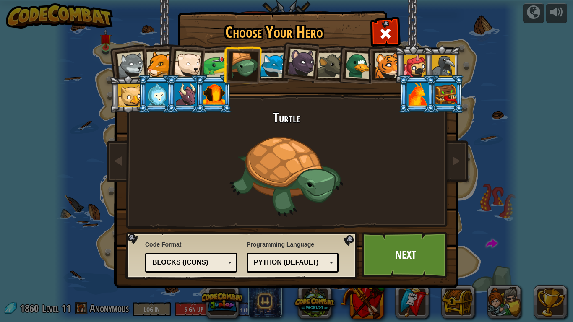
click at [163, 65] on div at bounding box center [160, 65] width 26 height 26
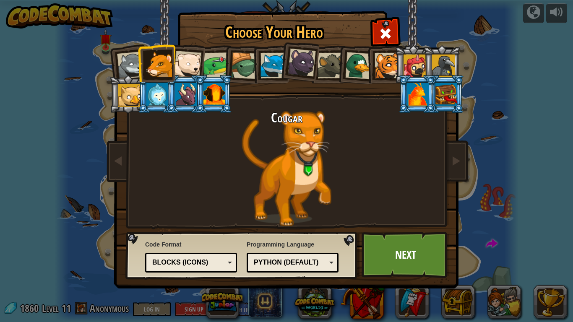
click at [135, 64] on div at bounding box center [131, 66] width 28 height 28
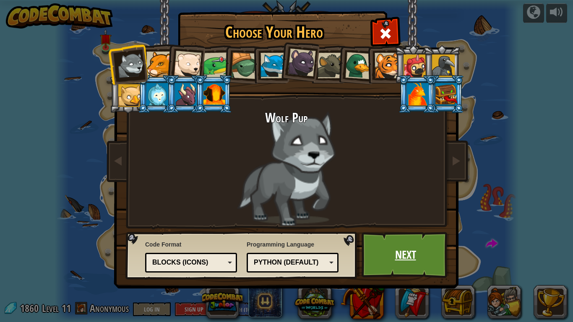
click at [391, 262] on link "Next" at bounding box center [406, 255] width 88 height 46
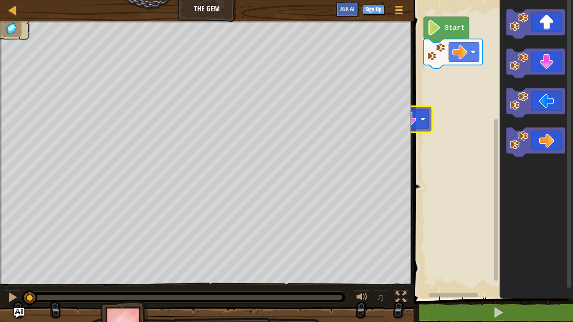
click at [406, 124] on div "Map The Gem Game Menu Sign Up Ask AI 1 הההההההההההההההההההההההההההההההההההההההה…" at bounding box center [286, 161] width 573 height 322
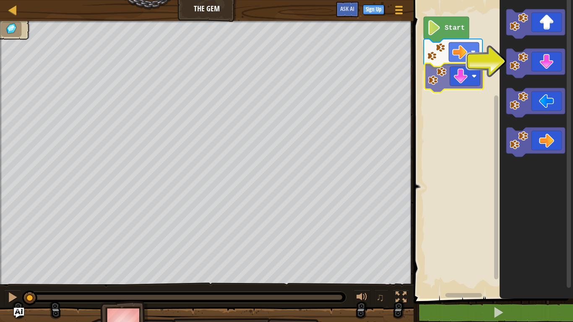
click at [439, 77] on div "Start" at bounding box center [492, 147] width 162 height 303
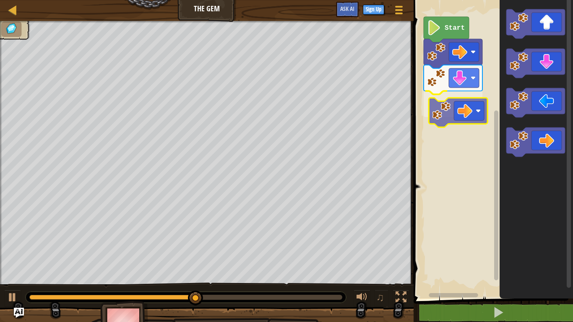
click at [448, 117] on div "Start" at bounding box center [492, 147] width 162 height 303
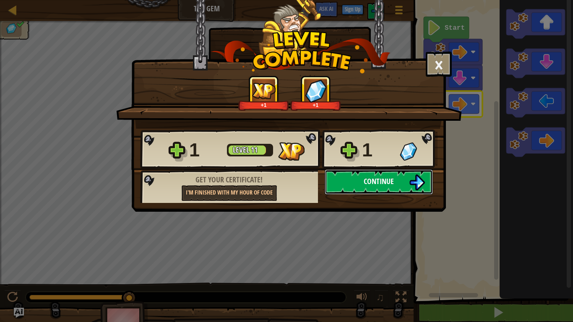
click at [414, 188] on img at bounding box center [417, 183] width 16 height 16
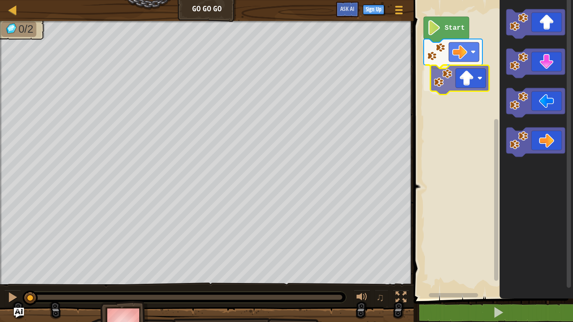
click at [452, 91] on div "Start" at bounding box center [492, 147] width 162 height 303
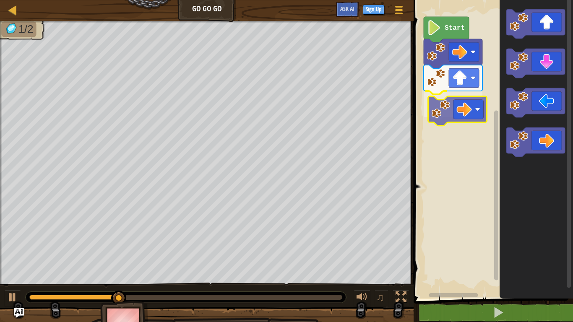
click at [459, 106] on div "Start" at bounding box center [492, 147] width 162 height 303
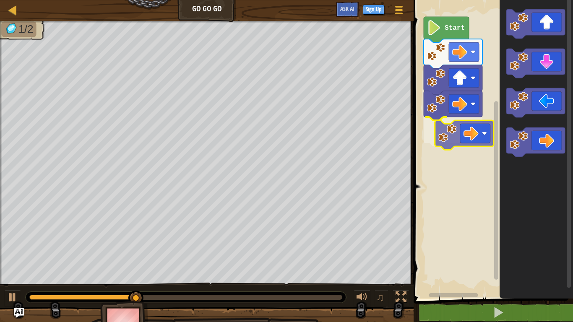
click at [462, 134] on div "Start" at bounding box center [492, 147] width 162 height 303
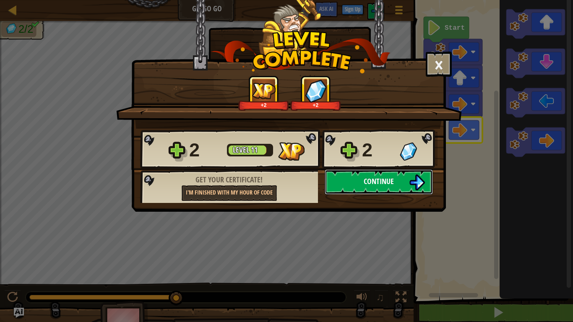
click at [363, 183] on button "Continue" at bounding box center [379, 182] width 108 height 25
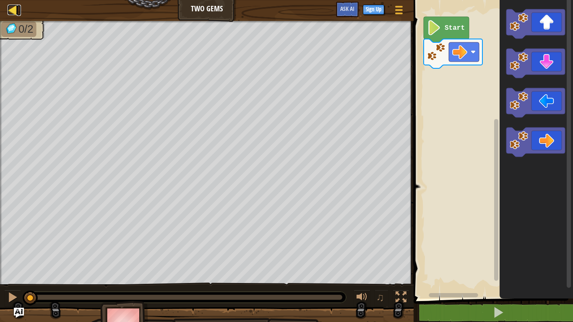
click at [13, 10] on div at bounding box center [13, 10] width 10 height 10
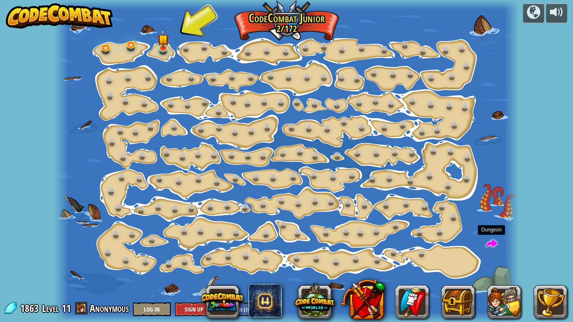
click at [491, 243] on span at bounding box center [492, 243] width 11 height 11
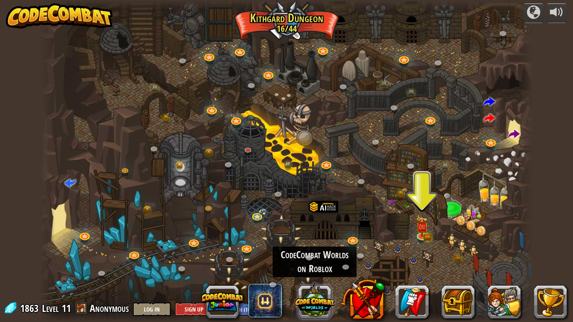
click at [328, 265] on button at bounding box center [315, 301] width 40 height 40
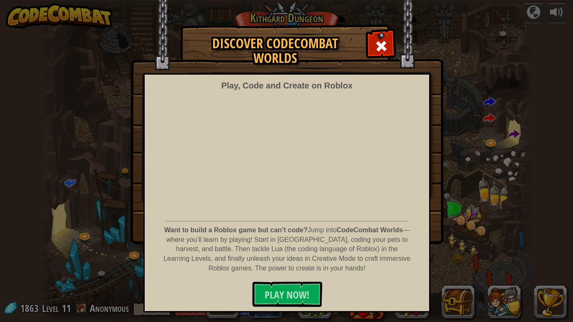
click at [472, 215] on div "Discover CodeCombat Worlds Play, Code and Create on Roblox Want to build a Robl…" at bounding box center [286, 134] width 573 height 218
click at [383, 46] on span at bounding box center [381, 45] width 13 height 13
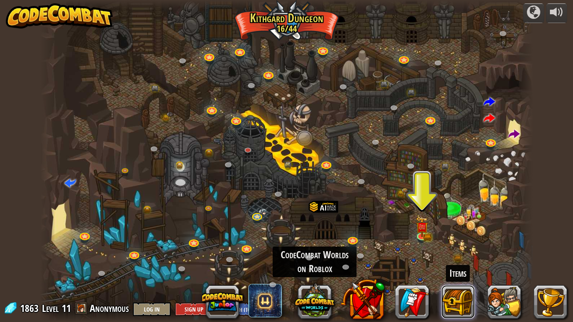
click at [447, 265] on button at bounding box center [459, 302] width 34 height 34
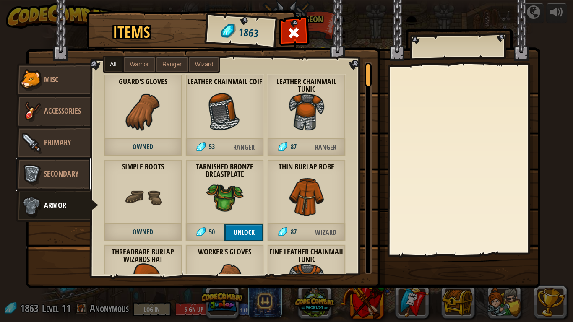
click at [63, 173] on span "Secondary" at bounding box center [61, 174] width 34 height 10
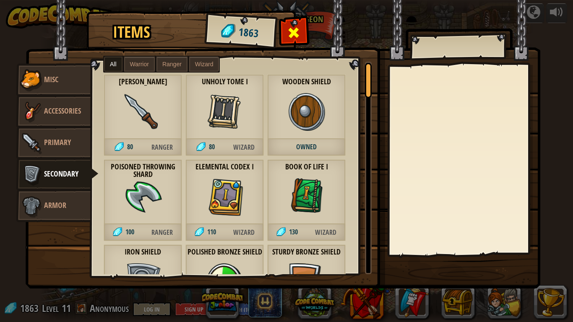
click at [300, 37] on span at bounding box center [294, 32] width 13 height 13
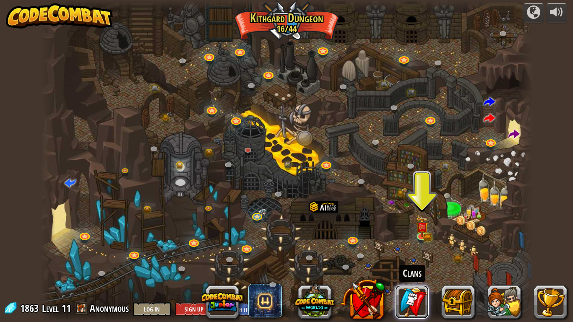
click at [413, 265] on link at bounding box center [412, 302] width 34 height 34
click at [487, 105] on span at bounding box center [489, 102] width 11 height 11
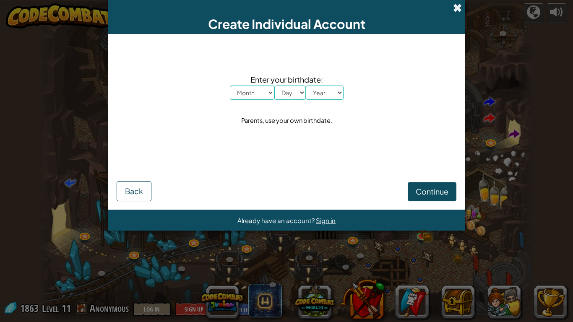
click at [457, 6] on span at bounding box center [457, 7] width 9 height 9
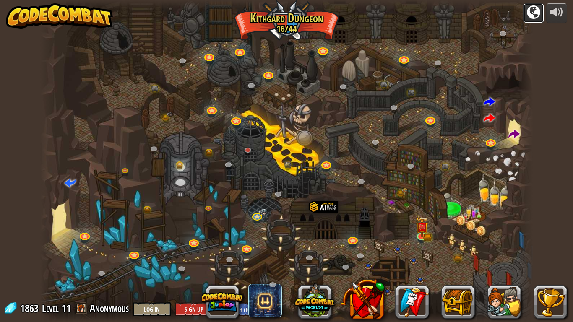
click at [530, 13] on div at bounding box center [533, 11] width 13 height 13
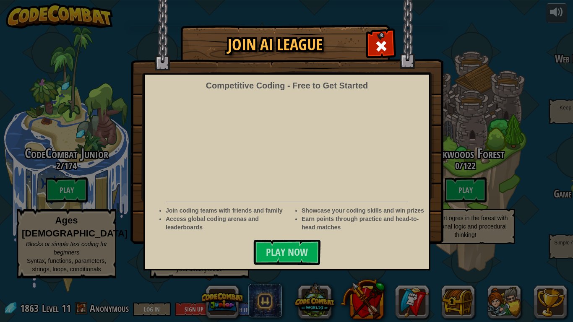
click at [366, 52] on img at bounding box center [287, 122] width 313 height 244
click at [378, 48] on span at bounding box center [381, 45] width 13 height 13
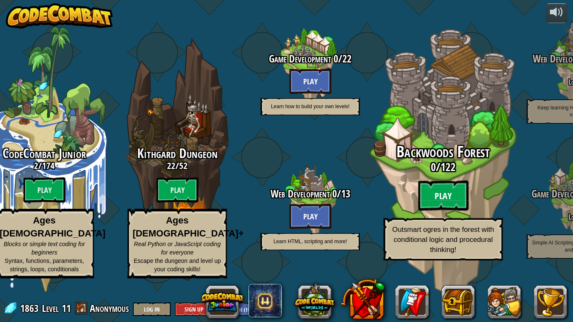
click at [438, 206] on btn "Play" at bounding box center [444, 196] width 50 height 30
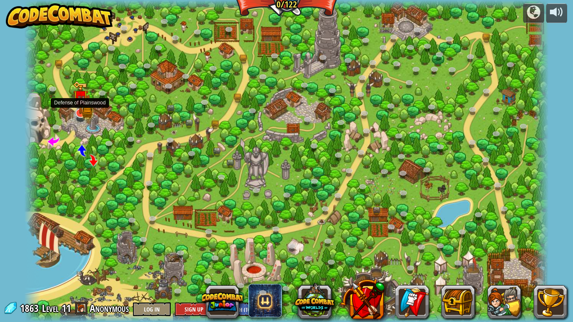
click at [83, 112] on img at bounding box center [80, 97] width 15 height 33
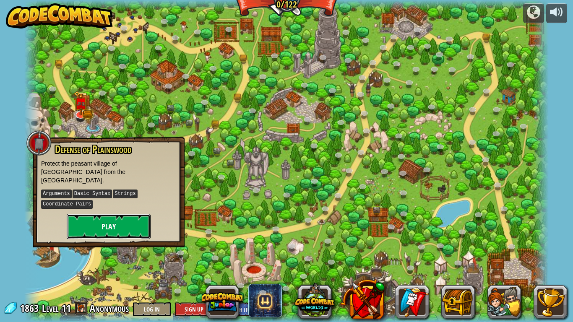
click at [112, 218] on button "Play" at bounding box center [109, 226] width 84 height 25
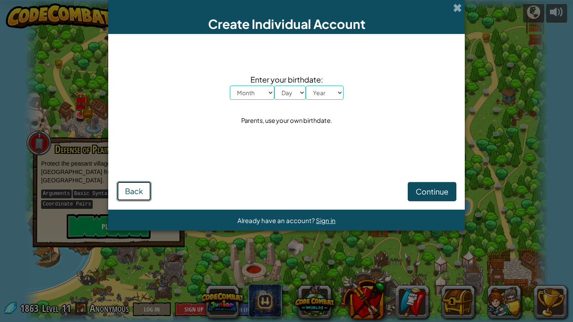
click at [133, 185] on button "Back" at bounding box center [134, 191] width 35 height 20
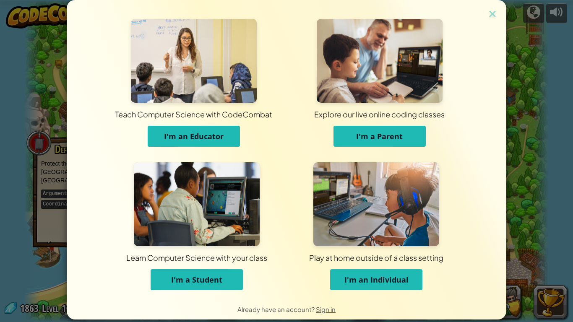
click at [189, 265] on button "I'm a Student" at bounding box center [197, 280] width 92 height 21
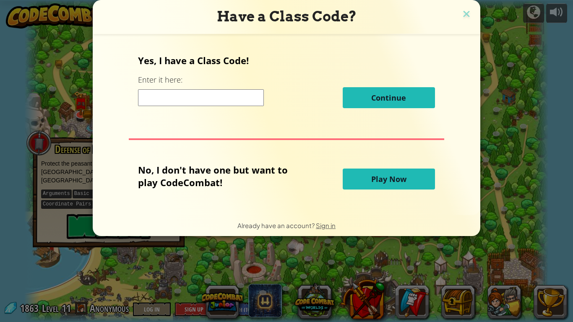
click at [380, 179] on span "Play Now" at bounding box center [389, 179] width 35 height 10
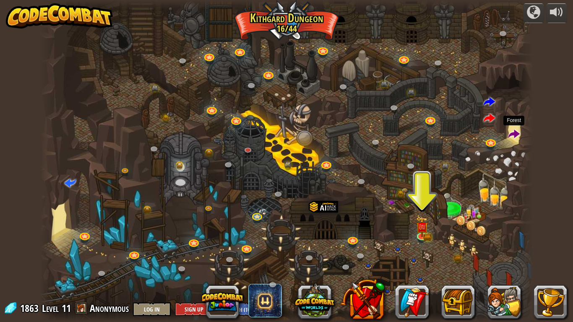
click at [513, 133] on span at bounding box center [514, 134] width 11 height 11
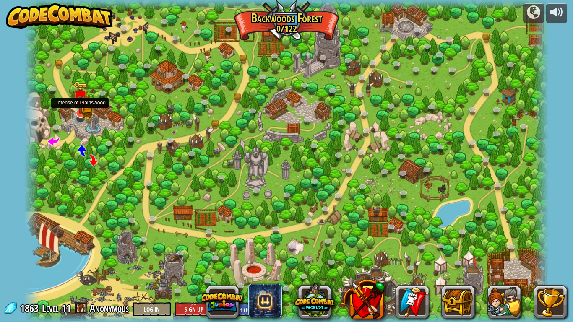
click at [82, 106] on img at bounding box center [80, 97] width 15 height 33
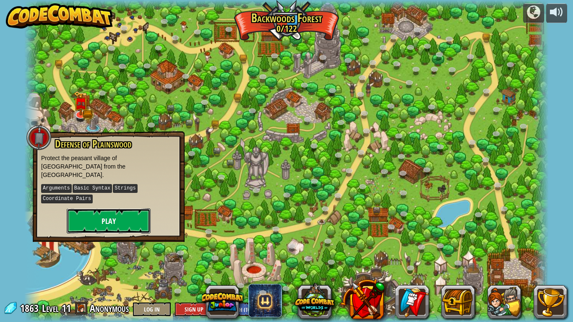
click at [143, 215] on button "Play" at bounding box center [109, 221] width 84 height 25
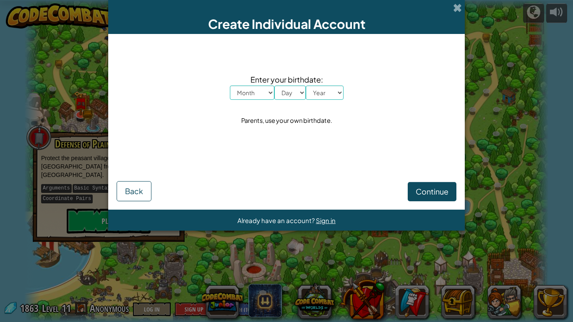
click at [273, 94] on select "Month January February March April May June July August September October Novem…" at bounding box center [252, 93] width 45 height 14
select select "12"
click at [230, 86] on select "Month January February March April May June July August September October Novem…" at bounding box center [252, 93] width 45 height 14
click at [282, 92] on select "Day 1 2 3 4 5 6 7 8 9 10 11 12 13 14 15 16 17 18 19 20 21 22 23 24 25 26 27 28 …" at bounding box center [290, 93] width 31 height 14
select select "3"
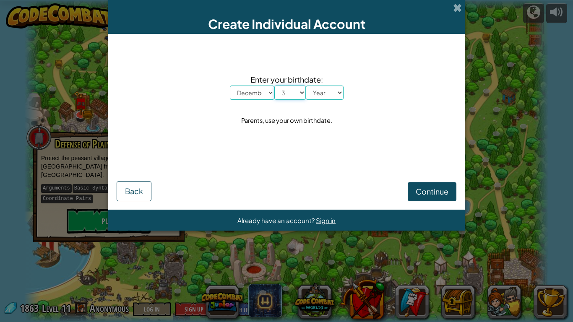
click at [275, 86] on select "Day 1 2 3 4 5 6 7 8 9 10 11 12 13 14 15 16 17 18 19 20 21 22 23 24 25 26 27 28 …" at bounding box center [290, 93] width 31 height 14
click at [317, 92] on select "Year 2025 2024 2023 2022 2021 2020 2019 2018 2017 2016 2015 2014 2013 2012 2011…" at bounding box center [325, 93] width 38 height 14
select select "2013"
click at [306, 86] on select "Year 2025 2024 2023 2022 2021 2020 2019 2018 2017 2016 2015 2014 2013 2012 2011…" at bounding box center [325, 93] width 38 height 14
click at [420, 195] on span "Continue" at bounding box center [432, 192] width 33 height 10
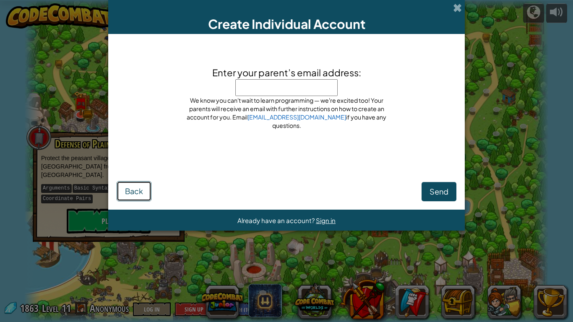
click at [140, 186] on button "Back" at bounding box center [134, 191] width 35 height 20
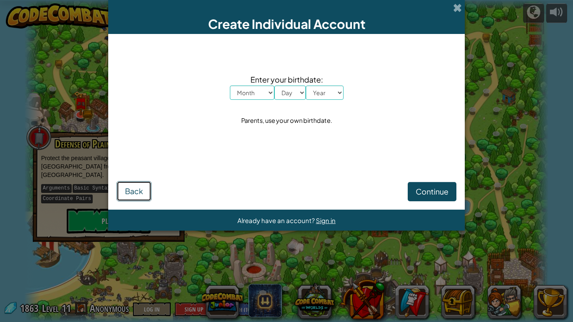
click at [137, 190] on span "Back" at bounding box center [134, 191] width 18 height 10
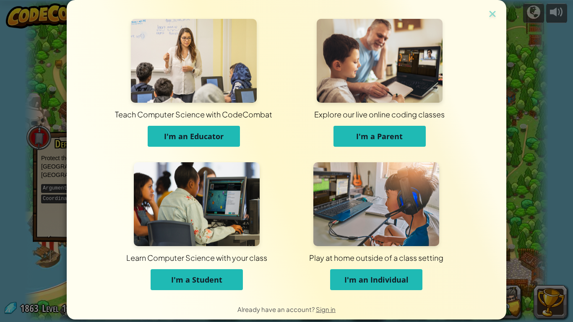
click at [359, 285] on button "I'm an Individual" at bounding box center [376, 280] width 92 height 21
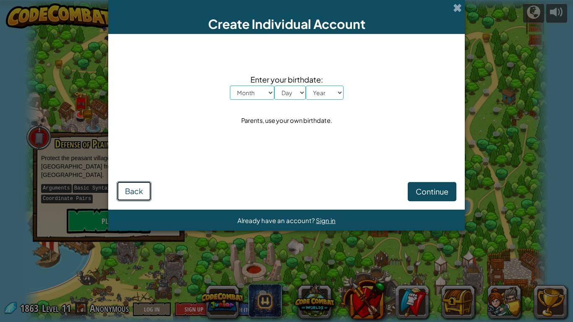
click at [143, 182] on button "Back" at bounding box center [134, 191] width 35 height 20
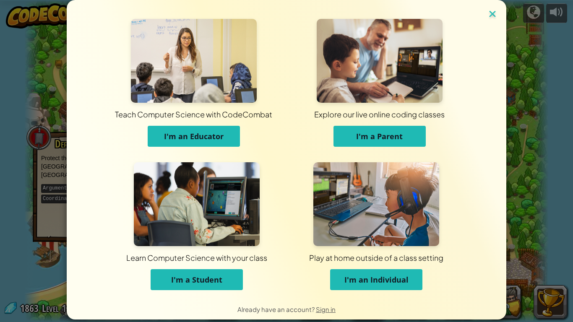
click at [495, 11] on img at bounding box center [492, 14] width 11 height 13
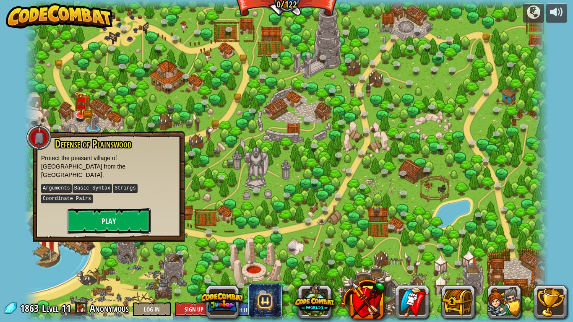
click at [145, 209] on button "Play" at bounding box center [109, 221] width 84 height 25
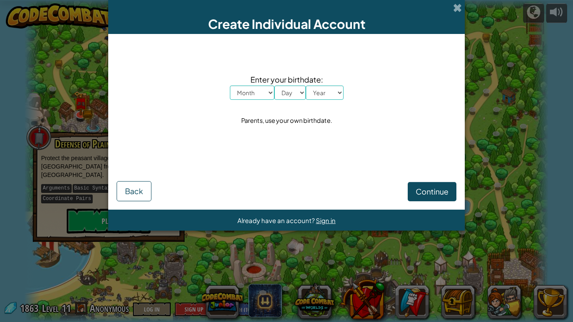
click at [450, 14] on div "Create Individual Account" at bounding box center [286, 17] width 357 height 34
click at [457, 3] on span at bounding box center [457, 7] width 9 height 9
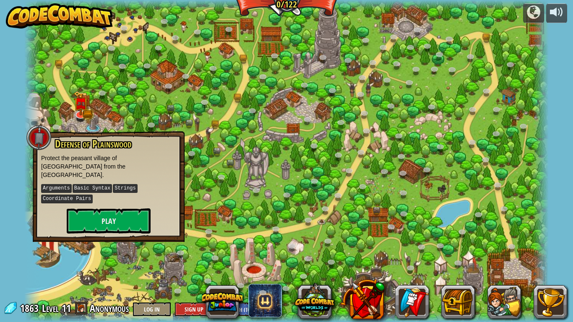
click at [566, 25] on div "powered by Backwoods Ambush (Locked) Conditionally ambush some ogre sentries in…" at bounding box center [286, 161] width 573 height 322
click at [536, 19] on div at bounding box center [533, 11] width 13 height 13
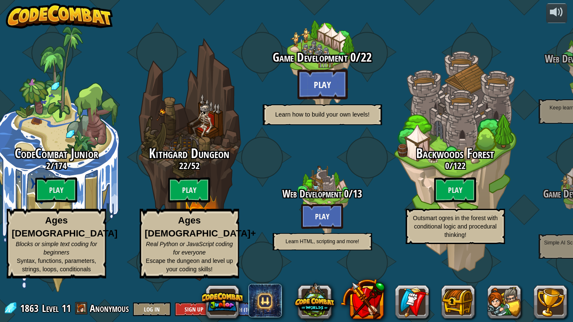
click at [330, 99] on btn "Play" at bounding box center [322, 84] width 50 height 30
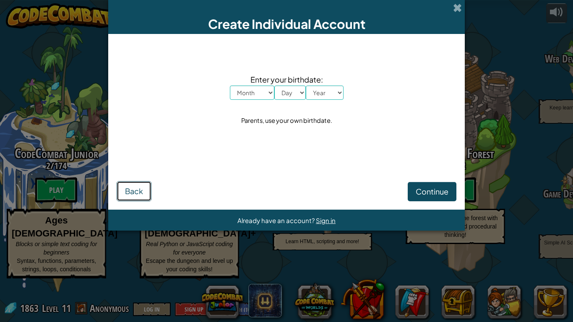
click at [144, 185] on button "Back" at bounding box center [134, 191] width 35 height 20
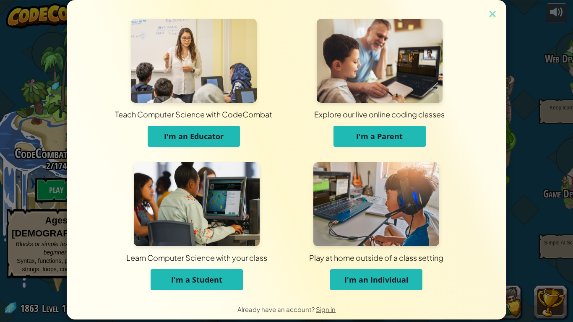
click at [491, 22] on div "Teach Computer Science with CodeCombat I'm an Educator Explore our live online …" at bounding box center [287, 149] width 440 height 299
click at [491, 18] on img at bounding box center [492, 14] width 11 height 13
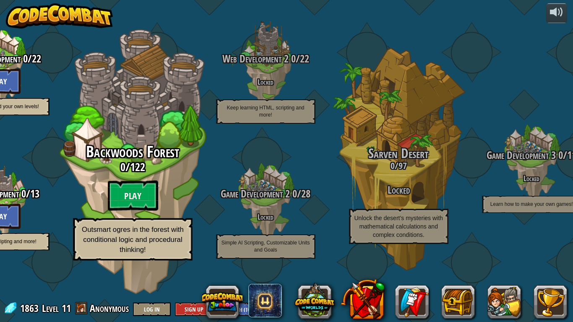
click at [107, 212] on div "Backwoods Forest 0 / 122 Play Outsmart ogres in the forest with conditional log…" at bounding box center [133, 202] width 160 height 117
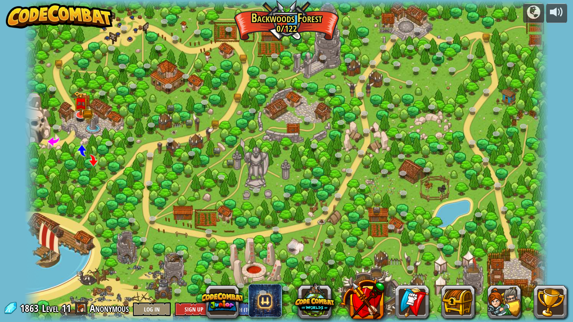
click at [93, 114] on div at bounding box center [286, 161] width 525 height 322
click at [94, 123] on div at bounding box center [286, 161] width 525 height 322
click at [81, 106] on img at bounding box center [80, 97] width 15 height 33
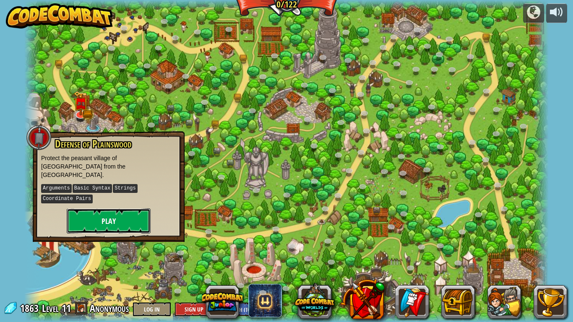
click at [126, 214] on button "Play" at bounding box center [109, 221] width 84 height 25
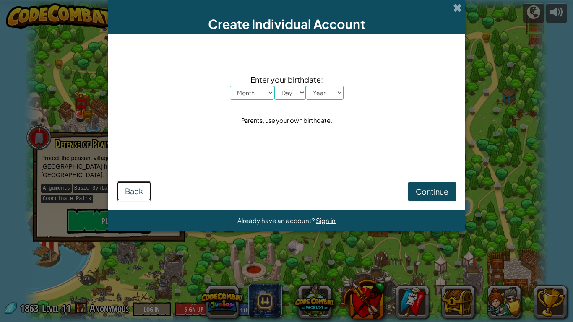
click at [143, 193] on button "Back" at bounding box center [134, 191] width 35 height 20
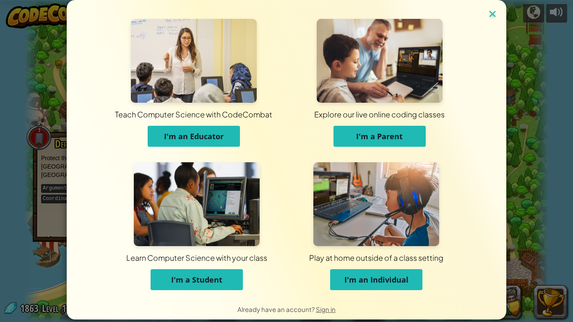
click at [492, 16] on img at bounding box center [492, 14] width 11 height 13
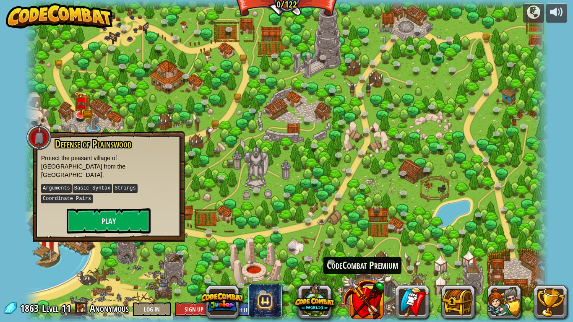
click at [363, 308] on button at bounding box center [363, 300] width 44 height 44
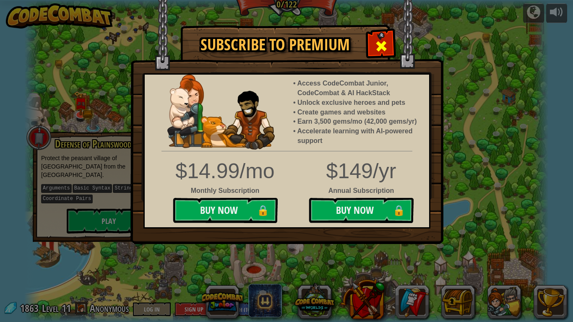
click at [383, 46] on span at bounding box center [381, 45] width 13 height 13
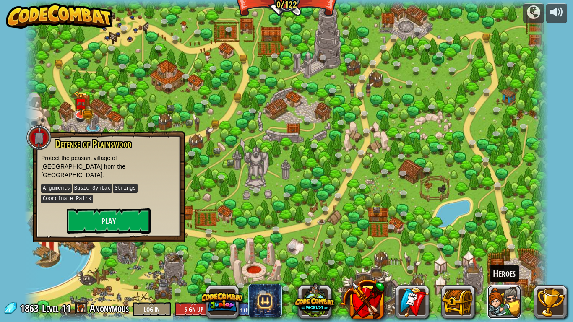
click at [506, 305] on button at bounding box center [505, 302] width 34 height 34
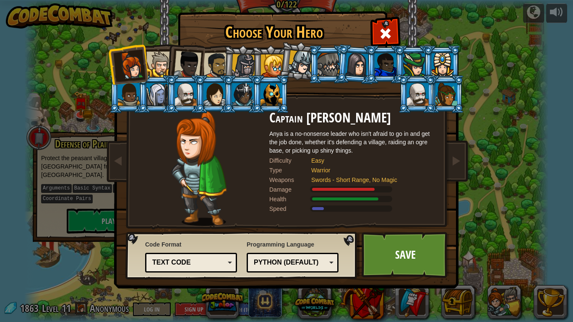
click at [239, 67] on div at bounding box center [244, 66] width 24 height 24
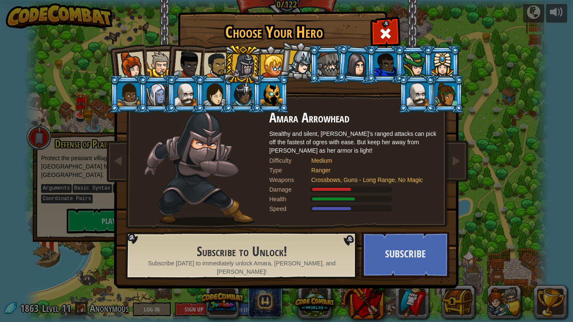
click at [291, 64] on div at bounding box center [300, 62] width 25 height 25
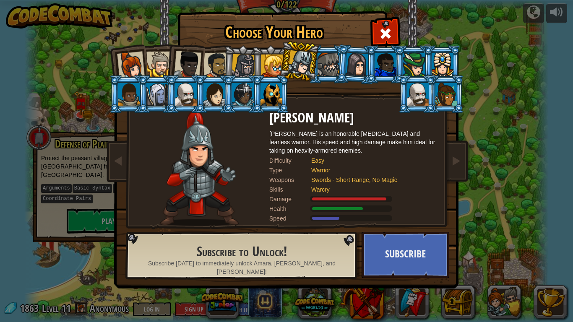
click at [426, 98] on div at bounding box center [418, 94] width 22 height 23
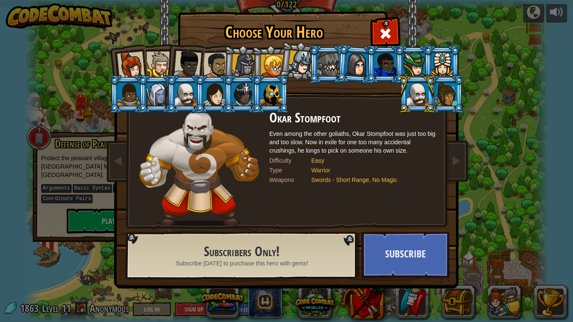
click at [190, 96] on div at bounding box center [186, 94] width 22 height 23
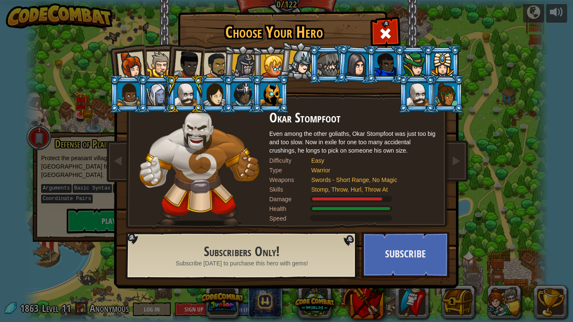
click at [270, 87] on div at bounding box center [272, 94] width 22 height 23
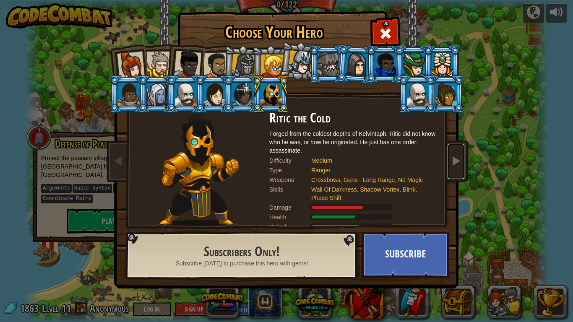
click at [460, 171] on link at bounding box center [456, 161] width 17 height 35
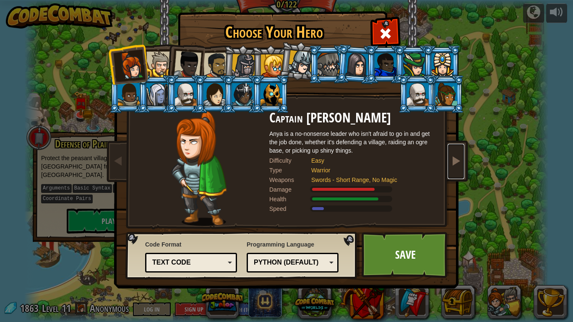
click at [460, 171] on link at bounding box center [456, 161] width 17 height 35
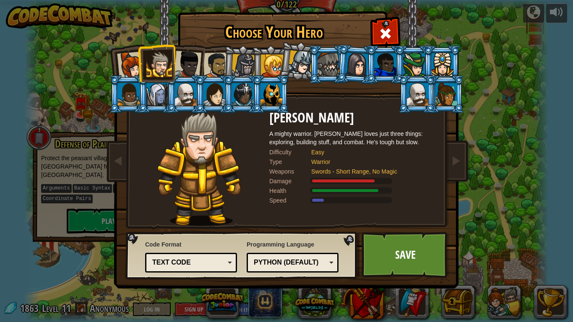
click at [484, 196] on div "Choose Your Hero 1863 Captain Anya Weston Anya is a no-nonsense leader who isn'…" at bounding box center [286, 161] width 573 height 322
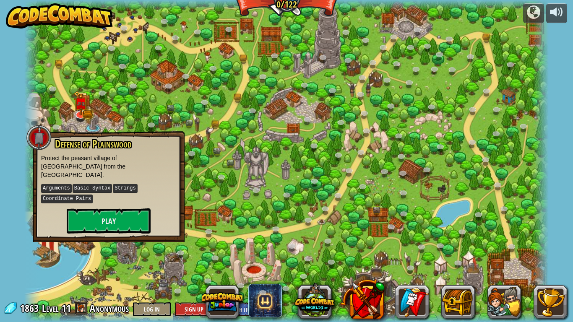
click at [229, 44] on div at bounding box center [286, 161] width 525 height 322
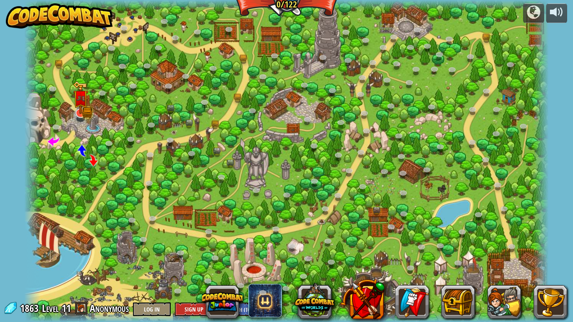
click at [90, 112] on img at bounding box center [87, 112] width 10 height 11
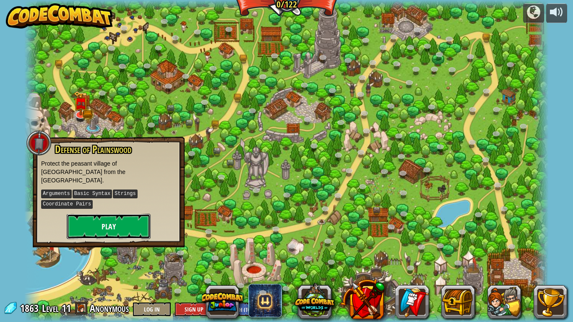
click at [123, 215] on button "Play" at bounding box center [109, 226] width 84 height 25
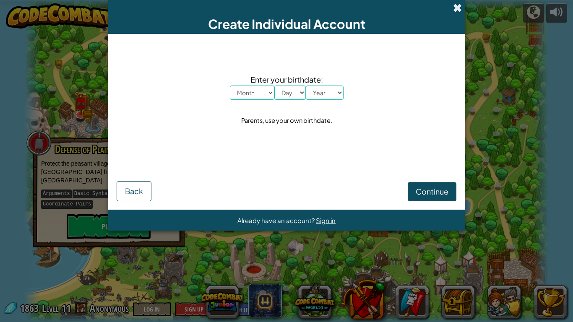
click at [460, 10] on span at bounding box center [457, 7] width 9 height 9
